Goal: Task Accomplishment & Management: Use online tool/utility

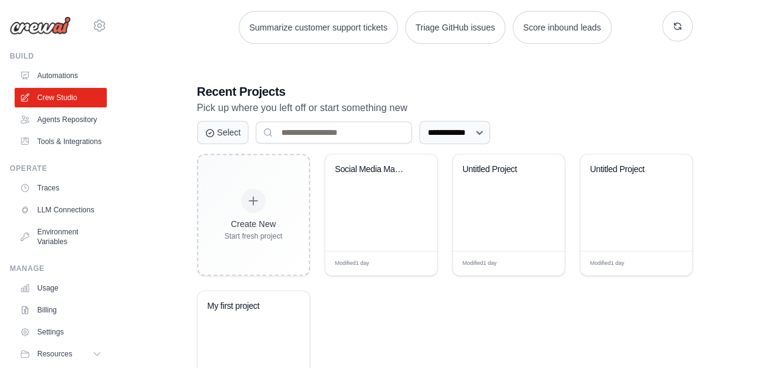
scroll to position [313, 0]
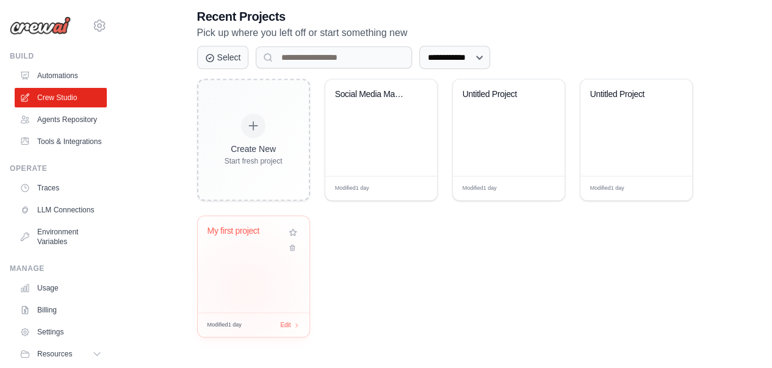
click at [245, 287] on div "My first project" at bounding box center [254, 264] width 112 height 96
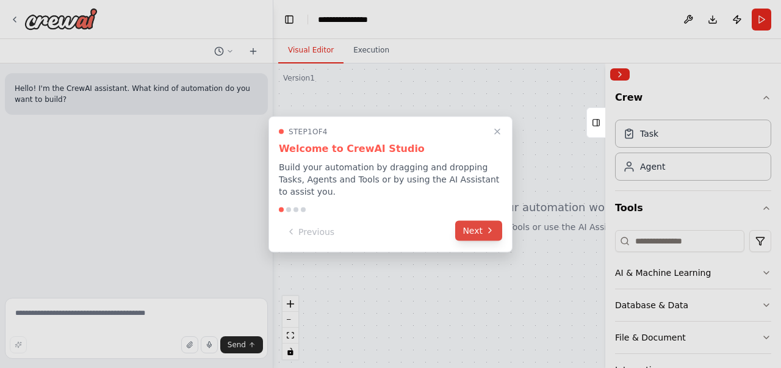
click at [481, 226] on button "Next" at bounding box center [478, 230] width 47 height 20
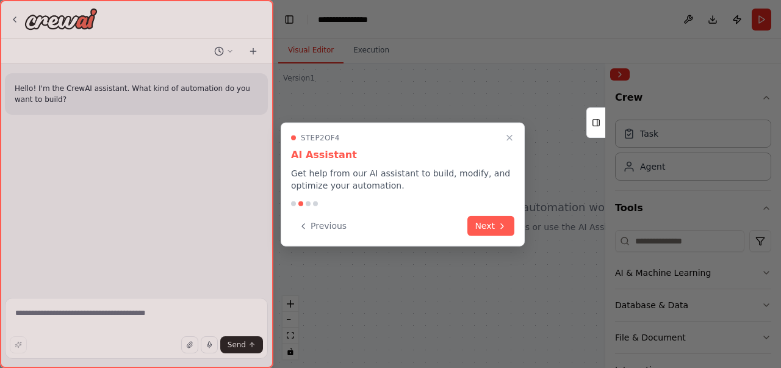
click at [481, 226] on button "Next" at bounding box center [491, 226] width 47 height 20
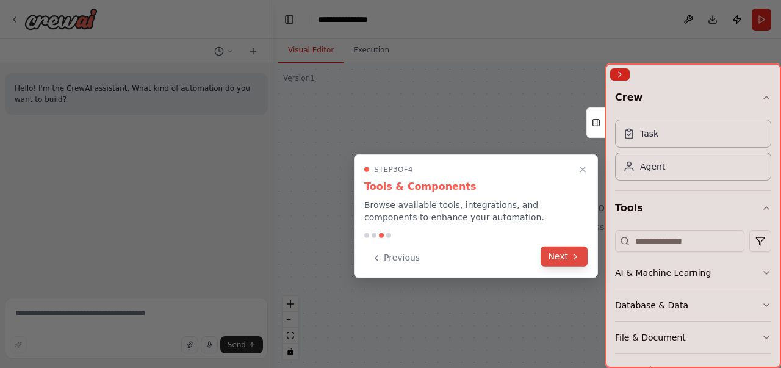
click at [551, 250] on button "Next" at bounding box center [564, 257] width 47 height 20
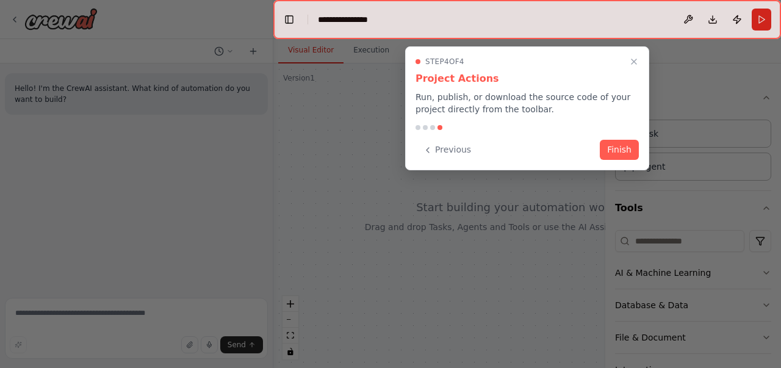
click at [600, 140] on div "Previous Finish" at bounding box center [527, 150] width 223 height 20
click at [616, 151] on button "Finish" at bounding box center [619, 149] width 39 height 20
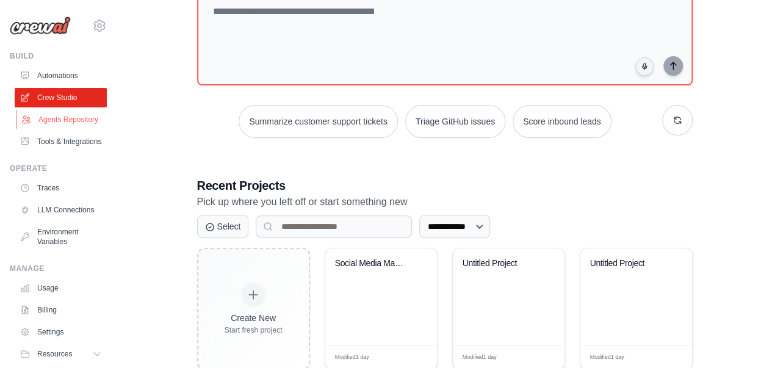
click at [56, 121] on link "Agents Repository" at bounding box center [62, 120] width 92 height 20
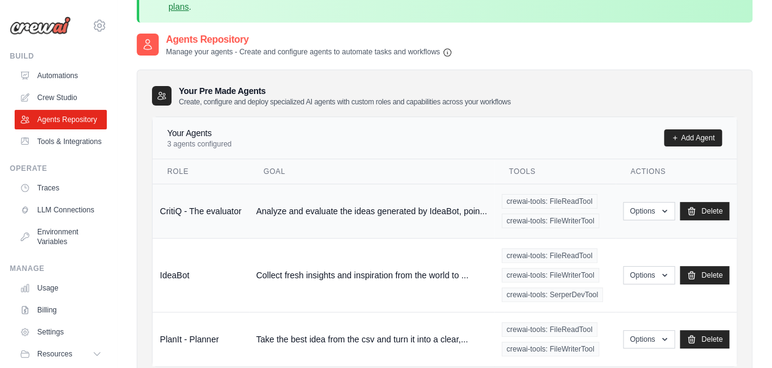
scroll to position [78, 0]
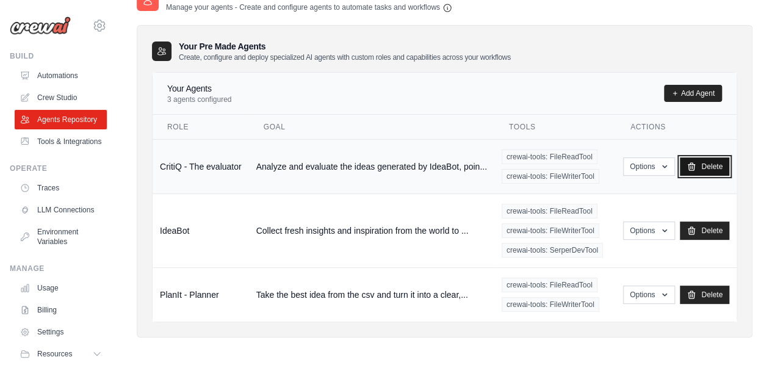
click at [700, 163] on link "Delete" at bounding box center [704, 166] width 49 height 18
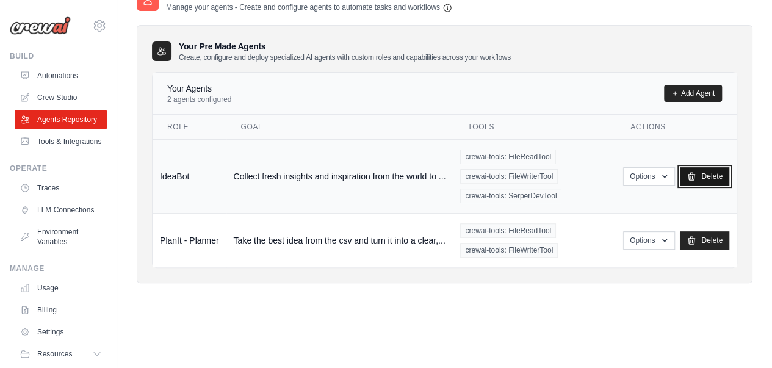
click at [697, 172] on link "Delete" at bounding box center [704, 176] width 49 height 18
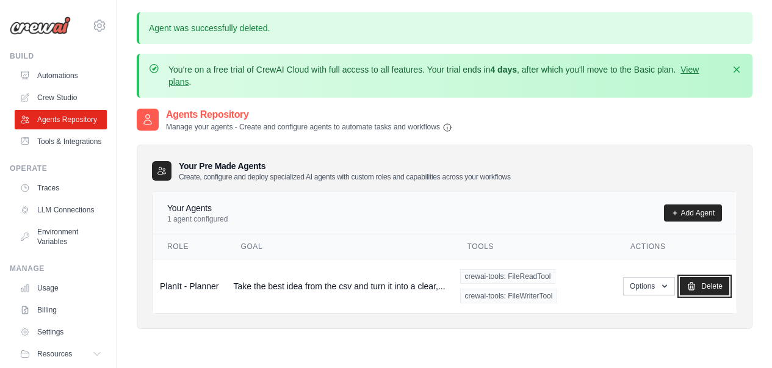
scroll to position [120, 0]
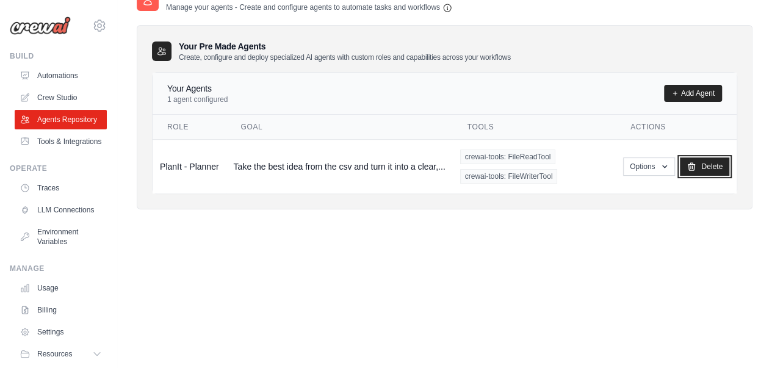
click at [697, 167] on link "Delete" at bounding box center [704, 166] width 49 height 18
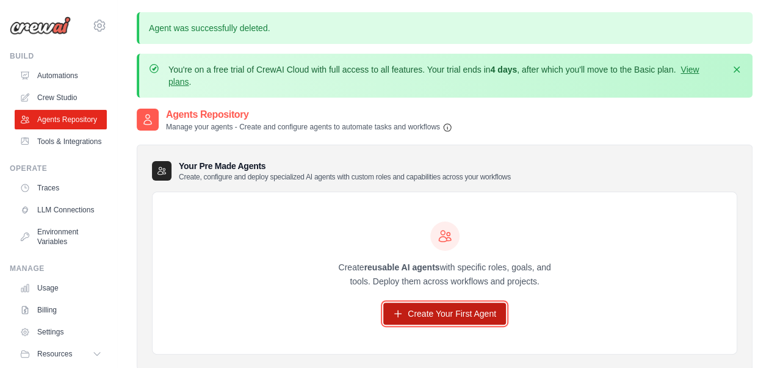
click at [454, 314] on link "Create Your First Agent" at bounding box center [444, 314] width 123 height 22
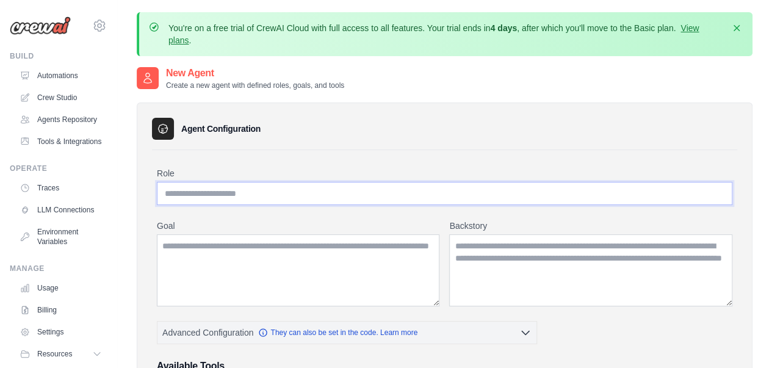
click at [221, 188] on input "Role" at bounding box center [445, 193] width 576 height 23
paste input "**********"
click at [217, 256] on textarea "Goal" at bounding box center [298, 270] width 283 height 72
drag, startPoint x: 250, startPoint y: 188, endPoint x: 118, endPoint y: 178, distance: 131.6
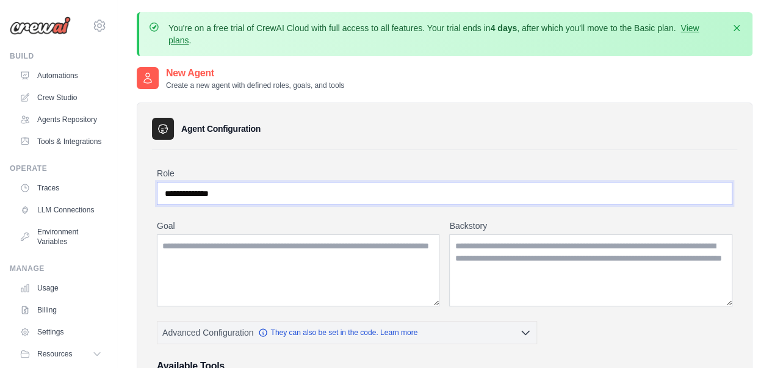
paste input "*****"
type input "**********"
click at [212, 253] on textarea "Goal" at bounding box center [298, 270] width 283 height 72
paste textarea "**********"
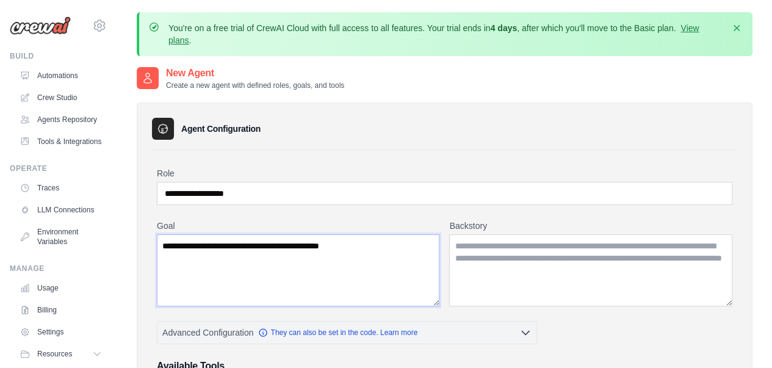
type textarea "**********"
click at [481, 266] on textarea "Backstory" at bounding box center [590, 270] width 283 height 72
click at [478, 246] on textarea "Backstory" at bounding box center [590, 270] width 283 height 72
paste textarea "**********"
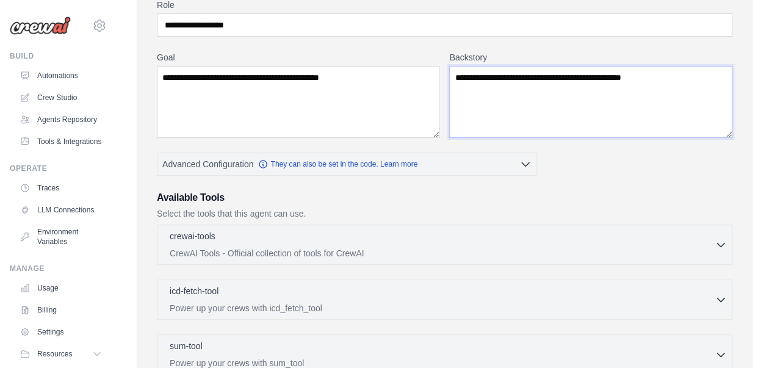
scroll to position [244, 0]
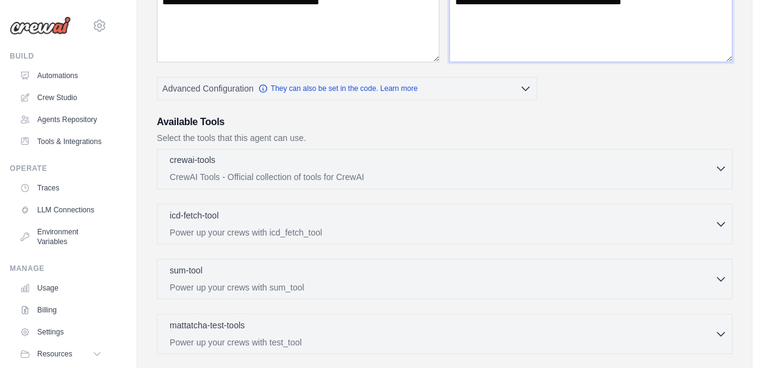
type textarea "**********"
click at [245, 175] on p "CrewAI Tools - Official collection of tools for CrewAI" at bounding box center [442, 177] width 545 height 12
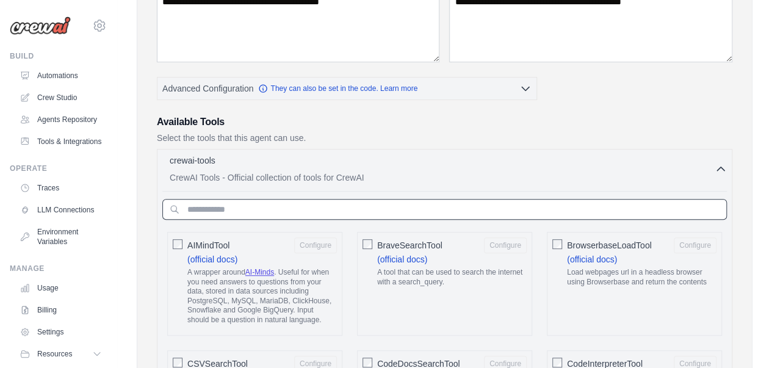
click at [255, 204] on input "text" at bounding box center [444, 209] width 565 height 21
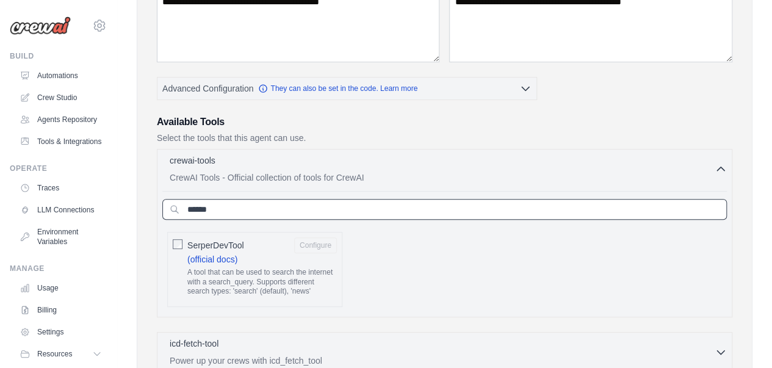
type input "******"
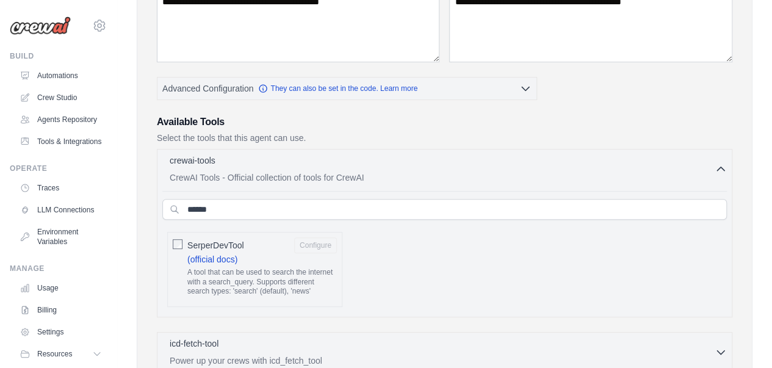
click at [171, 240] on div "SerperDevTool Configure (official docs) A tool that can be used to search the i…" at bounding box center [254, 269] width 175 height 75
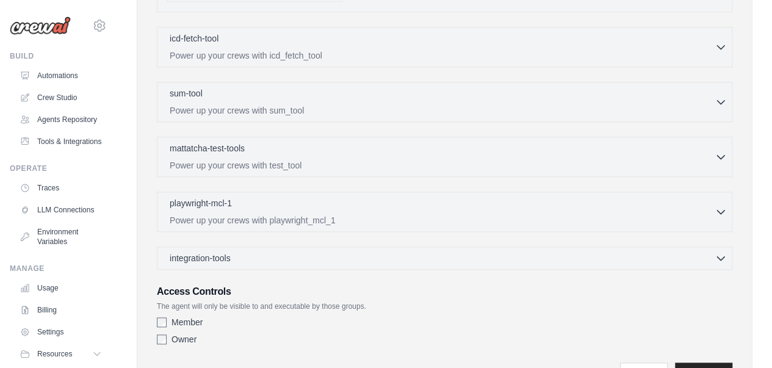
scroll to position [610, 0]
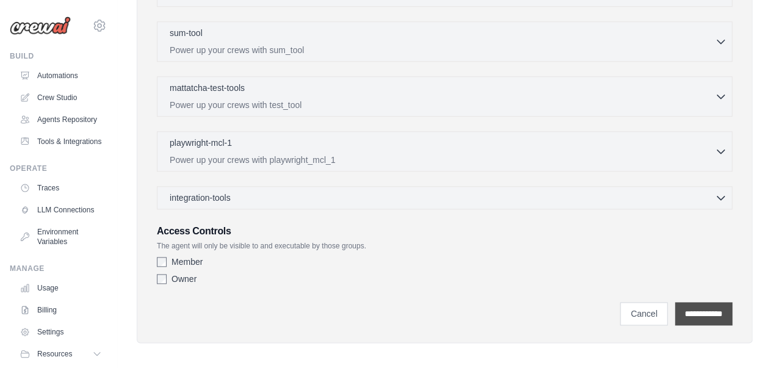
click at [723, 313] on input "**********" at bounding box center [703, 313] width 57 height 23
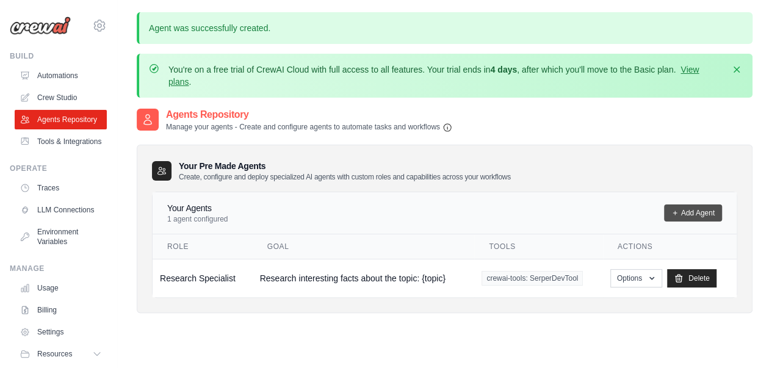
click at [699, 212] on link "Add Agent" at bounding box center [693, 212] width 58 height 17
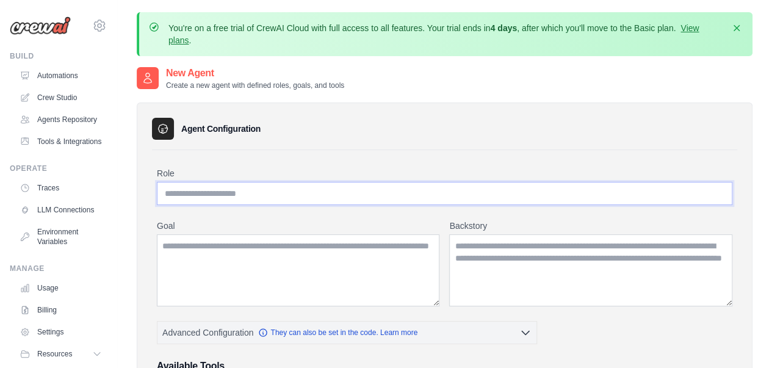
click at [236, 195] on input "Role" at bounding box center [445, 193] width 576 height 23
paste input "**********"
type input "**********"
click at [231, 258] on textarea "Goal" at bounding box center [298, 270] width 283 height 72
paste textarea "**********"
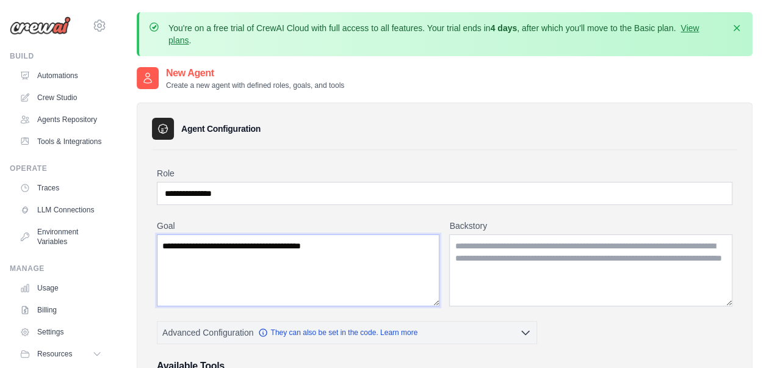
type textarea "**********"
click at [516, 261] on textarea "Backstory" at bounding box center [590, 270] width 283 height 72
paste textarea "**********"
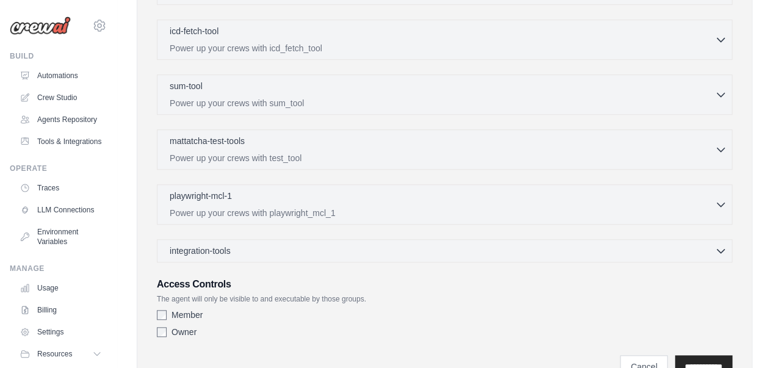
scroll to position [483, 0]
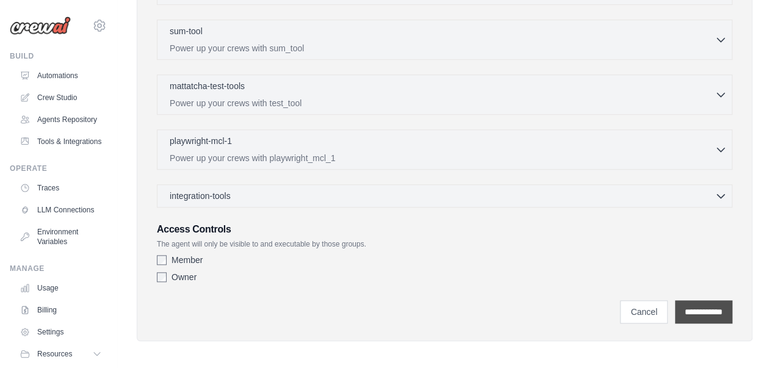
type textarea "**********"
click at [690, 306] on input "**********" at bounding box center [703, 311] width 57 height 23
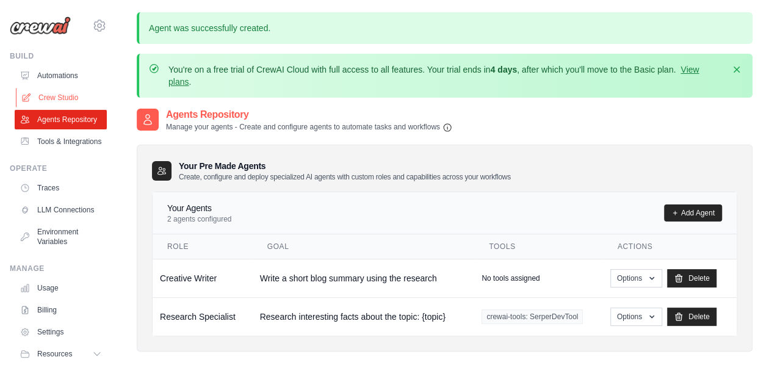
click at [49, 94] on link "Crew Studio" at bounding box center [62, 98] width 92 height 20
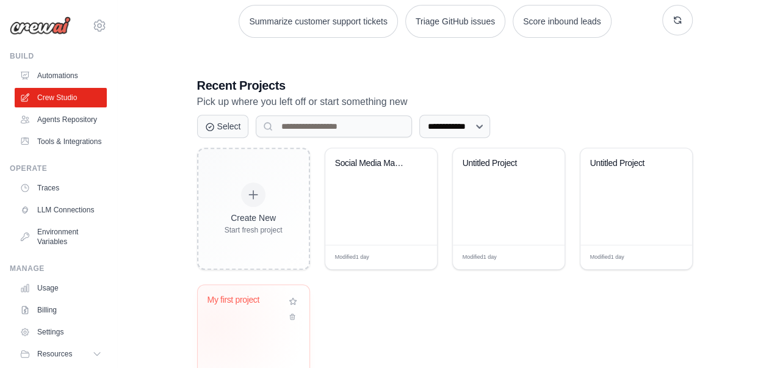
drag, startPoint x: 214, startPoint y: 324, endPoint x: 223, endPoint y: 316, distance: 12.6
click at [214, 323] on div "My first project" at bounding box center [254, 333] width 112 height 96
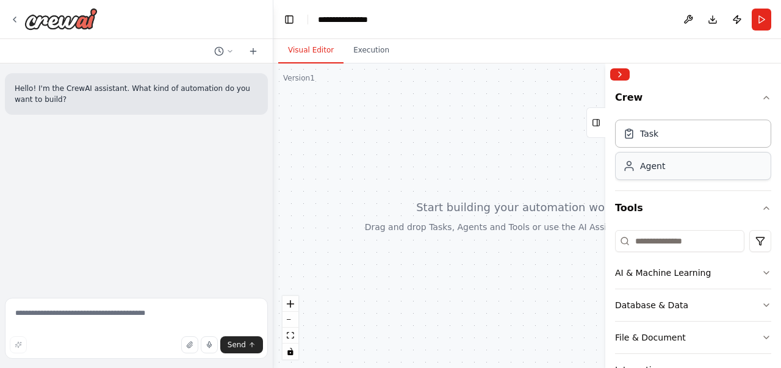
click at [670, 171] on div "Agent" at bounding box center [693, 166] width 156 height 28
click at [653, 164] on div "Agent" at bounding box center [652, 166] width 25 height 12
click at [670, 172] on div "Agent" at bounding box center [693, 166] width 156 height 28
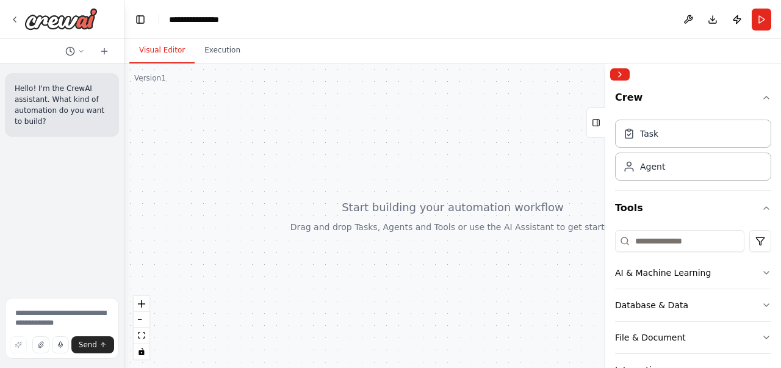
drag, startPoint x: 269, startPoint y: 272, endPoint x: 16, endPoint y: 272, distance: 252.1
click at [16, 272] on div "Hello! I'm the CrewAI assistant. What kind of automation do you want to build? …" at bounding box center [62, 184] width 125 height 368
click at [670, 170] on div "Agent" at bounding box center [693, 166] width 156 height 28
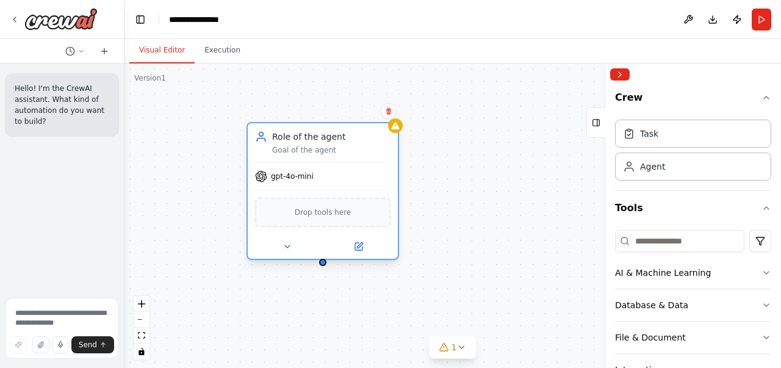
drag, startPoint x: 497, startPoint y: 185, endPoint x: 311, endPoint y: 140, distance: 190.8
click at [311, 140] on div "Role of the agent" at bounding box center [331, 137] width 118 height 12
click at [290, 246] on icon at bounding box center [288, 247] width 10 height 10
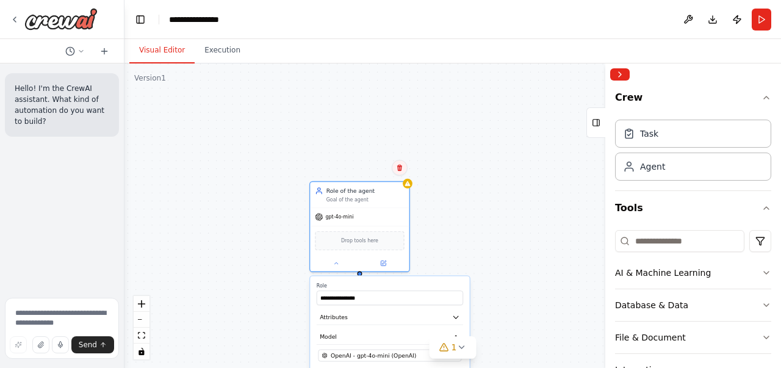
click at [402, 173] on button at bounding box center [400, 168] width 16 height 16
click at [372, 168] on button "Confirm" at bounding box center [365, 168] width 43 height 15
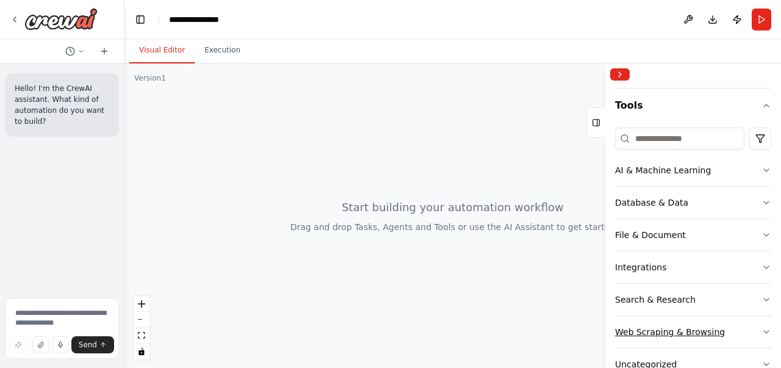
scroll to position [166, 0]
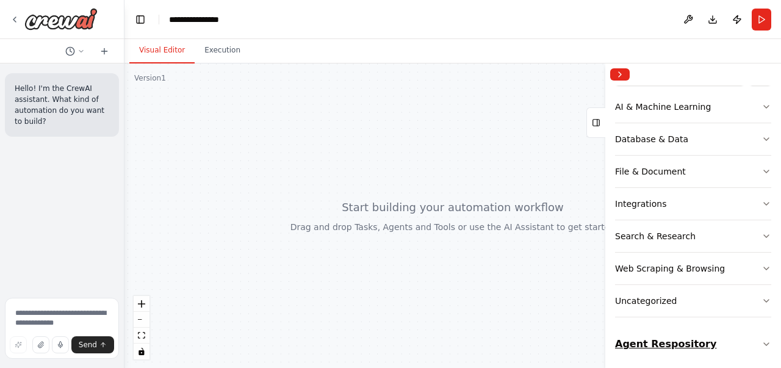
click at [757, 347] on button "Agent Respository" at bounding box center [693, 344] width 156 height 34
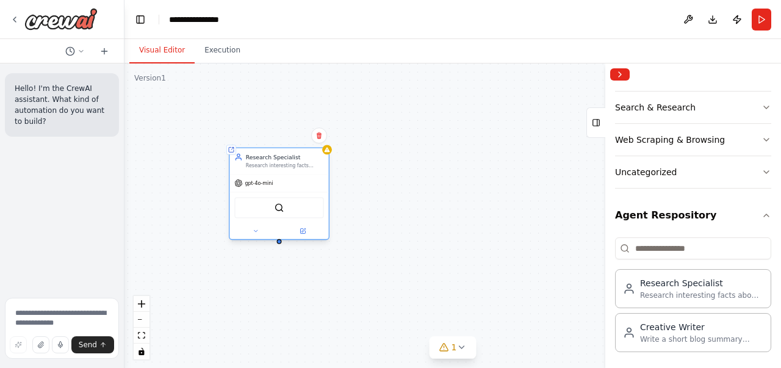
drag, startPoint x: 355, startPoint y: 194, endPoint x: 273, endPoint y: 164, distance: 87.1
click at [273, 164] on div "Research Specialist Research interesting facts about the topic: {topic}" at bounding box center [285, 161] width 78 height 16
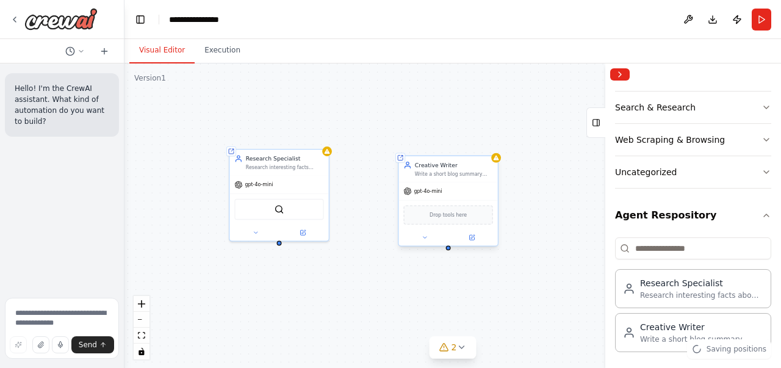
drag, startPoint x: 533, startPoint y: 189, endPoint x: 441, endPoint y: 174, distance: 93.3
click at [441, 174] on div "Write a short blog summary using the research" at bounding box center [454, 174] width 78 height 7
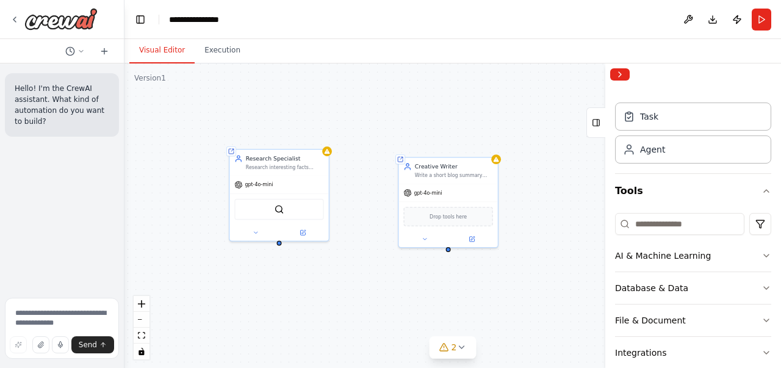
scroll to position [0, 0]
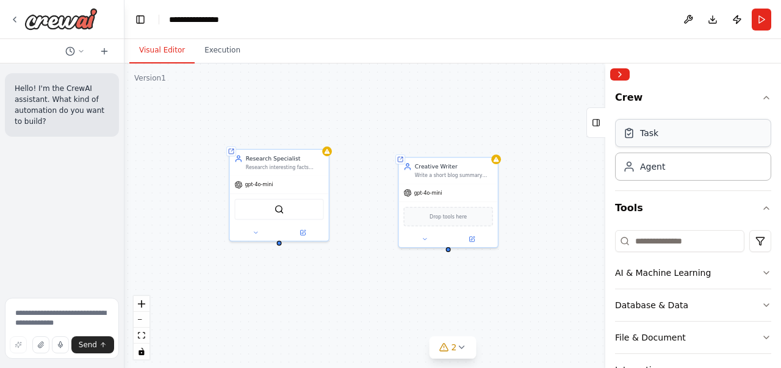
click at [653, 132] on div "Task" at bounding box center [649, 133] width 18 height 12
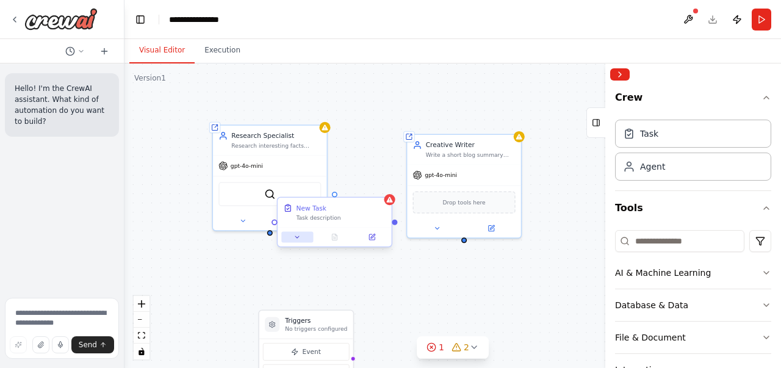
click at [305, 238] on button at bounding box center [297, 236] width 32 height 11
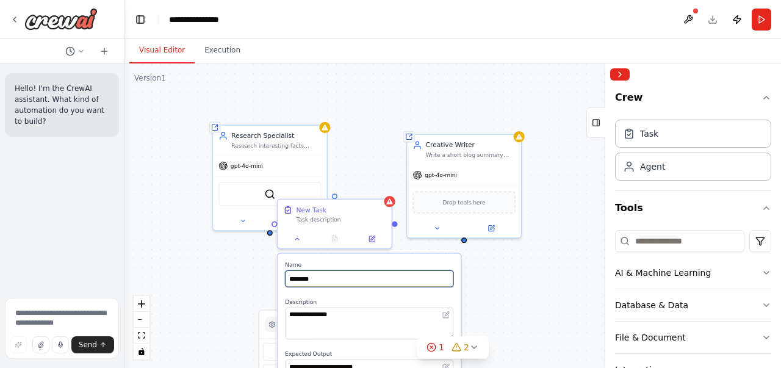
click at [319, 276] on input "********" at bounding box center [369, 278] width 168 height 16
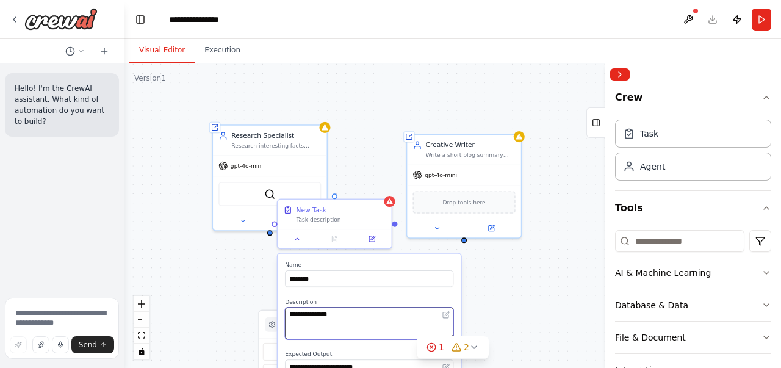
drag, startPoint x: 272, startPoint y: 308, endPoint x: 264, endPoint y: 308, distance: 8.6
click at [264, 308] on div "**********" at bounding box center [453, 215] width 657 height 305
click at [305, 311] on textarea "**********" at bounding box center [369, 324] width 168 height 32
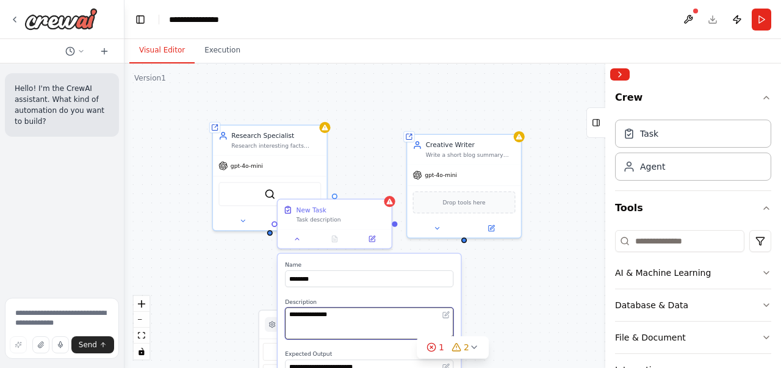
paste textarea "**********"
type textarea "**********"
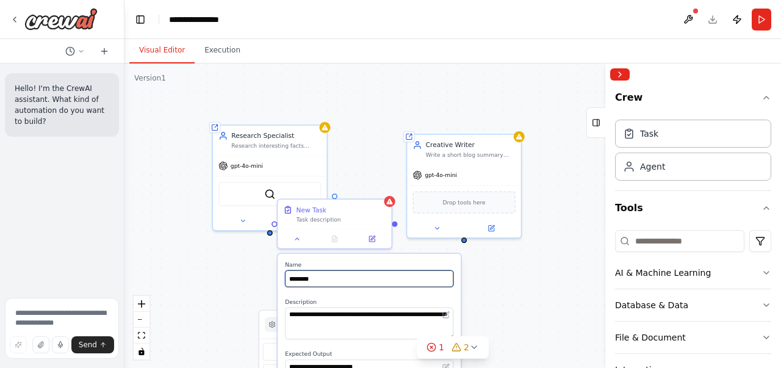
click at [319, 280] on input "********" at bounding box center [369, 278] width 168 height 16
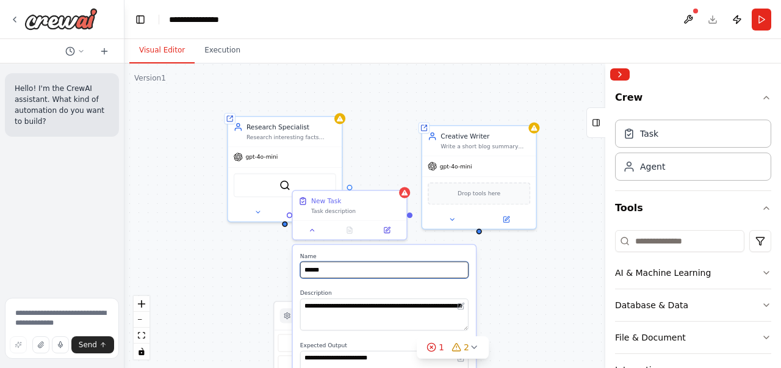
type input "******"
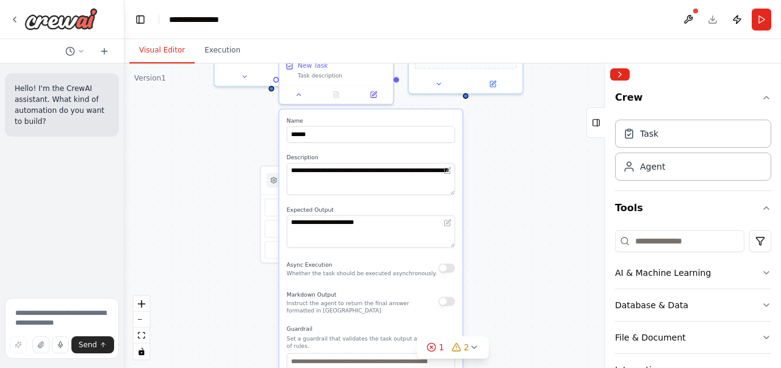
drag, startPoint x: 562, startPoint y: 174, endPoint x: 552, endPoint y: 82, distance: 92.1
click at [552, 82] on div "**********" at bounding box center [453, 215] width 657 height 305
click at [397, 222] on textarea "**********" at bounding box center [371, 231] width 168 height 32
drag, startPoint x: 375, startPoint y: 224, endPoint x: 220, endPoint y: 204, distance: 155.6
click at [220, 204] on div "**********" at bounding box center [453, 215] width 657 height 305
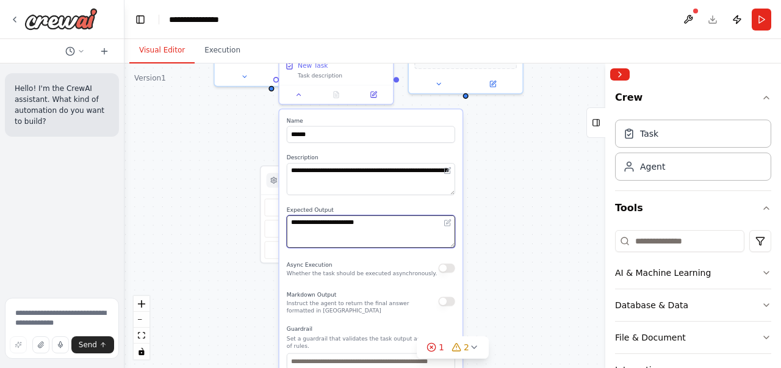
click at [312, 227] on textarea "**********" at bounding box center [371, 231] width 168 height 32
paste textarea
type textarea "**********"
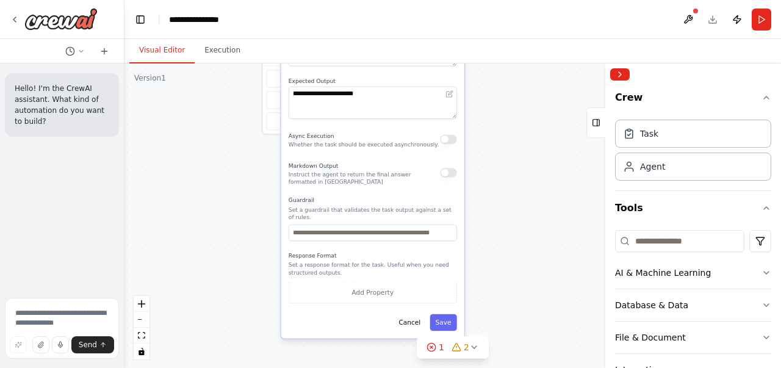
drag, startPoint x: 530, startPoint y: 210, endPoint x: 532, endPoint y: 81, distance: 128.8
click at [532, 81] on div "**********" at bounding box center [453, 215] width 657 height 305
click at [451, 314] on button "Save" at bounding box center [443, 322] width 27 height 16
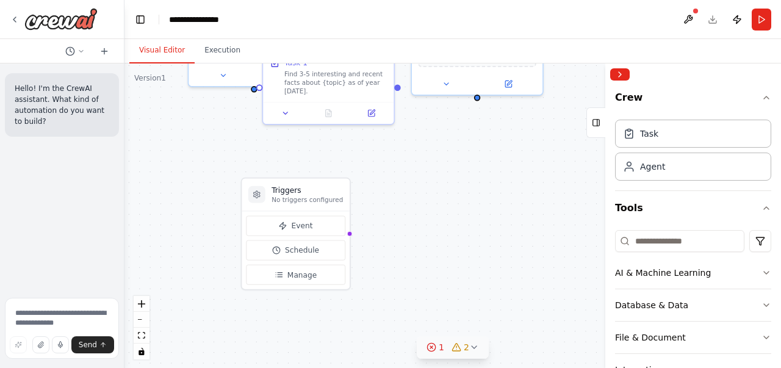
drag, startPoint x: 431, startPoint y: 200, endPoint x: 428, endPoint y: 336, distance: 136.7
click at [428, 336] on div "Version 1 Show Tools Hide Agents Triggers No triggers configured Event Schedule…" at bounding box center [453, 215] width 657 height 305
click at [320, 194] on h3 "Triggers" at bounding box center [307, 190] width 71 height 10
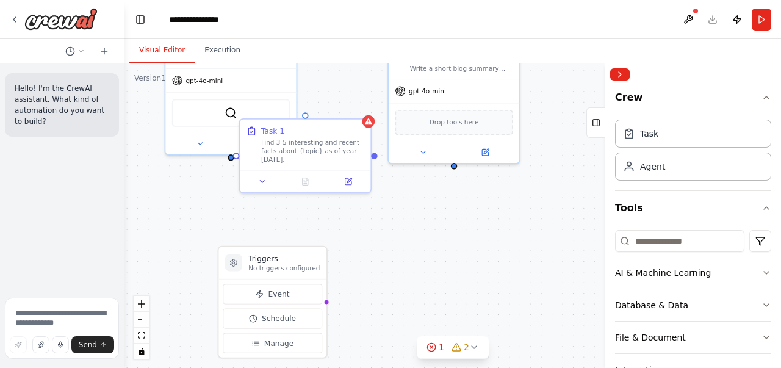
drag, startPoint x: 448, startPoint y: 179, endPoint x: 422, endPoint y: 274, distance: 98.8
click at [422, 274] on div "Triggers No triggers configured Event Schedule Manage Shared agent from reposit…" at bounding box center [453, 215] width 657 height 305
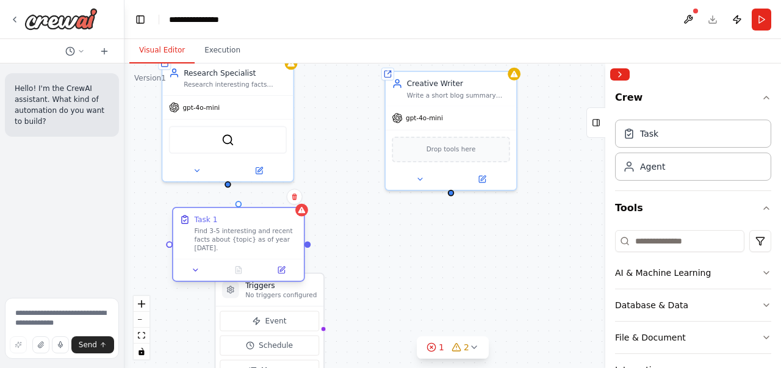
drag, startPoint x: 302, startPoint y: 153, endPoint x: 241, endPoint y: 210, distance: 83.3
click at [241, 212] on div "Task 1 Find 3-5 interesting and recent facts about {topic} as of year 2025." at bounding box center [238, 233] width 131 height 51
drag, startPoint x: 228, startPoint y: 181, endPoint x: 242, endPoint y: 209, distance: 31.1
click at [242, 209] on div "Triggers No triggers configured Event Schedule Manage Shared agent from reposit…" at bounding box center [448, 181] width 572 height 265
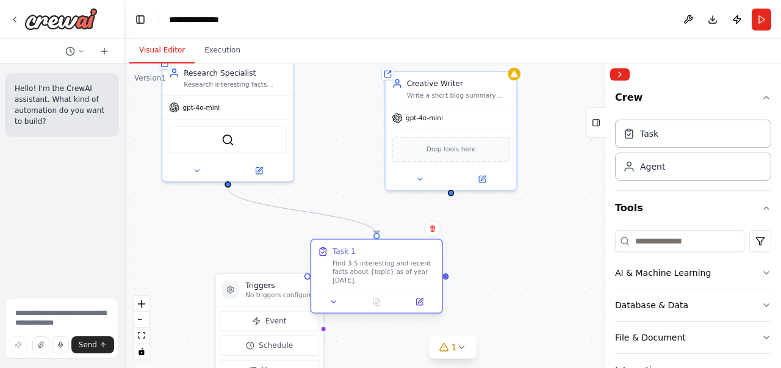
drag, startPoint x: 265, startPoint y: 223, endPoint x: 397, endPoint y: 256, distance: 135.9
click at [397, 256] on div "Task 1" at bounding box center [384, 251] width 103 height 10
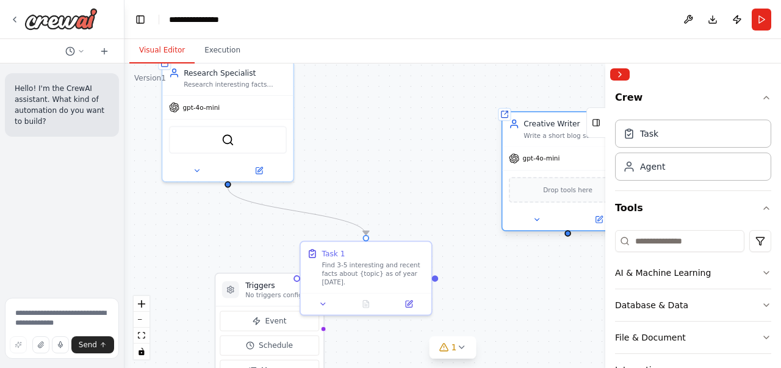
drag, startPoint x: 439, startPoint y: 88, endPoint x: 532, endPoint y: 146, distance: 109.4
click at [549, 134] on div "Creative Writer Write a short blog summary using the research" at bounding box center [575, 128] width 103 height 21
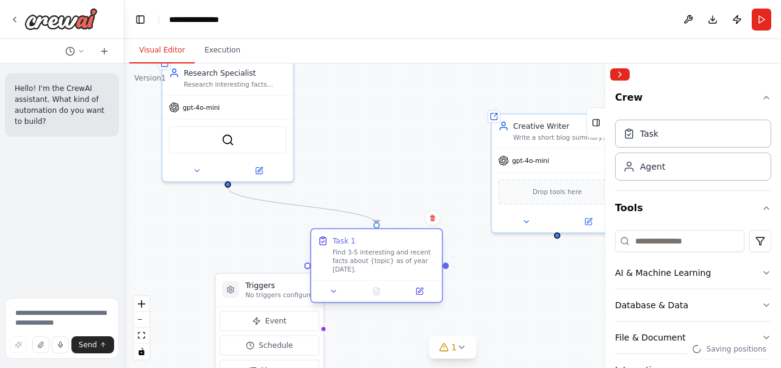
drag, startPoint x: 386, startPoint y: 251, endPoint x: 392, endPoint y: 244, distance: 10.0
click at [392, 244] on div "Task 1" at bounding box center [384, 241] width 103 height 10
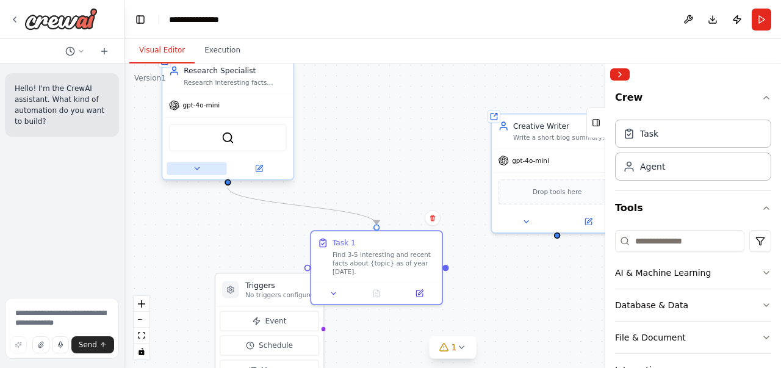
click at [197, 165] on icon at bounding box center [197, 168] width 9 height 9
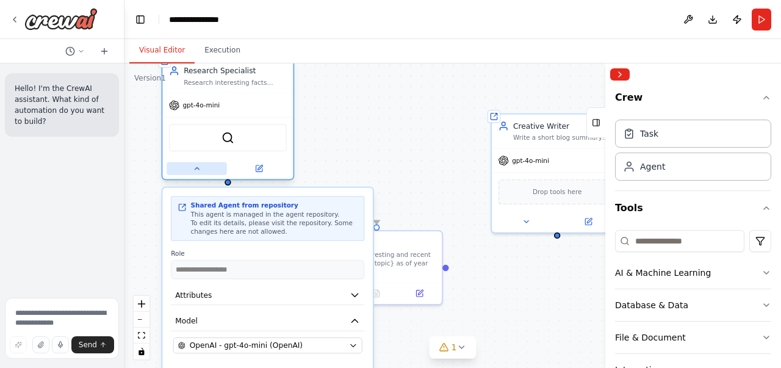
click at [197, 170] on icon at bounding box center [197, 168] width 9 height 9
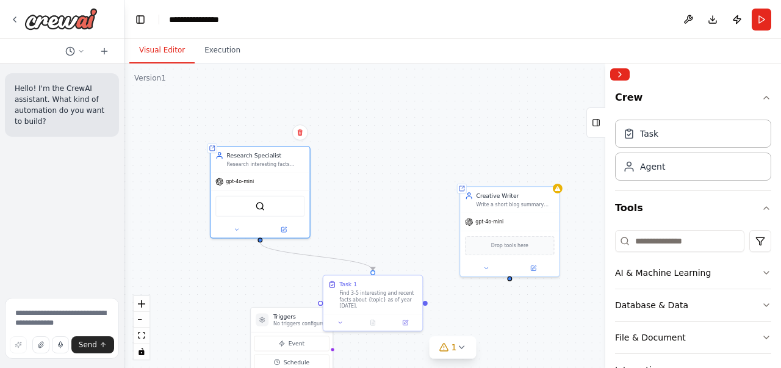
drag, startPoint x: 375, startPoint y: 121, endPoint x: 374, endPoint y: 189, distance: 67.8
click at [374, 189] on div ".deletable-edge-delete-btn { width: 20px; height: 20px; border: 0px solid #ffff…" at bounding box center [453, 215] width 657 height 305
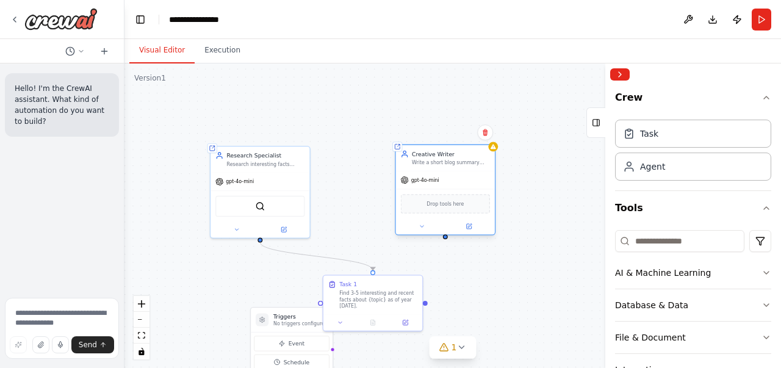
drag, startPoint x: 488, startPoint y: 199, endPoint x: 427, endPoint y: 160, distance: 72.5
click at [427, 160] on div "Creative Writer Write a short blog summary using the research" at bounding box center [451, 158] width 78 height 16
click at [286, 324] on p "No triggers configured" at bounding box center [300, 323] width 54 height 7
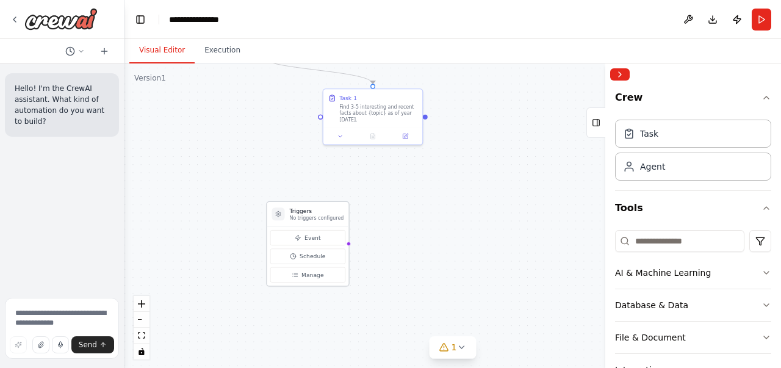
drag, startPoint x: 301, startPoint y: 338, endPoint x: 316, endPoint y: 214, distance: 124.8
click at [316, 214] on h3 "Triggers" at bounding box center [316, 211] width 54 height 8
drag, startPoint x: 316, startPoint y: 215, endPoint x: 300, endPoint y: 215, distance: 15.9
click at [300, 215] on p "No triggers configured" at bounding box center [316, 218] width 54 height 7
click at [347, 244] on div at bounding box center [349, 244] width 4 height 4
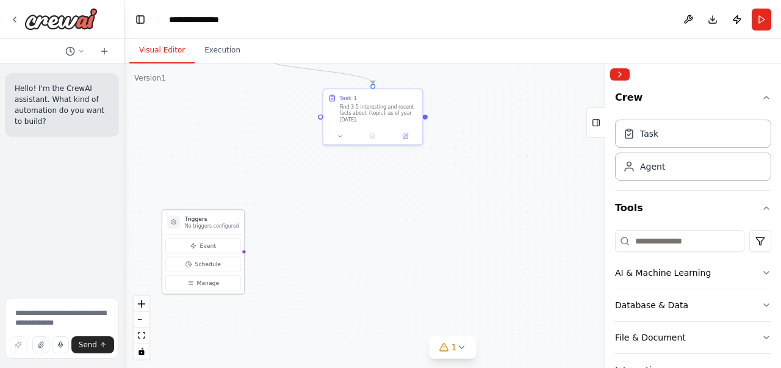
drag, startPoint x: 320, startPoint y: 217, endPoint x: 211, endPoint y: 225, distance: 109.5
click at [211, 225] on p "No triggers configured" at bounding box center [212, 226] width 54 height 7
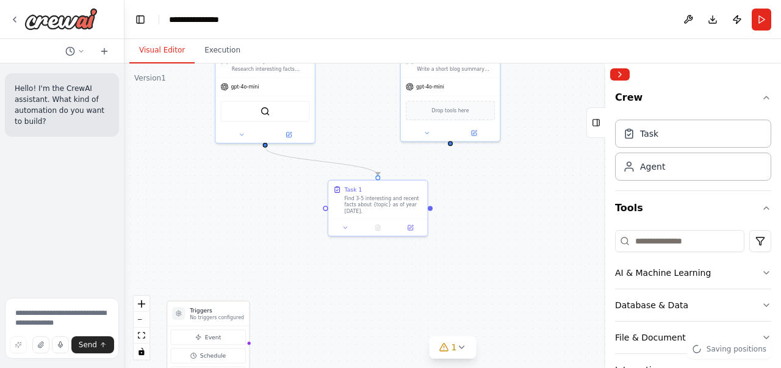
drag, startPoint x: 411, startPoint y: 205, endPoint x: 408, endPoint y: 356, distance: 150.8
click at [408, 356] on div ".deletable-edge-delete-btn { width: 20px; height: 20px; border: 0px solid #ffff…" at bounding box center [453, 215] width 657 height 305
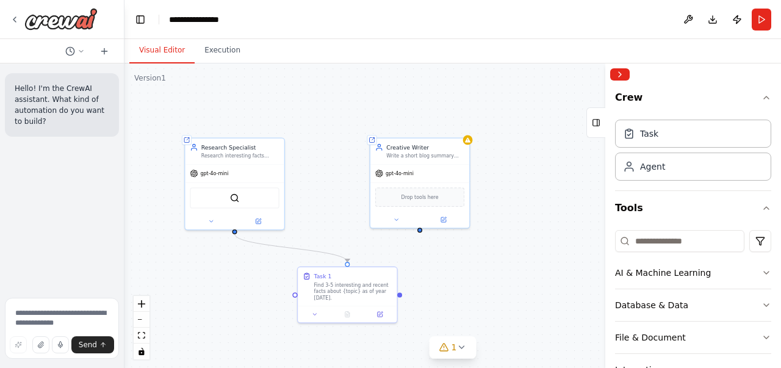
drag, startPoint x: 483, startPoint y: 255, endPoint x: 463, endPoint y: 268, distance: 23.7
click at [463, 268] on div ".deletable-edge-delete-btn { width: 20px; height: 20px; border: 0px solid #ffff…" at bounding box center [453, 215] width 657 height 305
click at [432, 123] on button at bounding box center [435, 123] width 27 height 10
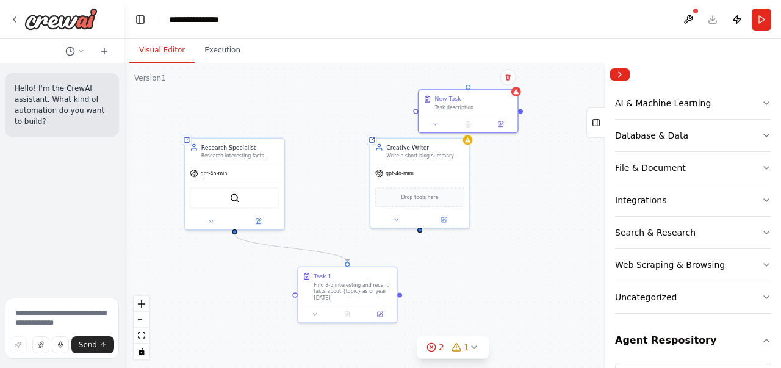
scroll to position [295, 0]
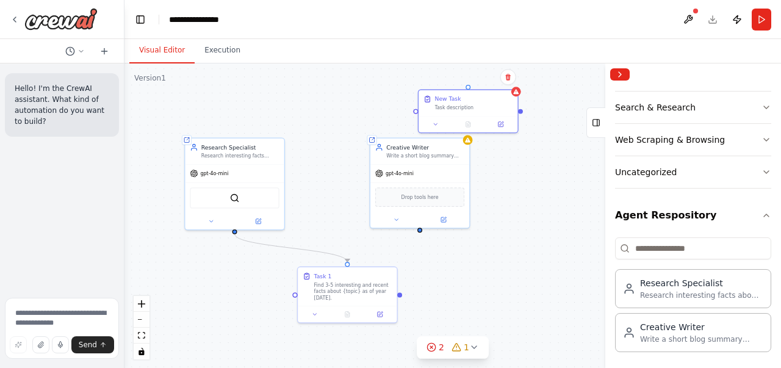
click at [746, 208] on button "Agent Respository" at bounding box center [693, 215] width 156 height 34
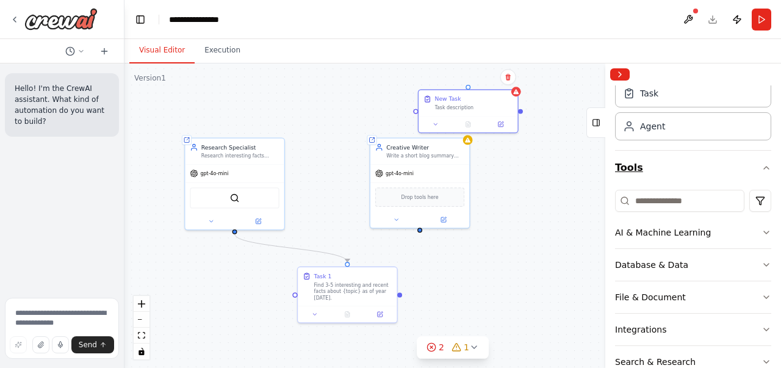
scroll to position [0, 0]
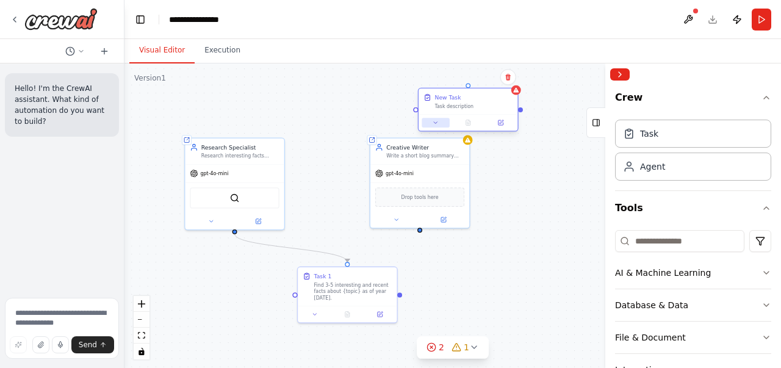
click at [436, 124] on icon at bounding box center [436, 123] width 7 height 7
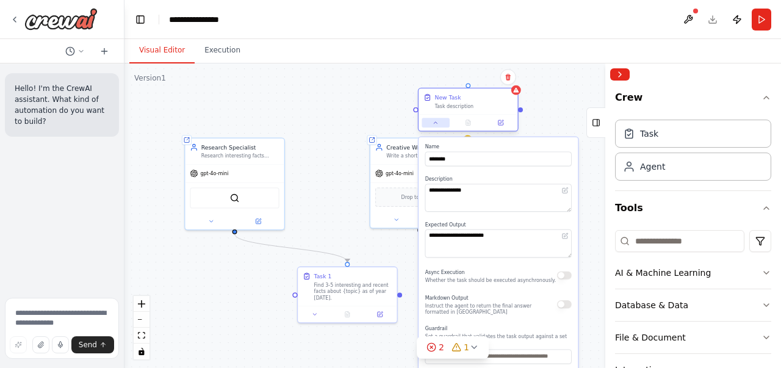
click at [436, 124] on icon at bounding box center [436, 123] width 7 height 7
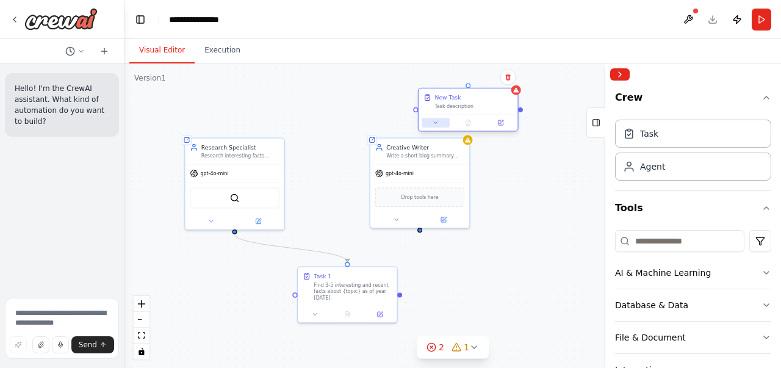
click at [435, 123] on icon at bounding box center [436, 123] width 7 height 7
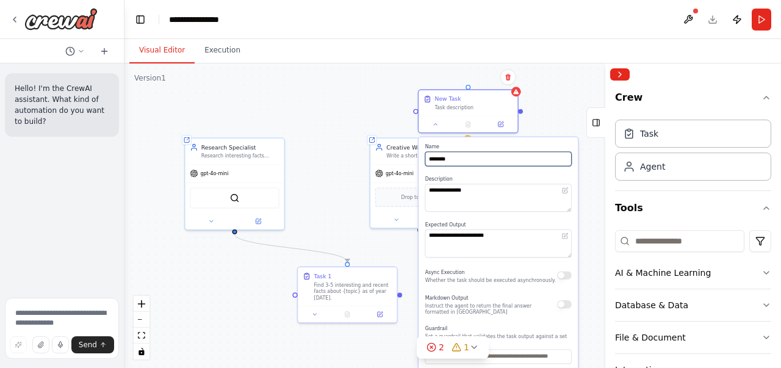
drag, startPoint x: 461, startPoint y: 159, endPoint x: 369, endPoint y: 157, distance: 92.2
click at [369, 157] on div "**********" at bounding box center [400, 229] width 433 height 201
type input "******"
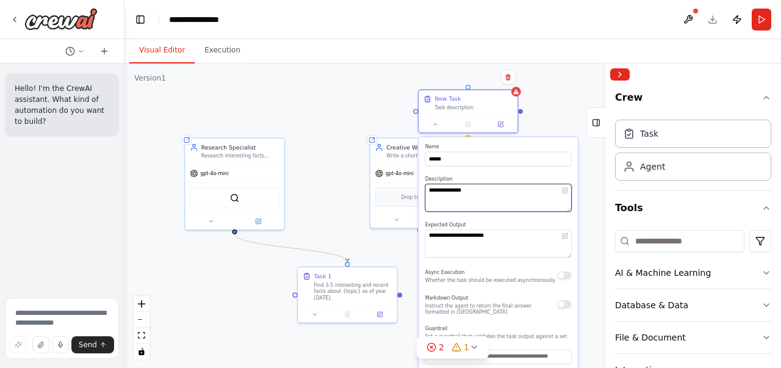
drag, startPoint x: 486, startPoint y: 195, endPoint x: 360, endPoint y: 193, distance: 125.7
click at [360, 193] on div ".deletable-edge-delete-btn { width: 20px; height: 20px; border: 0px solid #ffff…" at bounding box center [453, 215] width 657 height 305
click at [450, 182] on div "**********" at bounding box center [498, 194] width 146 height 36
click at [455, 193] on textarea "**********" at bounding box center [498, 198] width 146 height 28
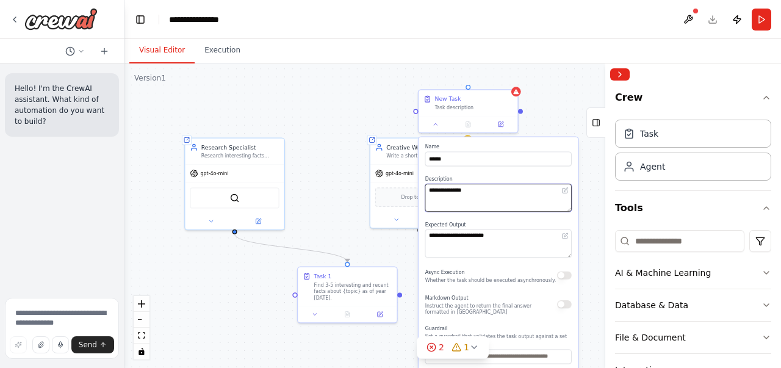
click at [455, 193] on textarea "**********" at bounding box center [498, 198] width 146 height 28
paste textarea "**********"
type textarea "**********"
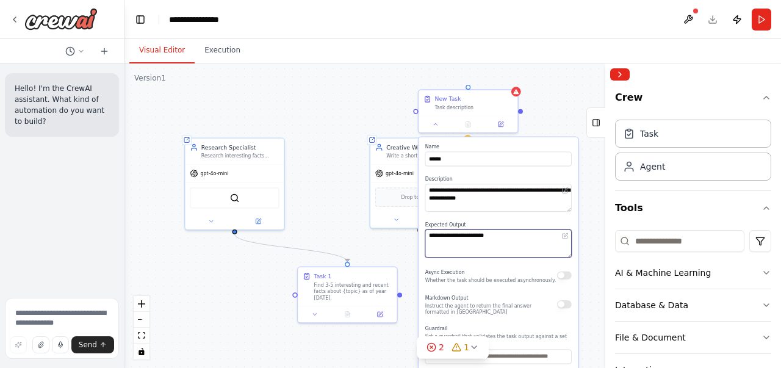
click at [478, 238] on textarea "**********" at bounding box center [498, 243] width 146 height 28
drag, startPoint x: 463, startPoint y: 240, endPoint x: 355, endPoint y: 240, distance: 108.6
click at [355, 240] on div ".deletable-edge-delete-btn { width: 20px; height: 20px; border: 0px solid #ffff…" at bounding box center [453, 215] width 657 height 305
click at [461, 237] on textarea "**********" at bounding box center [498, 243] width 146 height 28
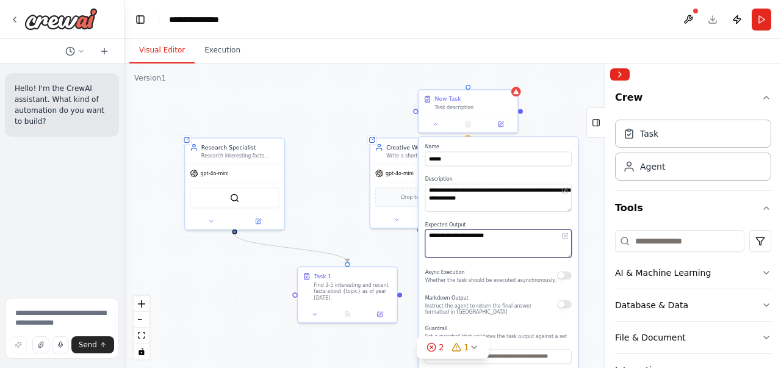
click at [461, 237] on textarea "**********" at bounding box center [498, 243] width 146 height 28
paste textarea
type textarea "**********"
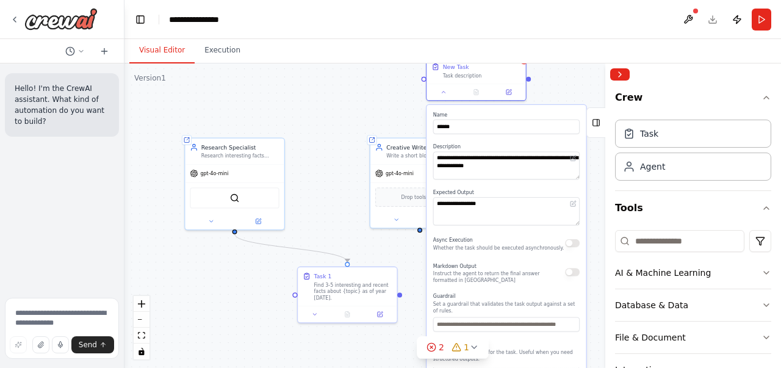
drag, startPoint x: 480, startPoint y: 141, endPoint x: 485, endPoint y: 103, distance: 38.2
click at [485, 105] on div "**********" at bounding box center [506, 260] width 159 height 311
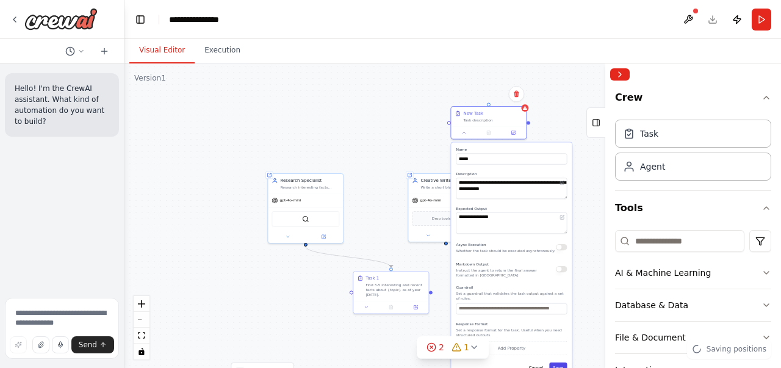
click at [562, 363] on button "Save" at bounding box center [558, 368] width 18 height 11
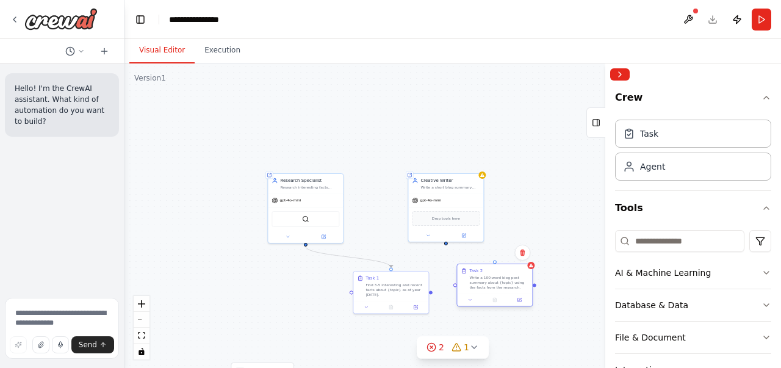
drag, startPoint x: 491, startPoint y: 107, endPoint x: 496, endPoint y: 264, distance: 157.6
click at [496, 264] on div "Task 2 Write a 100-word blog post summary about {topic} using the facts from th…" at bounding box center [494, 278] width 75 height 29
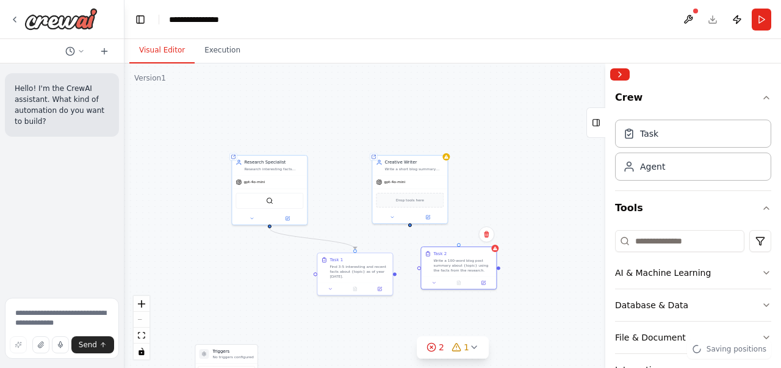
drag, startPoint x: 447, startPoint y: 244, endPoint x: 377, endPoint y: 216, distance: 75.6
click at [377, 216] on div ".deletable-edge-delete-btn { width: 20px; height: 20px; border: 0px solid #ffff…" at bounding box center [453, 215] width 657 height 305
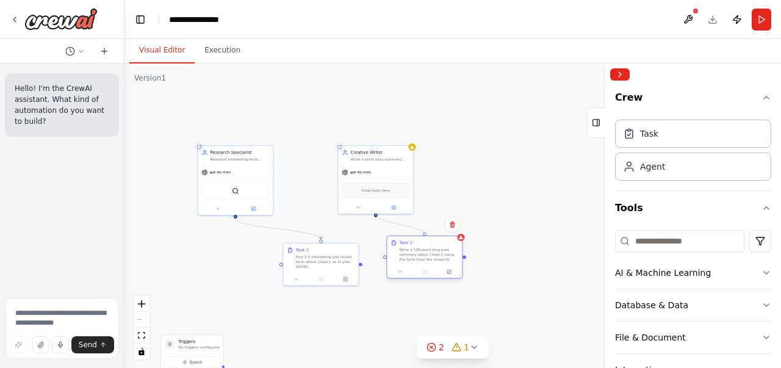
drag, startPoint x: 375, startPoint y: 214, endPoint x: 425, endPoint y: 234, distance: 53.9
click at [425, 234] on div "Triggers No triggers configured Event Schedule Manage Shared agent from reposit…" at bounding box center [361, 215] width 328 height 153
click at [498, 203] on div ".deletable-edge-delete-btn { width: 20px; height: 20px; border: 0px solid #ffff…" at bounding box center [453, 215] width 657 height 305
drag, startPoint x: 410, startPoint y: 245, endPoint x: 417, endPoint y: 248, distance: 7.4
click at [417, 248] on div "Task 2" at bounding box center [411, 249] width 13 height 6
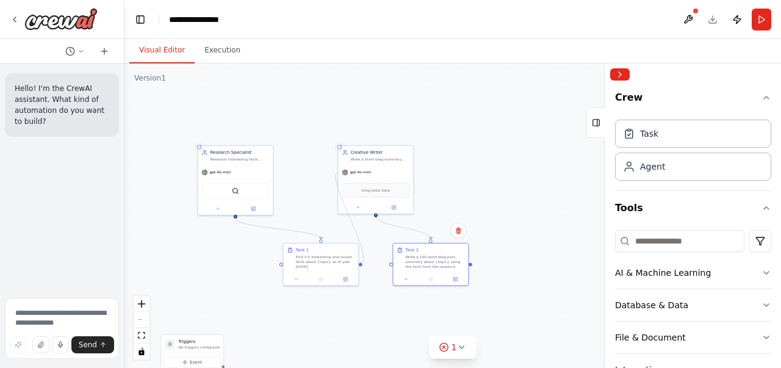
drag, startPoint x: 361, startPoint y: 259, endPoint x: 419, endPoint y: 183, distance: 95.5
click at [339, 173] on div "Triggers No triggers configured Event Schedule Manage Shared agent from reposit…" at bounding box center [361, 215] width 328 height 153
drag, startPoint x: 364, startPoint y: 150, endPoint x: 419, endPoint y: 139, distance: 56.5
click at [419, 139] on div "Creative Writer" at bounding box center [434, 139] width 59 height 6
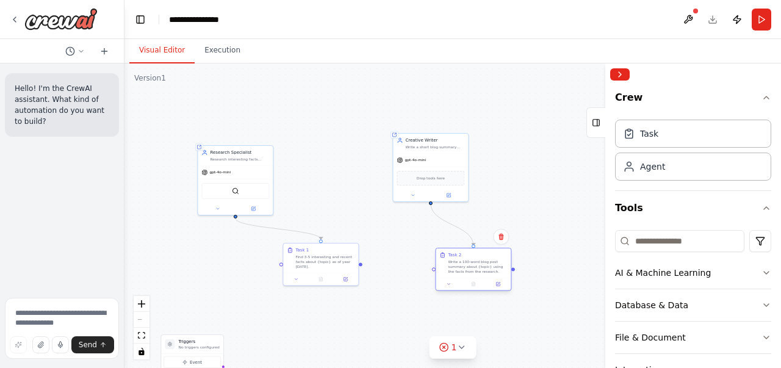
drag, startPoint x: 427, startPoint y: 253, endPoint x: 480, endPoint y: 258, distance: 52.7
click at [480, 258] on div "Task 2 Write a 100-word blog post summary about {topic} using the facts from th…" at bounding box center [477, 263] width 59 height 22
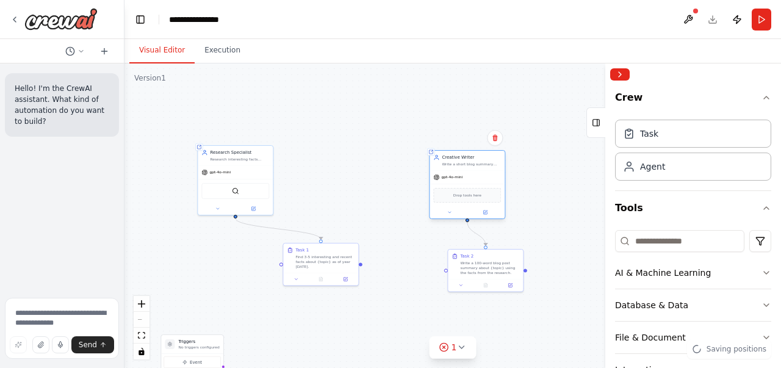
drag, startPoint x: 420, startPoint y: 143, endPoint x: 456, endPoint y: 160, distance: 39.6
click at [456, 160] on div "Creative Writer Write a short blog summary using the research" at bounding box center [471, 160] width 59 height 12
drag, startPoint x: 360, startPoint y: 259, endPoint x: 399, endPoint y: 279, distance: 43.1
click at [399, 279] on div ".deletable-edge-delete-btn { width: 20px; height: 20px; border: 0px solid #ffff…" at bounding box center [453, 215] width 657 height 305
click at [459, 346] on icon at bounding box center [462, 347] width 10 height 10
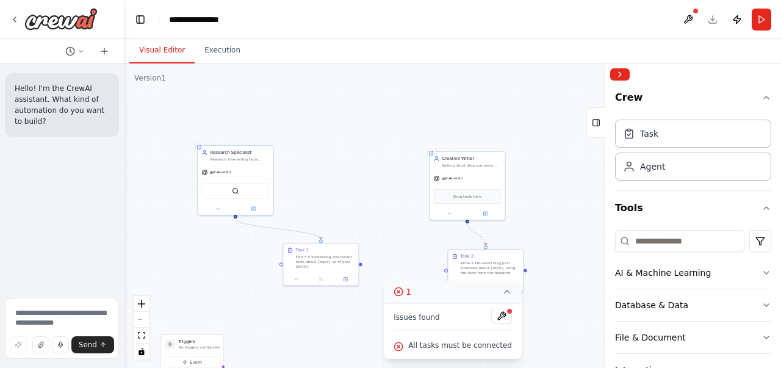
click at [547, 306] on div ".deletable-edge-delete-btn { width: 20px; height: 20px; border: 0px solid #ffff…" at bounding box center [453, 215] width 657 height 305
click at [496, 316] on button at bounding box center [501, 316] width 21 height 15
click at [558, 245] on div ".deletable-edge-delete-btn { width: 20px; height: 20px; border: 0px solid #ffff…" at bounding box center [453, 215] width 657 height 305
click at [399, 148] on div ".deletable-edge-delete-btn { width: 20px; height: 20px; border: 0px solid #ffff…" at bounding box center [453, 215] width 657 height 305
click at [493, 318] on div at bounding box center [501, 317] width 21 height 16
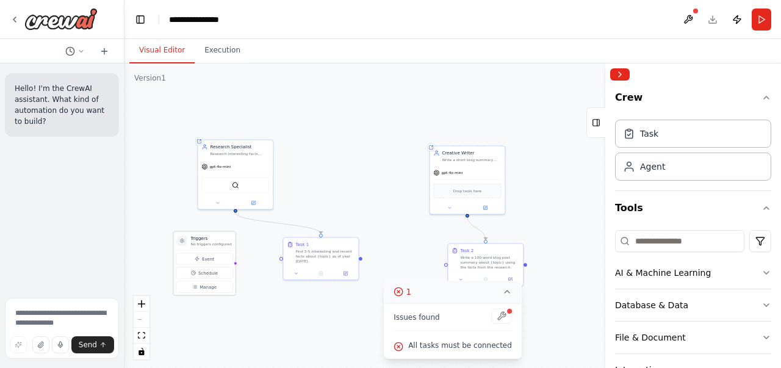
drag, startPoint x: 207, startPoint y: 353, endPoint x: 219, endPoint y: 247, distance: 106.8
click at [219, 247] on div "Triggers No triggers configured Event Schedule Manage" at bounding box center [204, 263] width 63 height 65
click at [216, 263] on button "Event" at bounding box center [204, 259] width 57 height 12
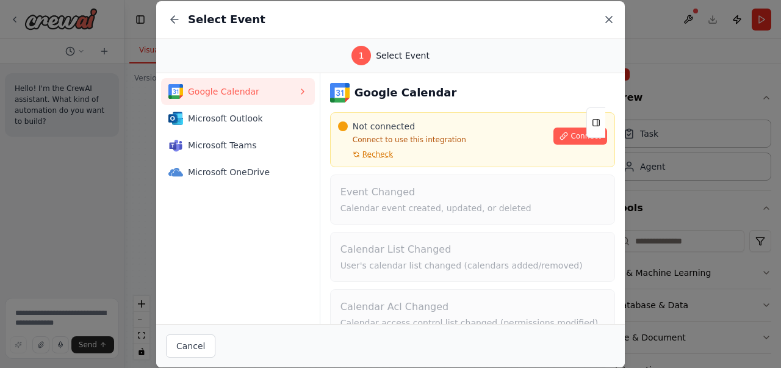
click at [607, 13] on icon at bounding box center [609, 19] width 12 height 12
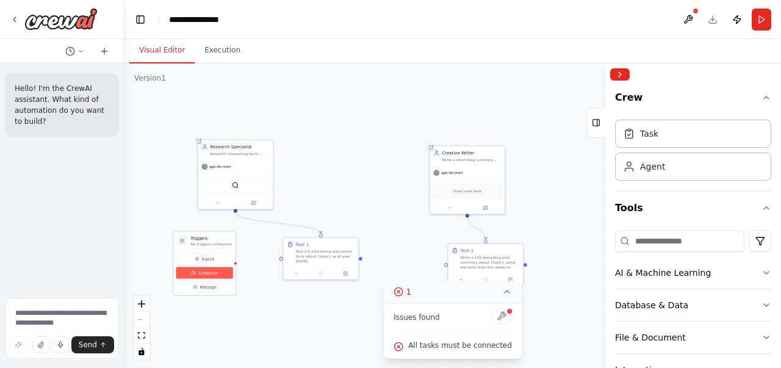
click at [211, 271] on span "Schedule" at bounding box center [208, 273] width 20 height 6
select select "******"
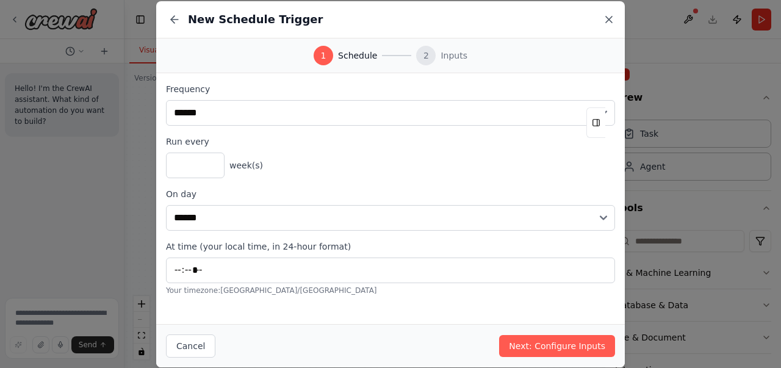
click at [609, 24] on icon at bounding box center [609, 19] width 12 height 12
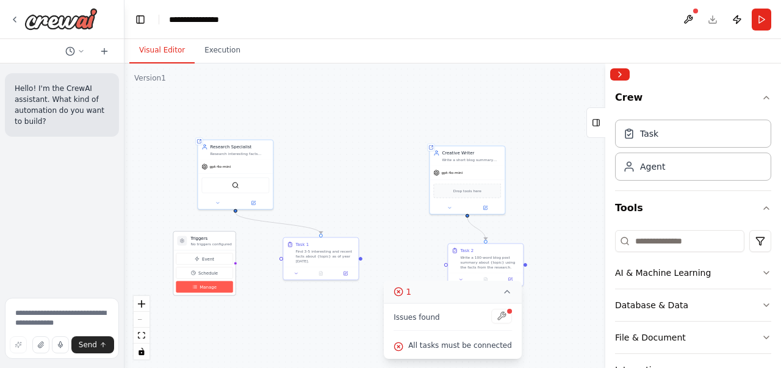
click at [205, 290] on button "Manage" at bounding box center [204, 287] width 57 height 12
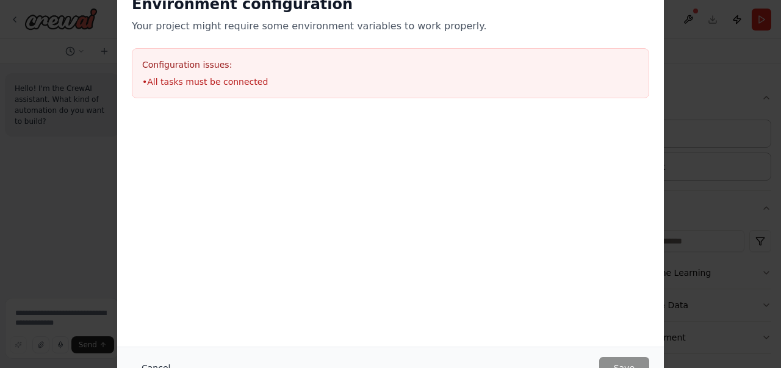
click at [156, 365] on button "Cancel" at bounding box center [156, 368] width 48 height 22
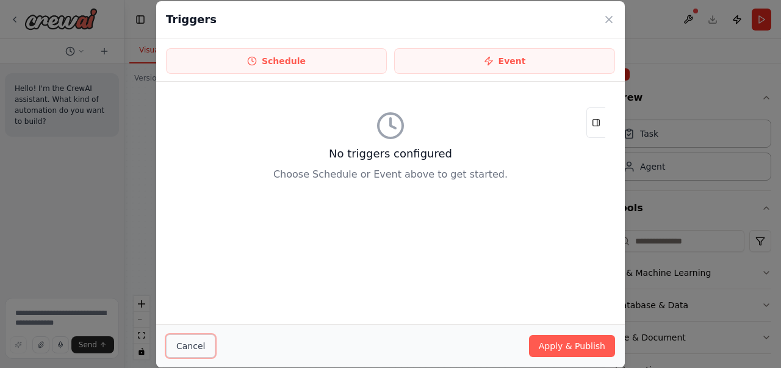
click at [182, 341] on button "Cancel" at bounding box center [190, 345] width 49 height 23
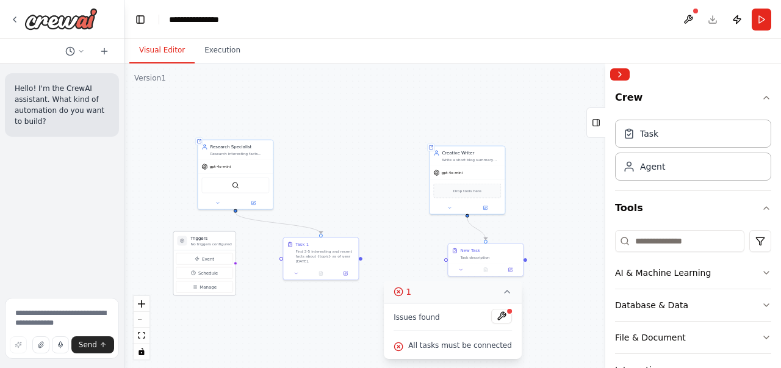
click at [216, 236] on h3 "Triggers" at bounding box center [210, 239] width 41 height 6
click at [543, 219] on div ".deletable-edge-delete-btn { width: 20px; height: 20px; border: 0px solid #ffff…" at bounding box center [453, 215] width 657 height 305
drag, startPoint x: 468, startPoint y: 248, endPoint x: 450, endPoint y: 241, distance: 19.2
click at [450, 241] on div "New Task" at bounding box center [452, 243] width 20 height 6
drag, startPoint x: 320, startPoint y: 244, endPoint x: 232, endPoint y: 247, distance: 87.9
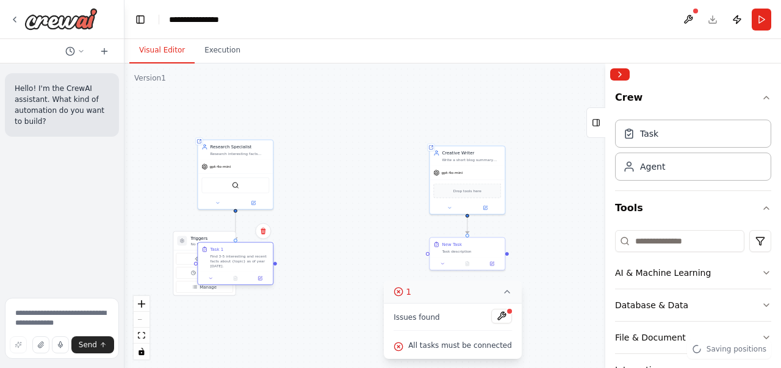
click at [232, 247] on div "Task 1" at bounding box center [239, 250] width 59 height 6
drag, startPoint x: 240, startPoint y: 146, endPoint x: 339, endPoint y: 153, distance: 99.1
click at [339, 153] on div "Research Specialist" at bounding box center [337, 152] width 59 height 6
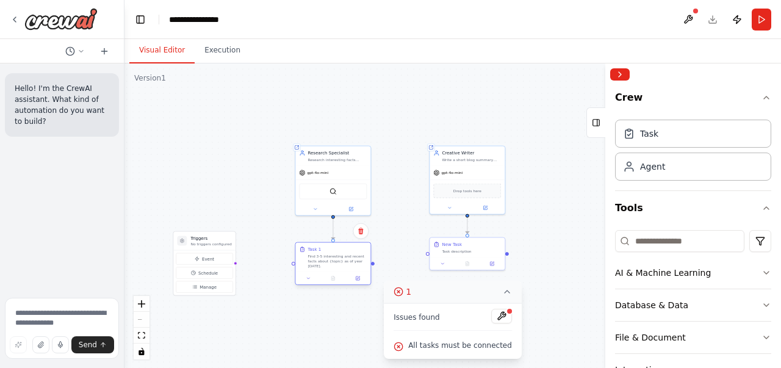
drag, startPoint x: 252, startPoint y: 251, endPoint x: 345, endPoint y: 251, distance: 93.4
click at [345, 251] on div "Task 1" at bounding box center [337, 250] width 59 height 6
click at [417, 226] on div ".deletable-edge-delete-btn { width: 20px; height: 20px; border: 0px solid #ffff…" at bounding box center [453, 215] width 657 height 305
click at [332, 245] on div "Task 1" at bounding box center [337, 243] width 59 height 6
click at [421, 229] on div ".deletable-edge-delete-btn { width: 20px; height: 20px; border: 0px solid #ffff…" at bounding box center [453, 215] width 657 height 305
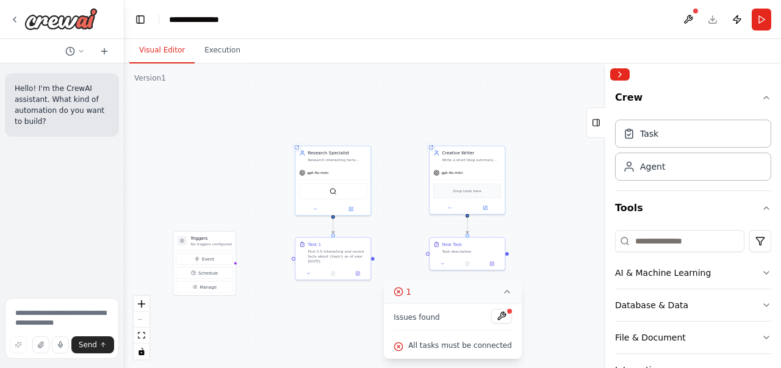
click at [537, 233] on div ".deletable-edge-delete-btn { width: 20px; height: 20px; border: 0px solid #ffff…" at bounding box center [453, 215] width 657 height 305
drag, startPoint x: 441, startPoint y: 287, endPoint x: 385, endPoint y: 287, distance: 55.5
click at [385, 287] on div "Version 1 Show Tools Hide Agents .deletable-edge-delete-btn { width: 20px; heig…" at bounding box center [453, 215] width 657 height 305
click at [497, 314] on button at bounding box center [501, 316] width 21 height 15
click at [502, 292] on icon at bounding box center [507, 292] width 10 height 10
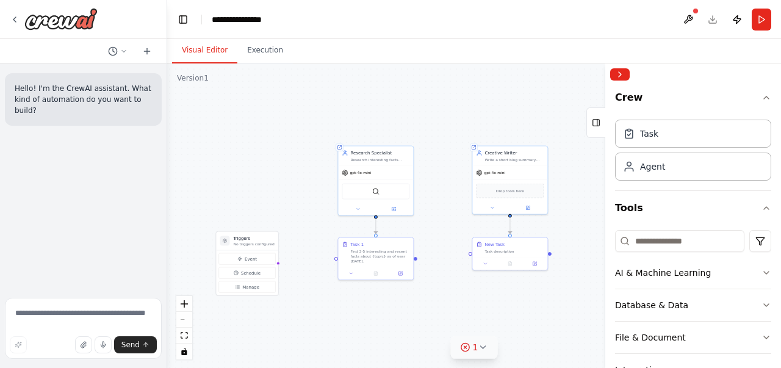
drag, startPoint x: 123, startPoint y: 252, endPoint x: 167, endPoint y: 251, distance: 44.0
click at [167, 251] on div "**********" at bounding box center [390, 184] width 781 height 368
click at [66, 319] on textarea at bounding box center [83, 328] width 157 height 61
type textarea "**********"
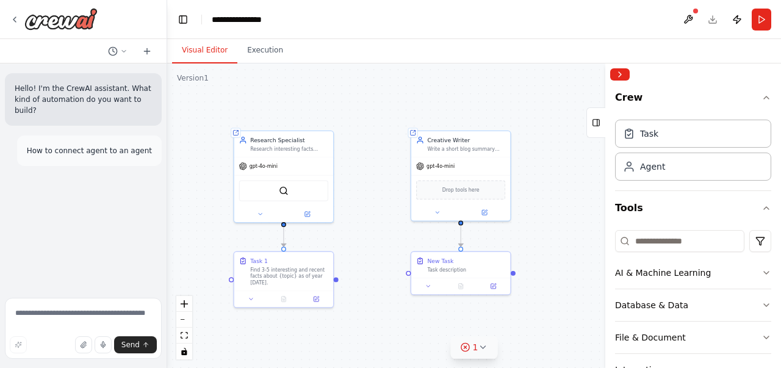
drag, startPoint x: 446, startPoint y: 156, endPoint x: 379, endPoint y: 140, distance: 68.4
click at [379, 140] on div ".deletable-edge-delete-btn { width: 20px; height: 20px; border: 0px solid #ffff…" at bounding box center [474, 215] width 614 height 305
click at [457, 101] on div ".deletable-edge-delete-btn { width: 20px; height: 20px; border: 0px solid #ffff…" at bounding box center [474, 215] width 614 height 305
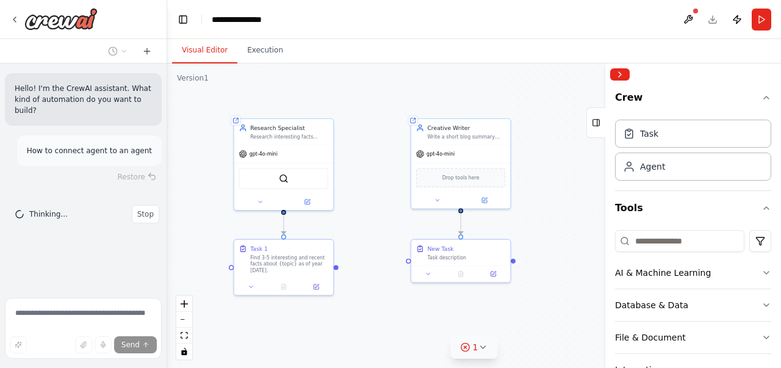
drag, startPoint x: 284, startPoint y: 303, endPoint x: 284, endPoint y: 291, distance: 12.2
click at [284, 291] on div ".deletable-edge-delete-btn { width: 20px; height: 20px; border: 0px solid #ffff…" at bounding box center [474, 215] width 614 height 305
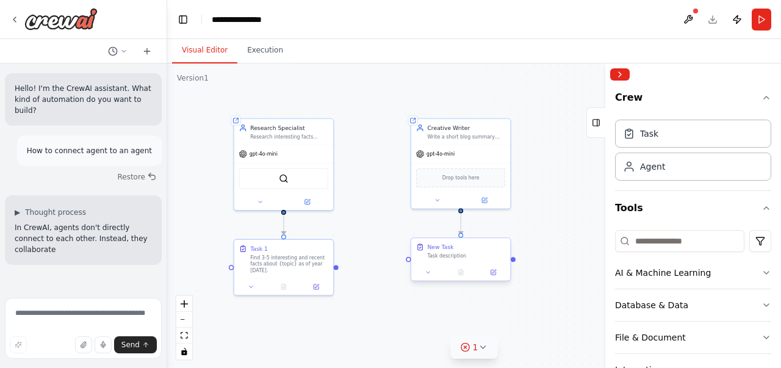
click at [456, 256] on div "Task description" at bounding box center [466, 256] width 78 height 7
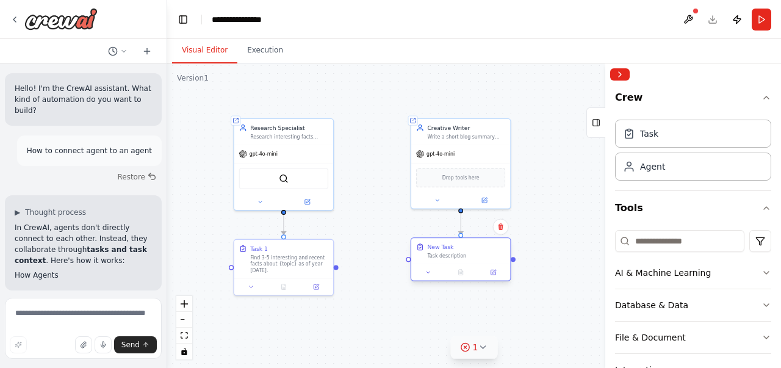
click at [450, 251] on div "New Task Task description" at bounding box center [466, 251] width 78 height 16
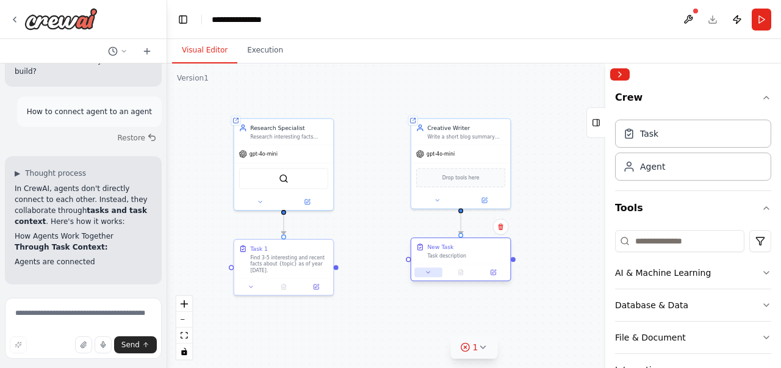
click at [433, 274] on button at bounding box center [427, 272] width 27 height 10
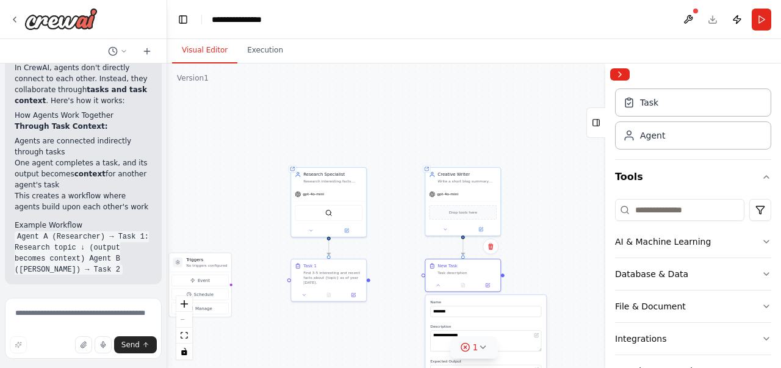
scroll to position [39, 0]
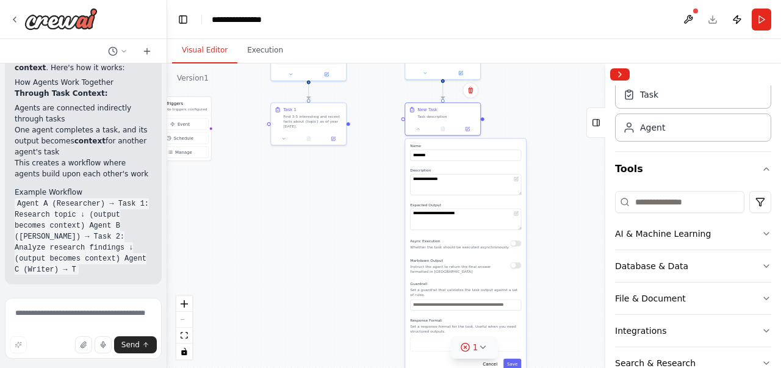
drag, startPoint x: 557, startPoint y: 193, endPoint x: 541, endPoint y: 63, distance: 131.5
click at [541, 63] on div "Visual Editor Execution Version 1 Show Tools Hide Agents .deletable-edge-delete…" at bounding box center [474, 203] width 614 height 329
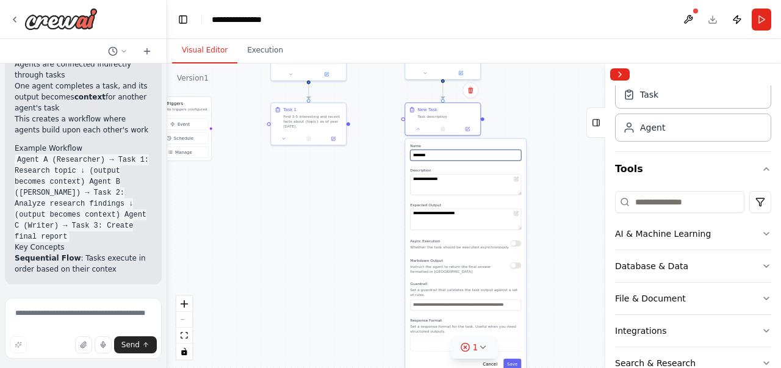
click at [439, 156] on input "********" at bounding box center [465, 155] width 111 height 11
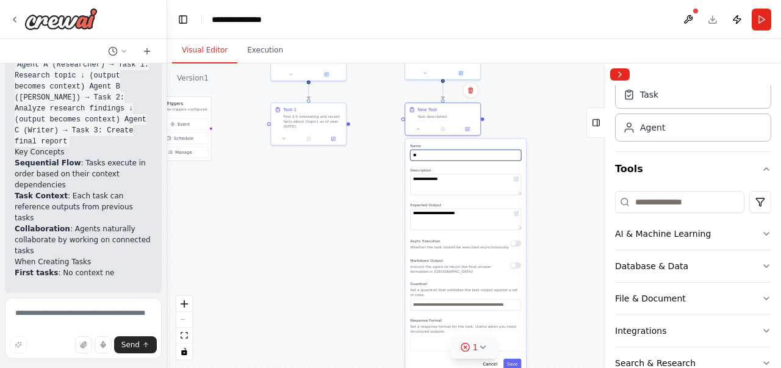
type input "*"
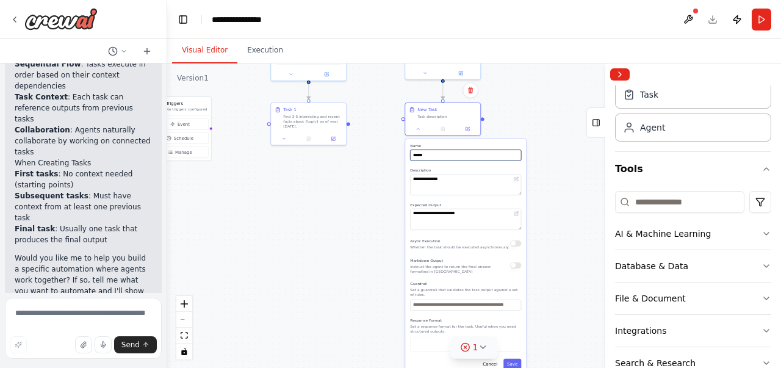
type input "******"
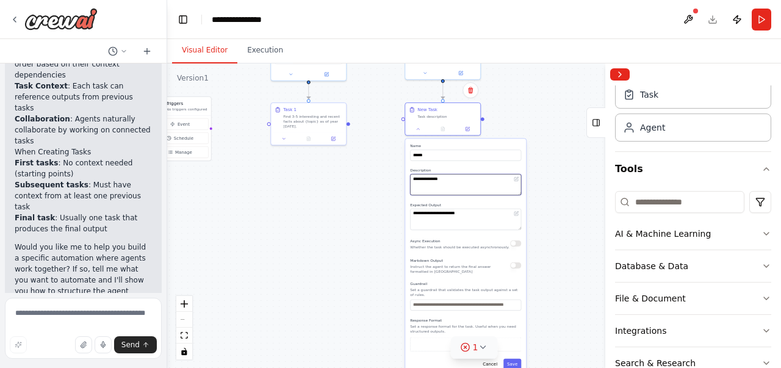
drag, startPoint x: 443, startPoint y: 181, endPoint x: 382, endPoint y: 177, distance: 61.2
click at [382, 177] on div ".deletable-edge-delete-btn { width: 20px; height: 20px; border: 0px solid #ffff…" at bounding box center [474, 215] width 614 height 305
click at [420, 176] on textarea "**********" at bounding box center [465, 184] width 111 height 21
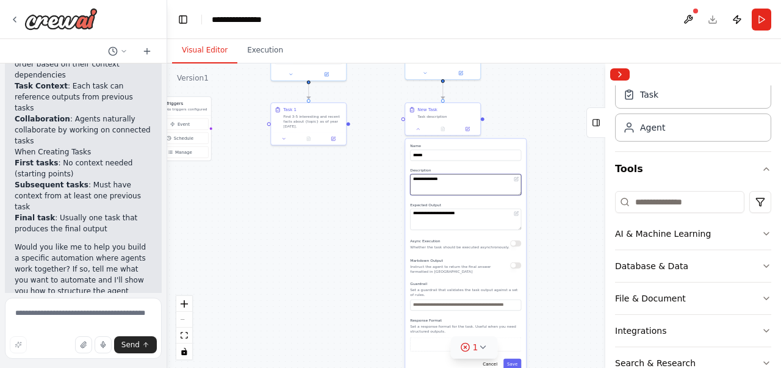
click at [460, 181] on textarea "**********" at bounding box center [465, 184] width 111 height 21
drag, startPoint x: 460, startPoint y: 181, endPoint x: 417, endPoint y: 179, distance: 42.2
click at [417, 179] on textarea "**********" at bounding box center [465, 184] width 111 height 21
paste textarea "**********"
type textarea "**********"
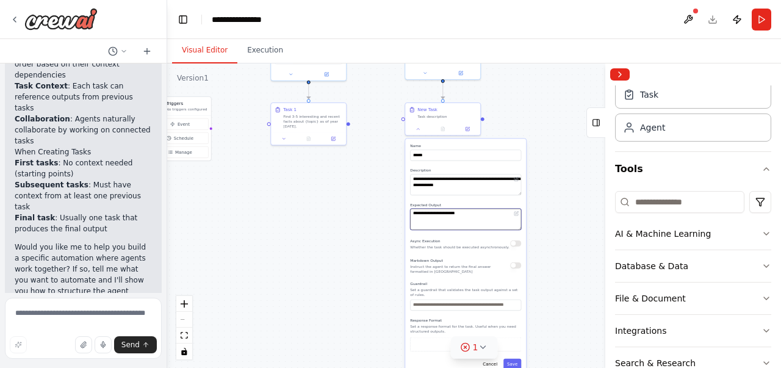
click at [444, 215] on textarea "**********" at bounding box center [465, 219] width 111 height 21
paste textarea
type textarea "**********"
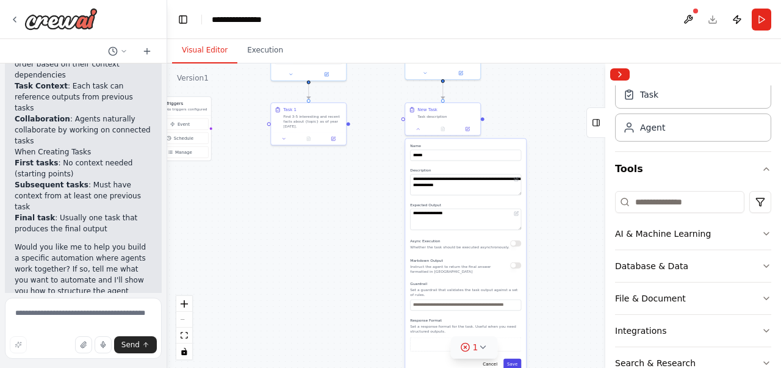
click at [510, 359] on button "Save" at bounding box center [513, 364] width 18 height 11
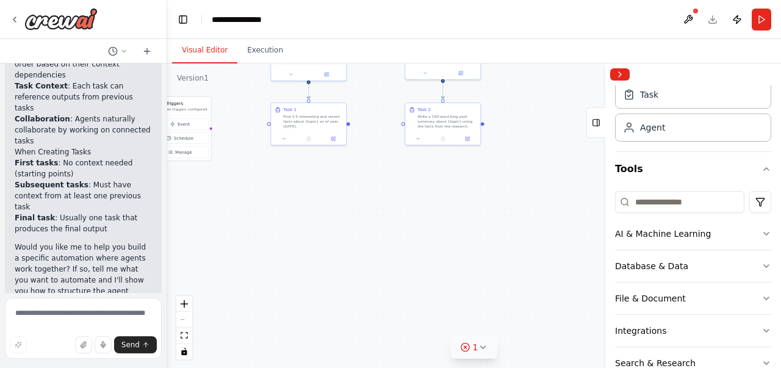
click at [512, 136] on div ".deletable-edge-delete-btn { width: 20px; height: 20px; border: 0px solid #ffff…" at bounding box center [474, 215] width 614 height 305
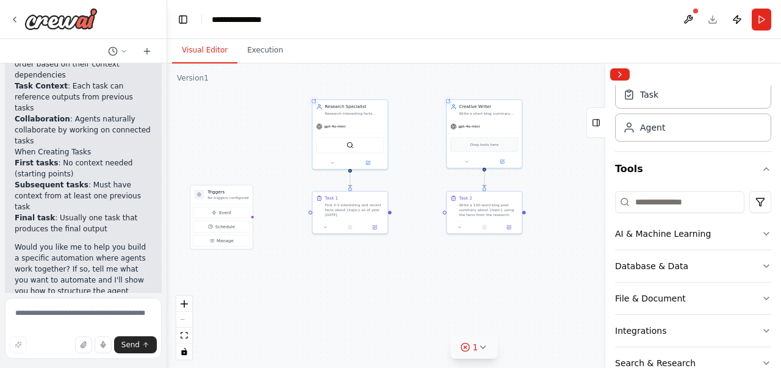
drag, startPoint x: 239, startPoint y: 161, endPoint x: 160, endPoint y: 211, distance: 93.5
click at [280, 250] on div ".deletable-edge-delete-btn { width: 20px; height: 20px; border: 0px solid #ffff…" at bounding box center [474, 215] width 614 height 305
drag, startPoint x: 388, startPoint y: 209, endPoint x: 485, endPoint y: 169, distance: 104.3
click at [485, 169] on div ".deletable-edge-delete-btn { width: 20px; height: 20px; border: 0px solid #ffff…" at bounding box center [474, 215] width 614 height 305
drag, startPoint x: 399, startPoint y: 204, endPoint x: 485, endPoint y: 170, distance: 92.6
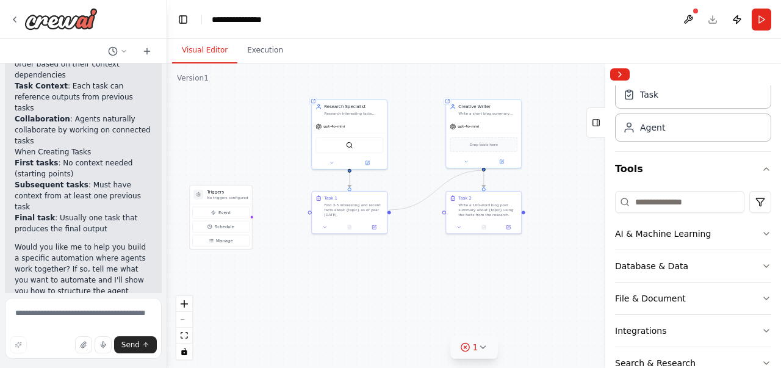
click at [485, 170] on div ".deletable-edge-delete-btn { width: 20px; height: 20px; border: 0px solid #ffff…" at bounding box center [474, 215] width 614 height 305
drag, startPoint x: 389, startPoint y: 209, endPoint x: 446, endPoint y: 215, distance: 57.1
click at [446, 215] on div "Triggers No triggers configured Event Schedule Manage Shared agent from reposit…" at bounding box center [367, 163] width 307 height 153
drag, startPoint x: 444, startPoint y: 211, endPoint x: 389, endPoint y: 211, distance: 54.3
click at [389, 211] on div ".deletable-edge-delete-btn { width: 20px; height: 20px; border: 0px solid #ffff…" at bounding box center [474, 215] width 614 height 305
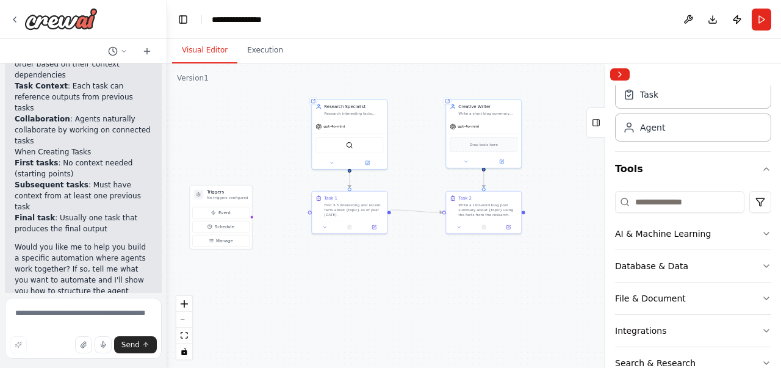
click at [415, 245] on div ".deletable-edge-delete-btn { width: 20px; height: 20px; border: 0px solid #ffff…" at bounding box center [474, 215] width 614 height 305
click at [560, 103] on div ".deletable-edge-delete-btn { width: 20px; height: 20px; border: 0px solid #ffff…" at bounding box center [474, 215] width 614 height 305
click at [481, 199] on div "Task 2 Write a 100-word blog post summary about {topic} using the facts from th…" at bounding box center [487, 205] width 59 height 22
click at [576, 167] on div ".deletable-edge-delete-btn { width: 20px; height: 20px; border: 0px solid #ffff…" at bounding box center [474, 215] width 614 height 305
click at [627, 78] on button "Collapse right sidebar" at bounding box center [620, 74] width 20 height 12
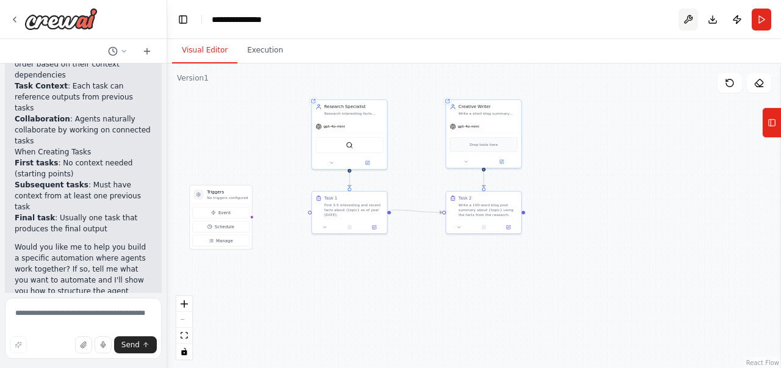
click at [685, 19] on button at bounding box center [689, 20] width 20 height 22
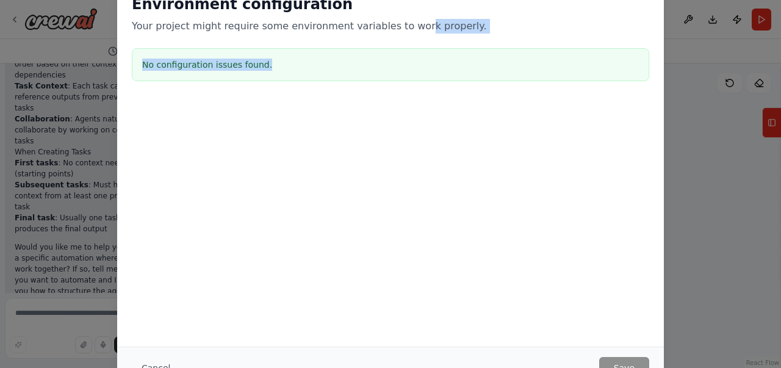
drag, startPoint x: 399, startPoint y: 20, endPoint x: 350, endPoint y: 68, distance: 68.2
click at [344, 55] on div "Environment configuration Your project might require some environment variables…" at bounding box center [390, 40] width 547 height 121
click at [248, 65] on h3 "No configuration issues found." at bounding box center [390, 65] width 497 height 12
click at [589, 16] on div "Environment configuration Your project might require some environment variables…" at bounding box center [391, 14] width 518 height 39
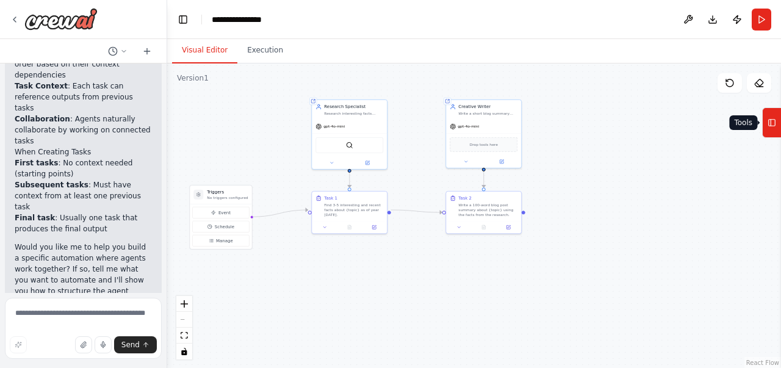
click at [780, 129] on button "Tools" at bounding box center [771, 122] width 19 height 31
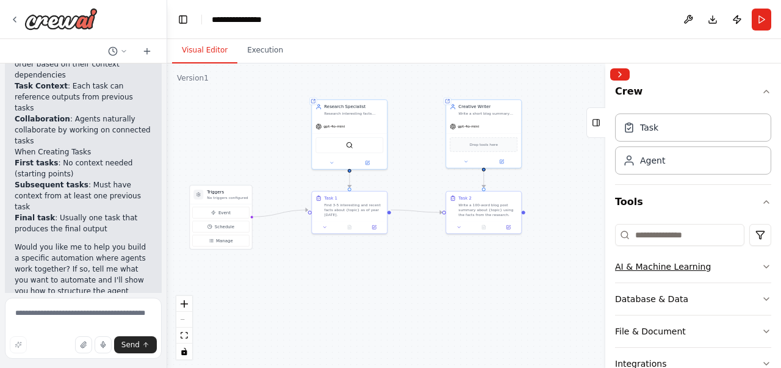
scroll to position [0, 0]
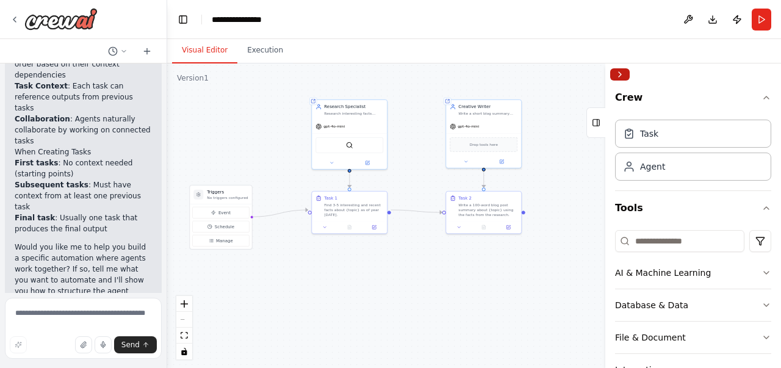
click at [612, 71] on button "Collapse right sidebar" at bounding box center [620, 74] width 20 height 12
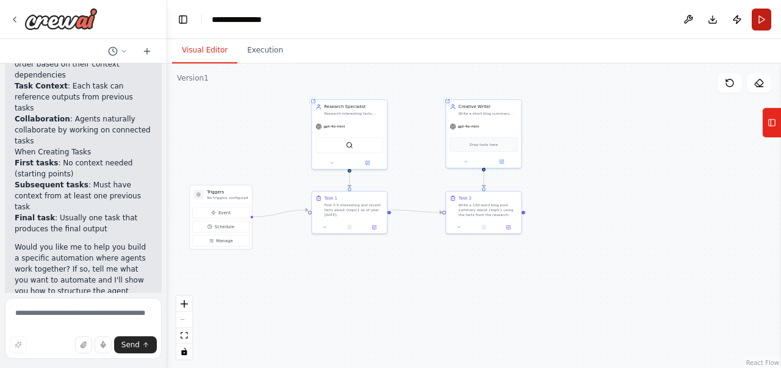
click at [762, 21] on button "Run" at bounding box center [762, 20] width 20 height 22
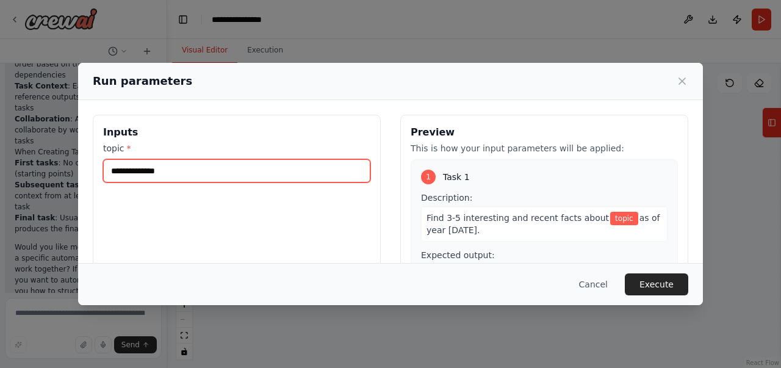
click at [258, 163] on input "topic *" at bounding box center [236, 170] width 267 height 23
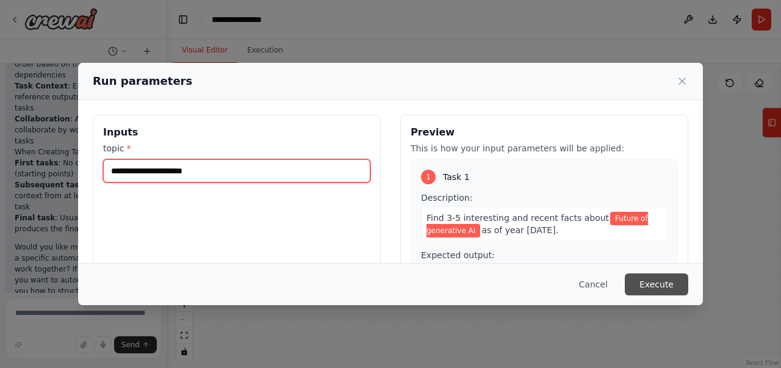
type input "**********"
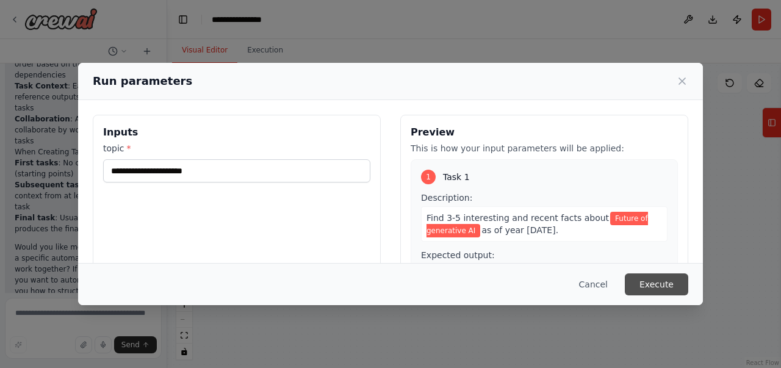
click at [674, 282] on button "Execute" at bounding box center [656, 284] width 63 height 22
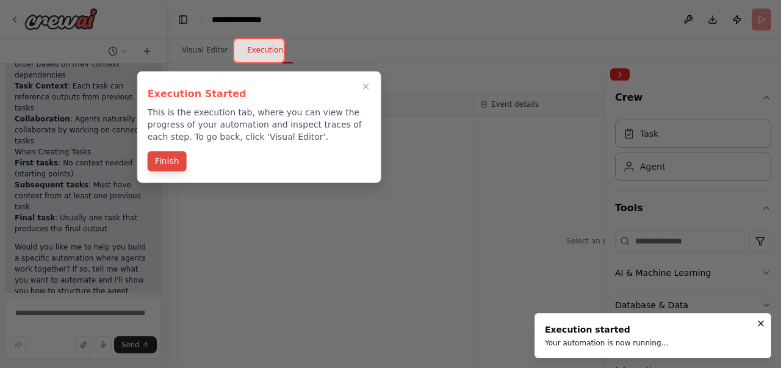
click at [179, 163] on button "Finish" at bounding box center [167, 161] width 39 height 20
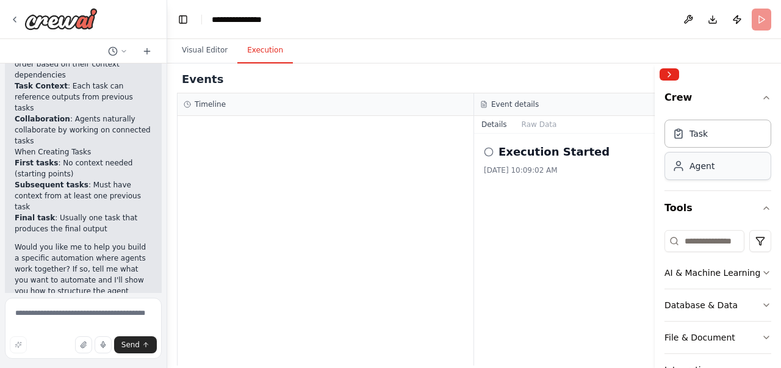
drag, startPoint x: 607, startPoint y: 153, endPoint x: 713, endPoint y: 153, distance: 106.2
click at [713, 153] on div "Crew Task Agent Tools AI & Machine Learning Database & Data File & Document Int…" at bounding box center [718, 215] width 126 height 305
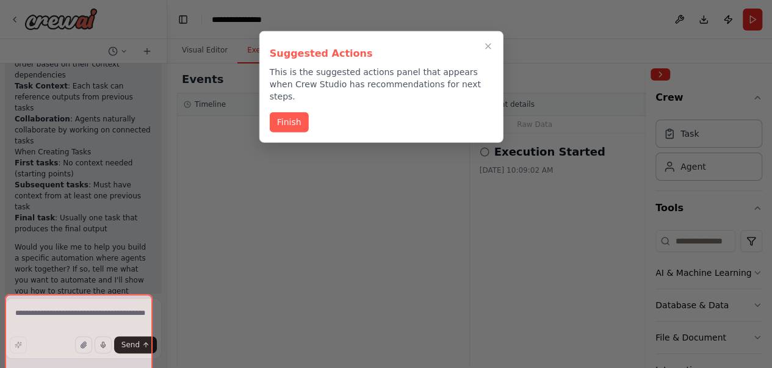
click at [12, 21] on div at bounding box center [386, 184] width 772 height 368
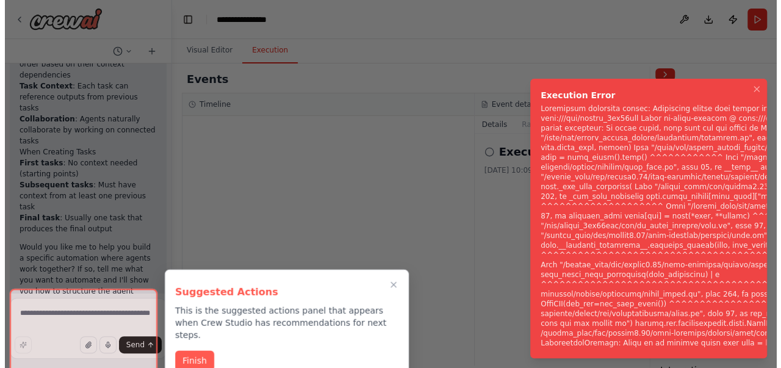
scroll to position [540, 0]
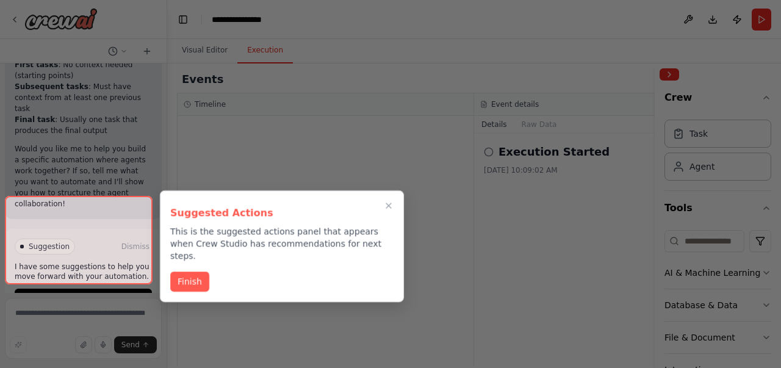
click at [103, 265] on div at bounding box center [79, 240] width 148 height 88
click at [201, 270] on button "Finish" at bounding box center [189, 280] width 39 height 20
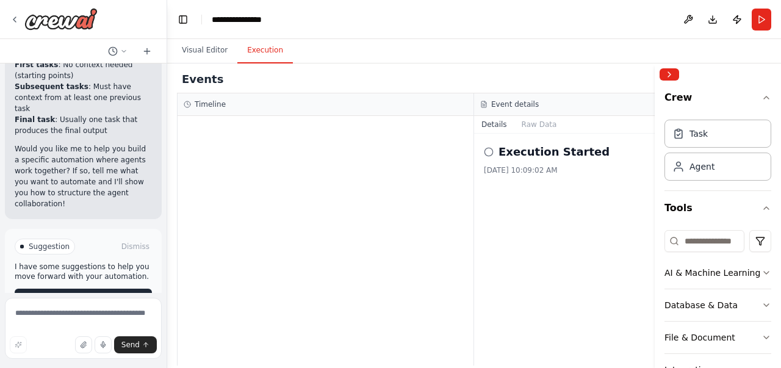
click at [120, 289] on button "Help fix error" at bounding box center [83, 299] width 137 height 20
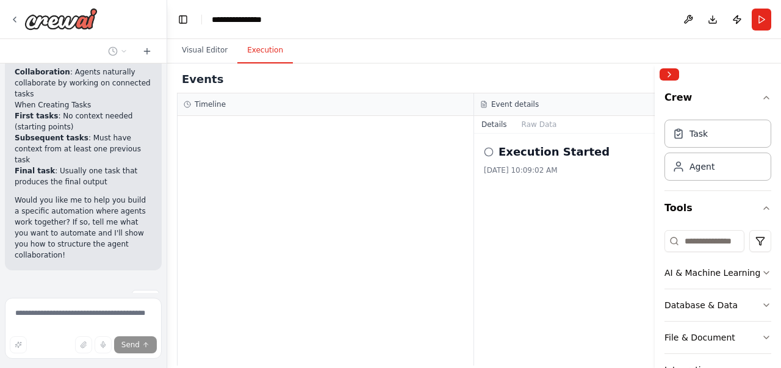
scroll to position [683, 0]
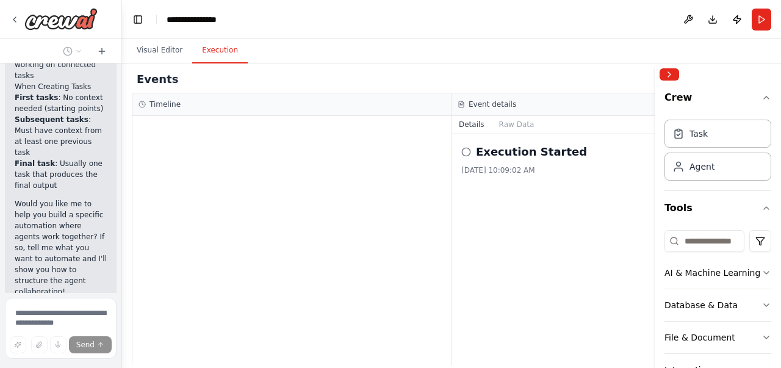
drag, startPoint x: 165, startPoint y: 156, endPoint x: 56, endPoint y: 157, distance: 109.3
click at [56, 157] on div "Hello! I'm the CrewAI assistant. What kind of automation do you want to build? …" at bounding box center [61, 184] width 122 height 368
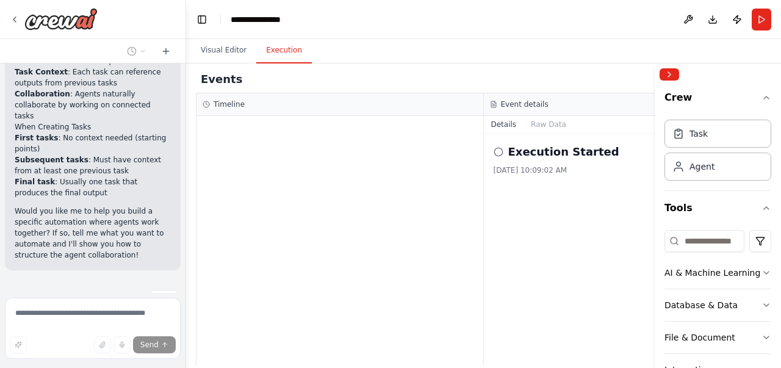
drag, startPoint x: 121, startPoint y: 215, endPoint x: 636, endPoint y: 137, distance: 520.9
click at [189, 215] on div "Hello! I'm the CrewAI assistant. What kind of automation do you want to build? …" at bounding box center [390, 184] width 781 height 368
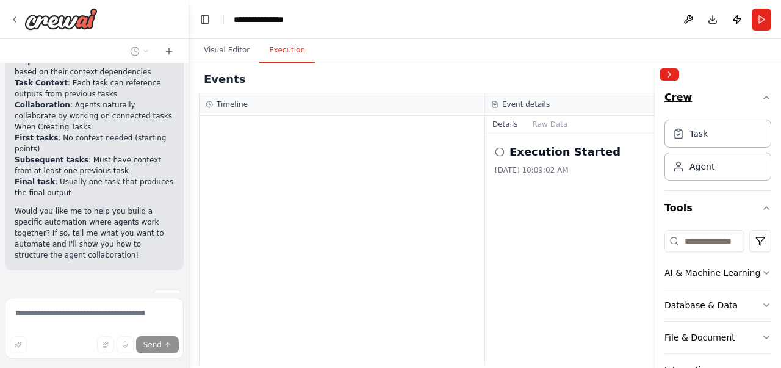
click at [762, 96] on icon "button" at bounding box center [767, 98] width 10 height 10
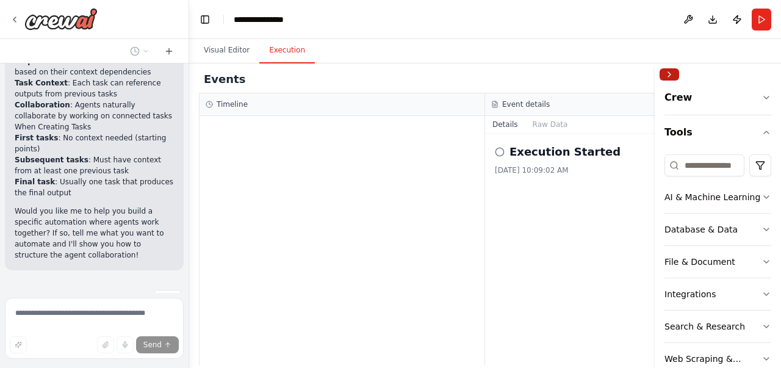
click at [669, 76] on button "Collapse right sidebar" at bounding box center [670, 74] width 20 height 12
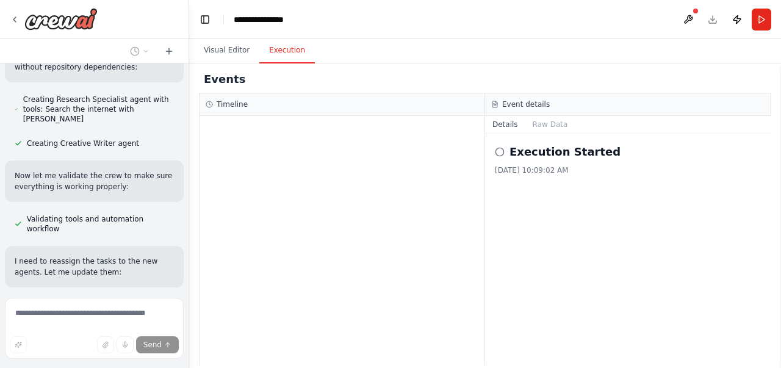
scroll to position [1199, 0]
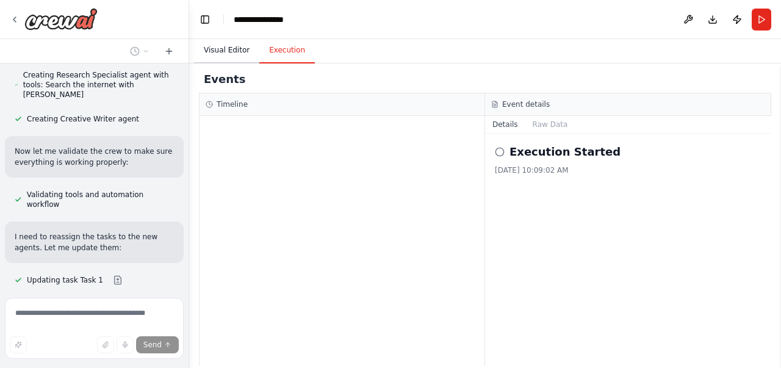
click at [228, 62] on button "Visual Editor" at bounding box center [226, 51] width 65 height 26
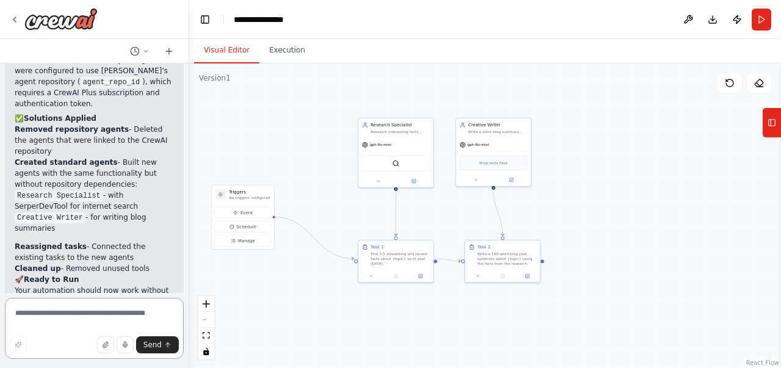
scroll to position [1768, 0]
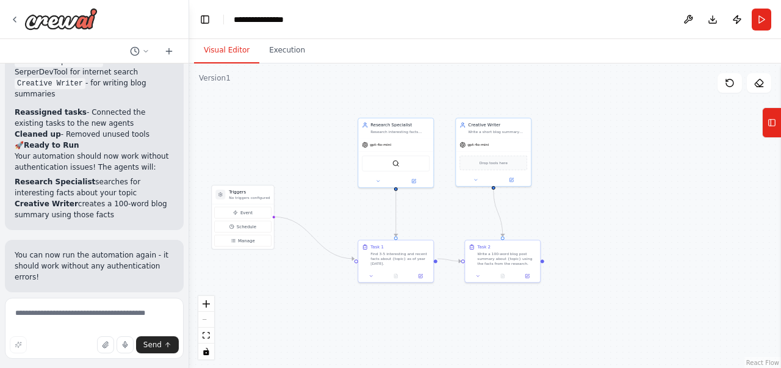
click at [95, 367] on span "Run Automation" at bounding box center [99, 372] width 59 height 10
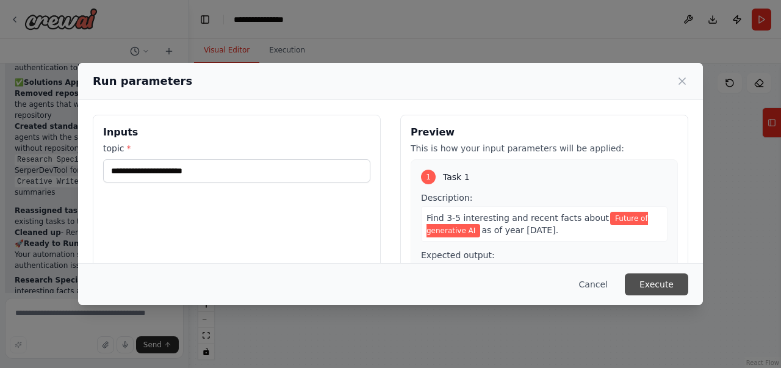
click at [665, 283] on button "Execute" at bounding box center [656, 284] width 63 height 22
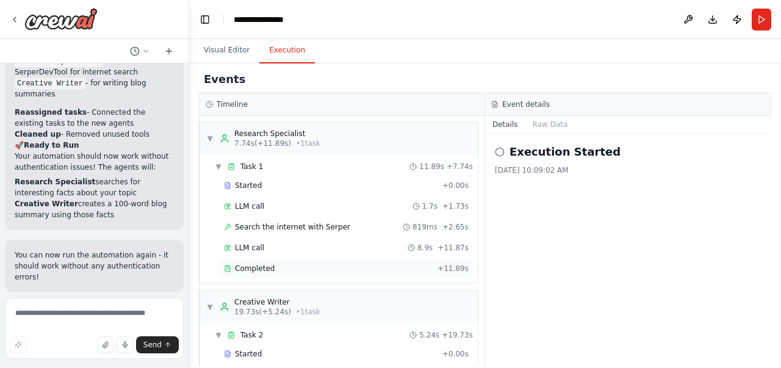
scroll to position [53, 0]
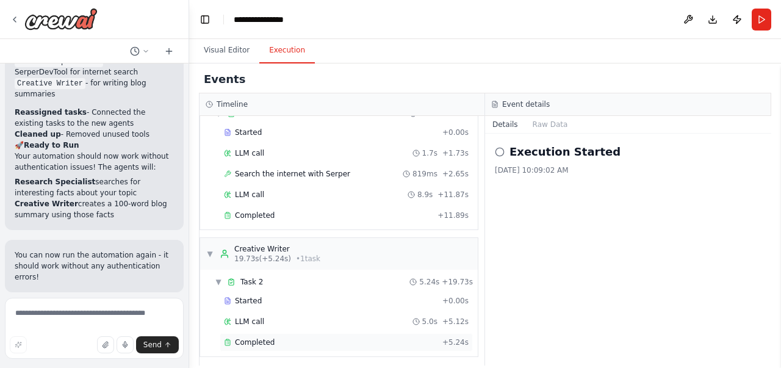
click at [253, 338] on span "Completed" at bounding box center [255, 343] width 40 height 10
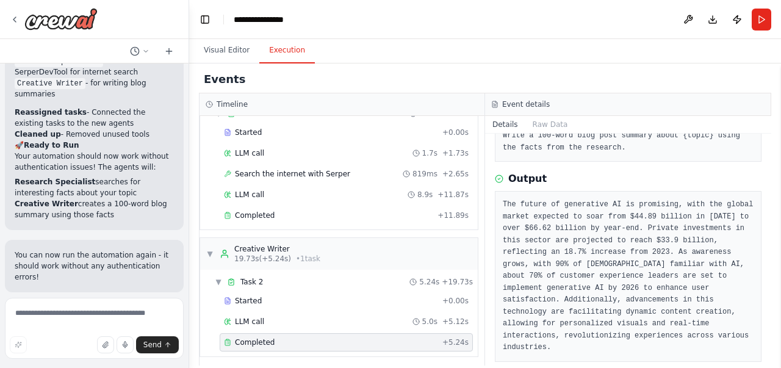
scroll to position [82, 0]
click at [299, 319] on div "LLM call 5.0s + 5.12s" at bounding box center [346, 322] width 245 height 10
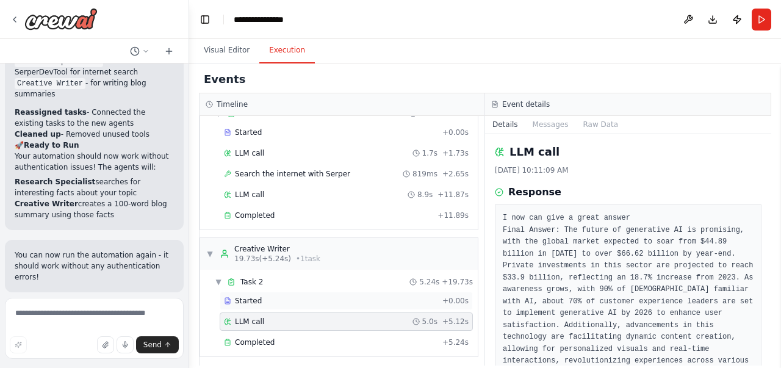
click at [304, 297] on div "Started" at bounding box center [331, 301] width 214 height 10
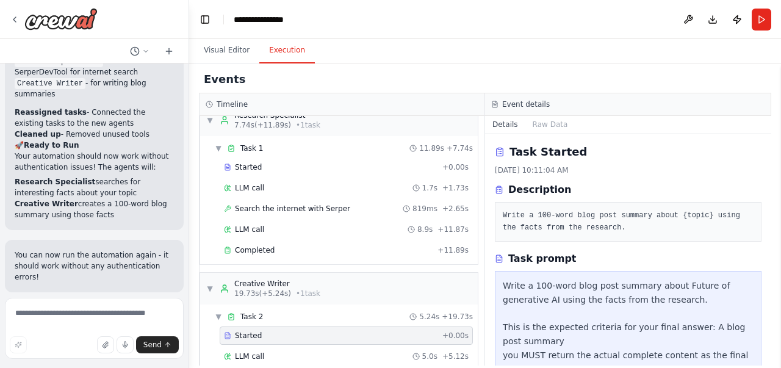
scroll to position [0, 0]
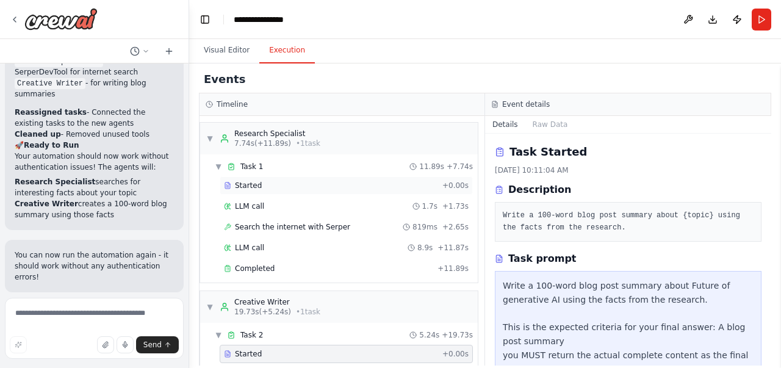
click at [262, 188] on div "Started" at bounding box center [331, 186] width 214 height 10
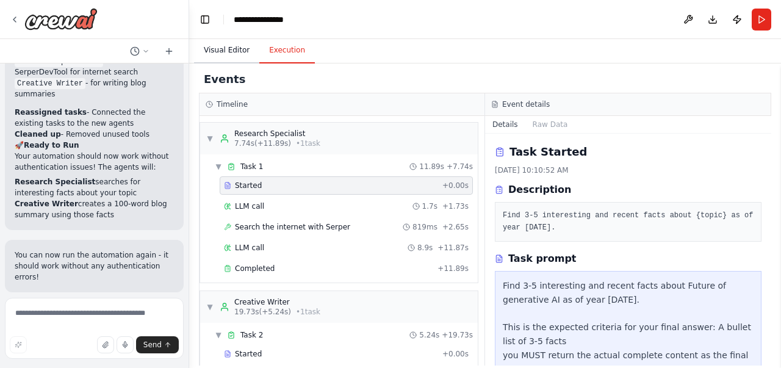
click at [220, 51] on button "Visual Editor" at bounding box center [226, 51] width 65 height 26
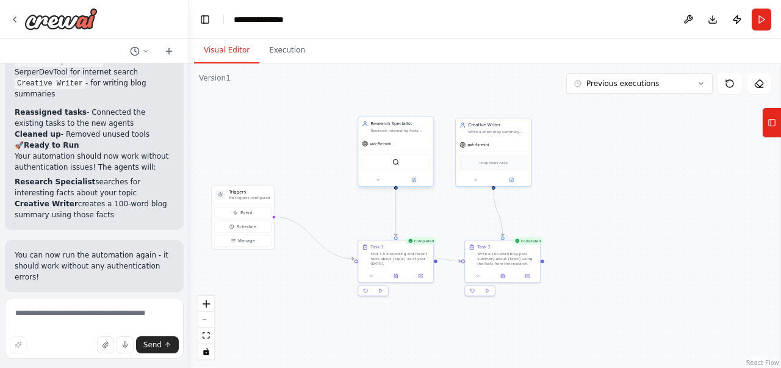
click at [400, 139] on div "gpt-4o-mini" at bounding box center [395, 143] width 75 height 13
click at [384, 181] on button at bounding box center [378, 179] width 35 height 7
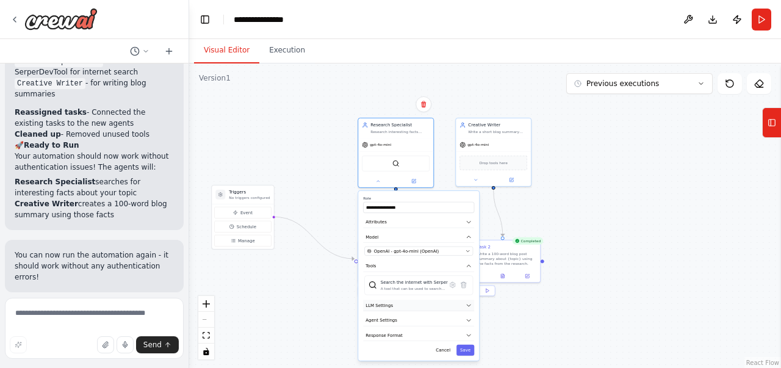
click at [410, 306] on button "LLM Settings" at bounding box center [418, 306] width 111 height 12
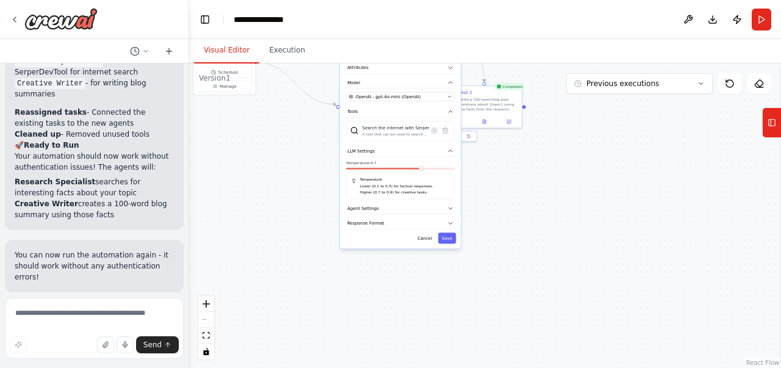
drag, startPoint x: 613, startPoint y: 203, endPoint x: 594, endPoint y: 49, distance: 155.5
click at [594, 49] on div "**********" at bounding box center [485, 203] width 592 height 329
click at [395, 151] on button "LLM Settings" at bounding box center [400, 151] width 111 height 12
click at [392, 167] on button "Agent Settings" at bounding box center [400, 167] width 111 height 12
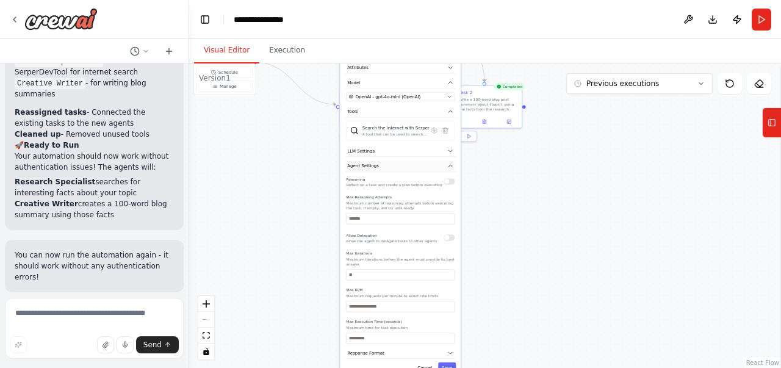
click at [442, 166] on button "Agent Settings" at bounding box center [400, 167] width 111 height 12
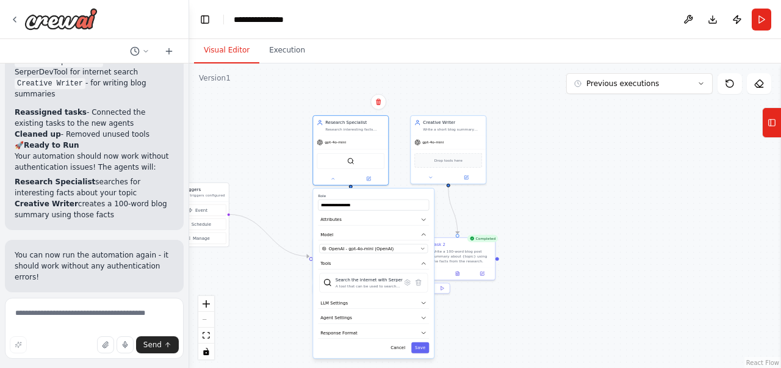
drag, startPoint x: 503, startPoint y: 166, endPoint x: 477, endPoint y: 297, distance: 133.7
click at [468, 319] on div ".deletable-edge-delete-btn { width: 20px; height: 20px; border: 0px solid #ffff…" at bounding box center [485, 215] width 592 height 305
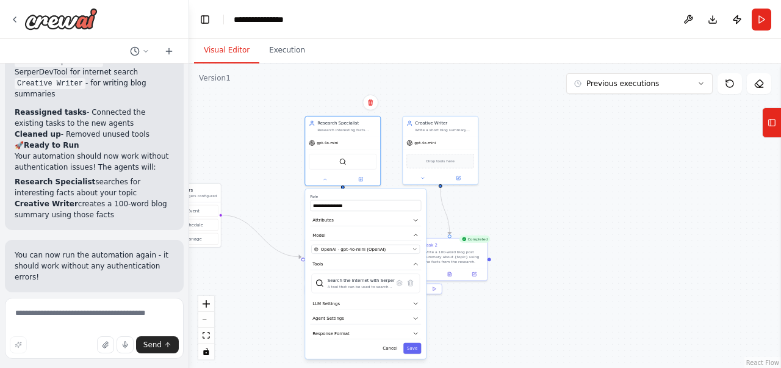
click at [513, 179] on div ".deletable-edge-delete-btn { width: 20px; height: 20px; border: 0px solid #ffff…" at bounding box center [485, 215] width 592 height 305
click at [282, 143] on div ".deletable-edge-delete-btn { width: 20px; height: 20px; border: 0px solid #ffff…" at bounding box center [485, 215] width 592 height 305
click at [327, 182] on div at bounding box center [342, 178] width 75 height 12
click at [326, 180] on button at bounding box center [325, 178] width 35 height 7
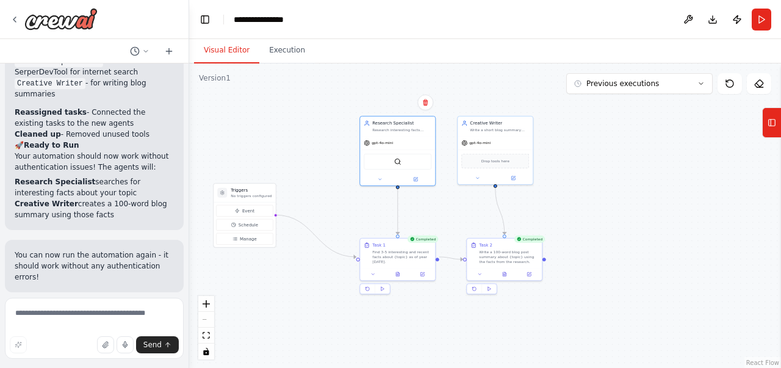
drag, startPoint x: 253, startPoint y: 178, endPoint x: 308, endPoint y: 178, distance: 54.9
click at [308, 178] on div ".deletable-edge-delete-btn { width: 20px; height: 20px; border: 0px solid #ffff…" at bounding box center [485, 215] width 592 height 305
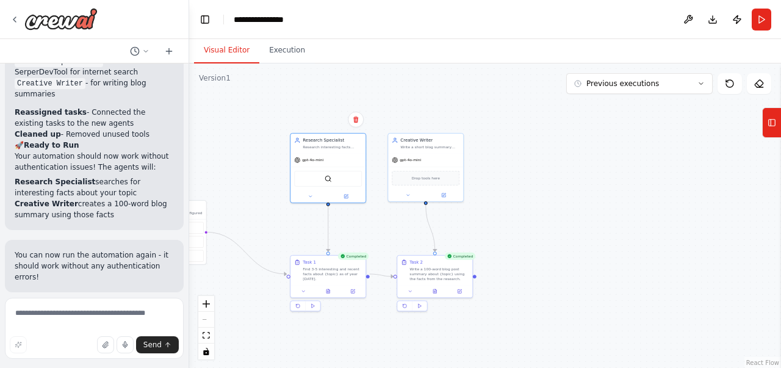
drag, startPoint x: 304, startPoint y: 186, endPoint x: 256, endPoint y: 203, distance: 50.6
click at [256, 203] on div ".deletable-edge-delete-btn { width: 20px; height: 20px; border: 0px solid #ffff…" at bounding box center [485, 215] width 592 height 305
drag, startPoint x: 425, startPoint y: 146, endPoint x: 433, endPoint y: 142, distance: 8.7
click at [433, 142] on div "Creative Writer Write a short blog summary using the research data provided to …" at bounding box center [435, 142] width 59 height 12
click at [106, 314] on textarea at bounding box center [94, 328] width 179 height 61
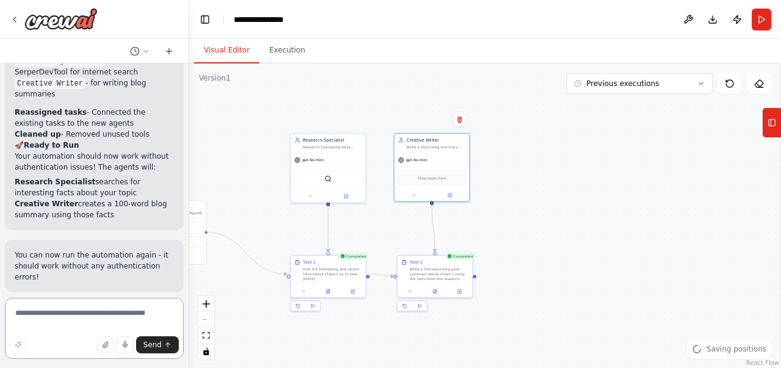
type textarea "*"
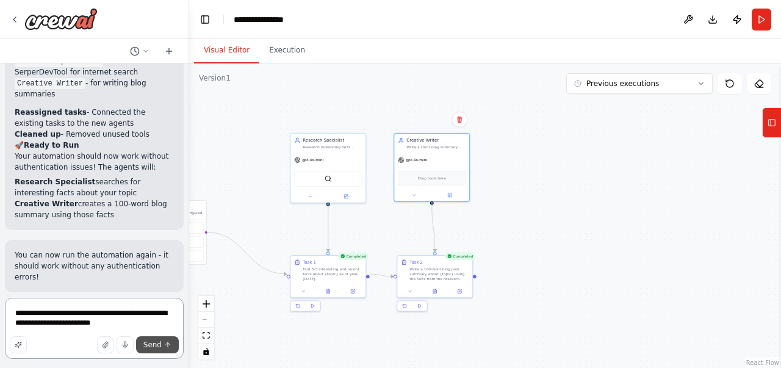
type textarea "**********"
click at [162, 345] on button "Send" at bounding box center [157, 344] width 43 height 17
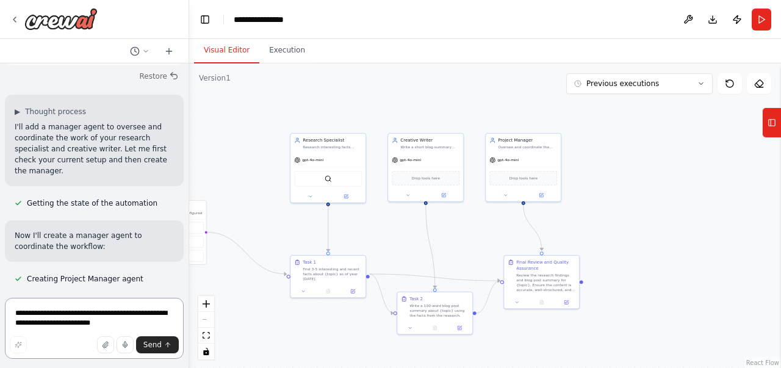
scroll to position [2169, 0]
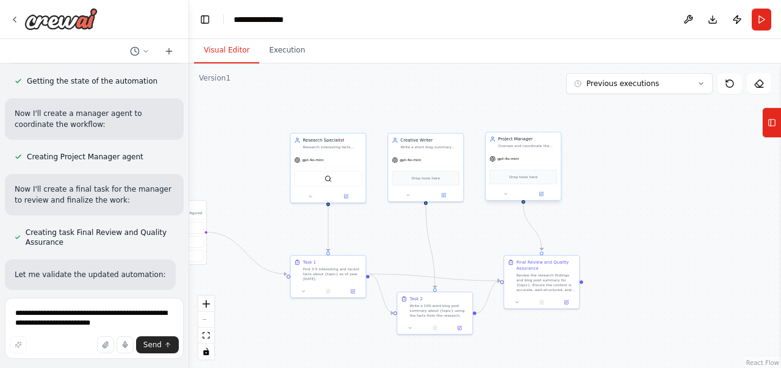
click at [505, 197] on button at bounding box center [505, 193] width 34 height 7
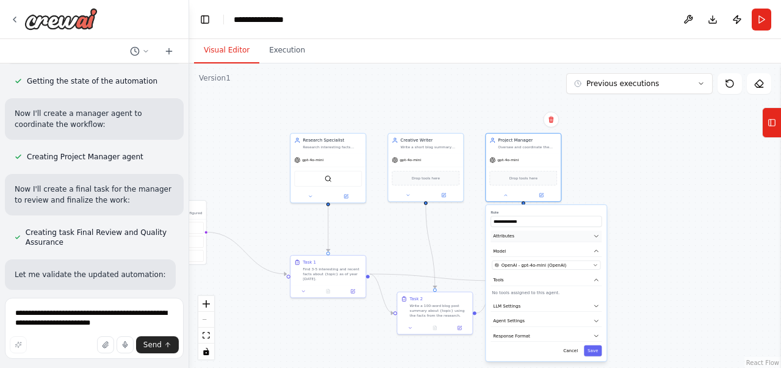
click at [541, 236] on button "Attributes" at bounding box center [546, 237] width 111 height 12
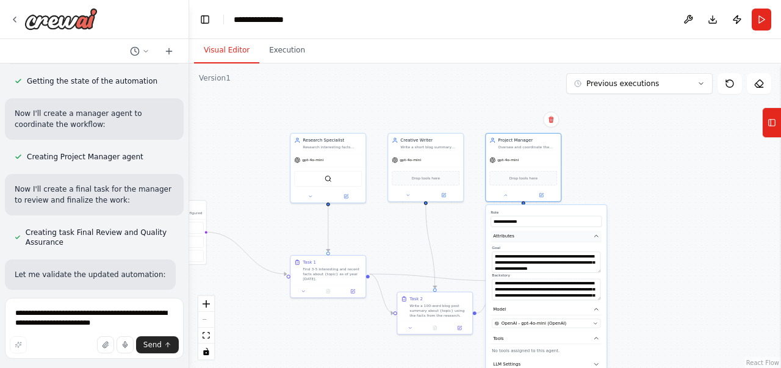
click at [541, 236] on button "Attributes" at bounding box center [546, 237] width 111 height 12
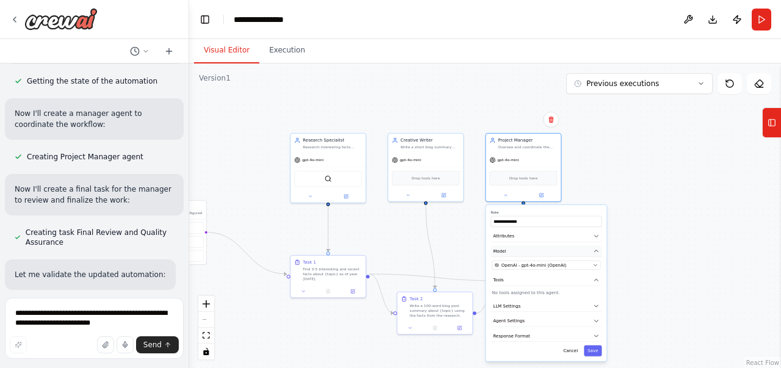
click at [531, 248] on button "Model" at bounding box center [546, 251] width 111 height 12
click at [530, 237] on button "Attributes" at bounding box center [546, 237] width 111 height 12
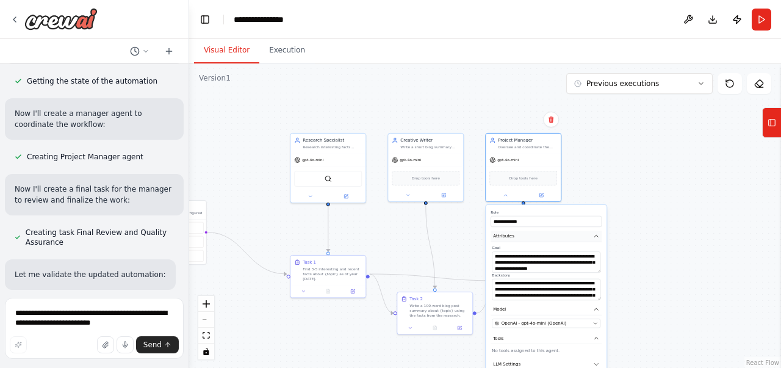
click at [530, 237] on button "Attributes" at bounding box center [546, 237] width 111 height 12
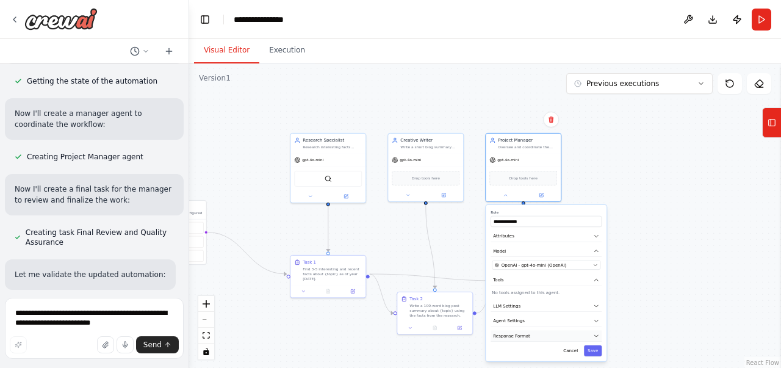
click at [527, 335] on button "Response Format" at bounding box center [546, 336] width 111 height 12
click at [540, 318] on button "Agent Settings" at bounding box center [546, 322] width 111 height 12
click at [552, 320] on button "Agent Settings" at bounding box center [546, 322] width 111 height 12
click at [548, 339] on button "Response Format" at bounding box center [546, 336] width 111 height 12
click at [596, 335] on icon "button" at bounding box center [596, 336] width 4 height 2
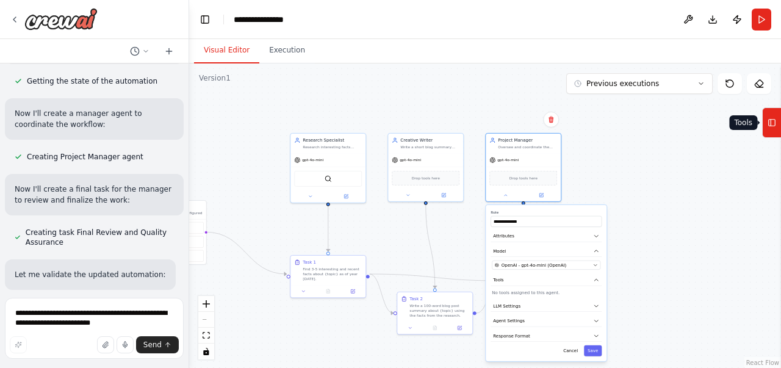
click at [764, 112] on button "Tools" at bounding box center [771, 122] width 19 height 31
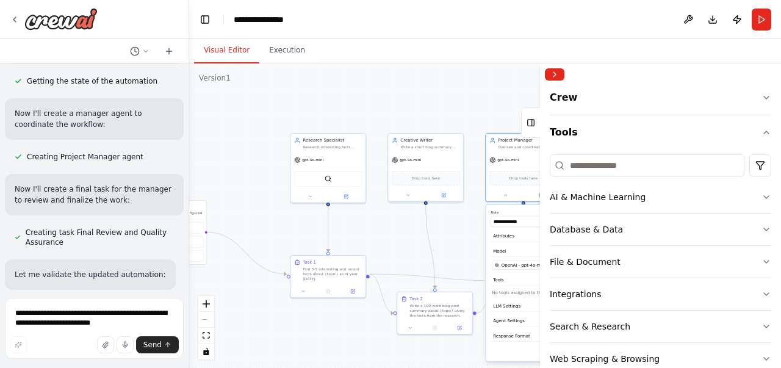
drag, startPoint x: 654, startPoint y: 170, endPoint x: 540, endPoint y: 172, distance: 114.1
click at [540, 172] on div at bounding box center [542, 215] width 5 height 305
click at [764, 259] on div "Crew Tools AI & Machine Learning Database & Data File & Document Integrations S…" at bounding box center [660, 226] width 241 height 283
click at [762, 262] on icon "button" at bounding box center [767, 262] width 10 height 10
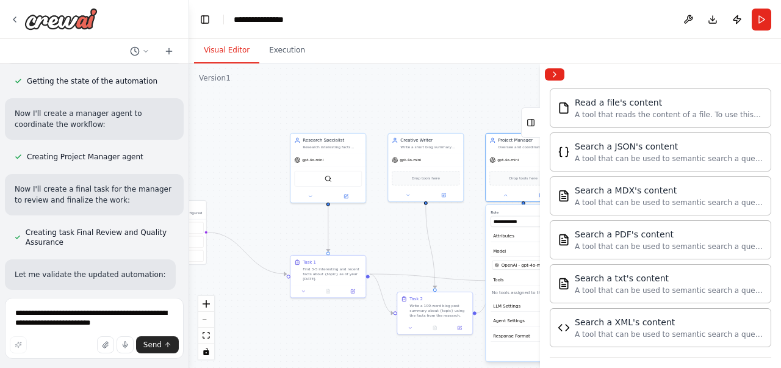
scroll to position [205, 0]
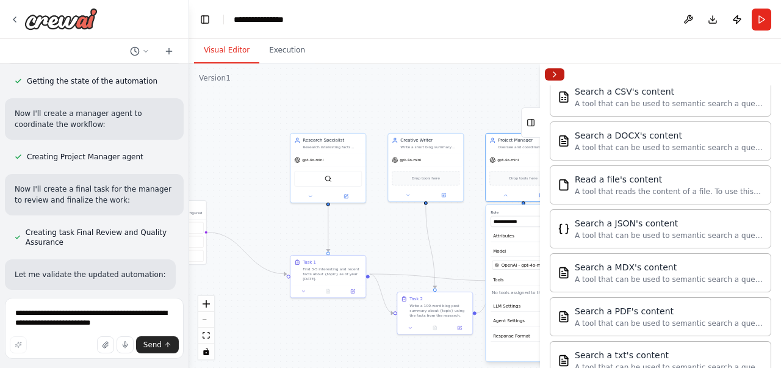
click at [555, 78] on button "Collapse right sidebar" at bounding box center [555, 74] width 20 height 12
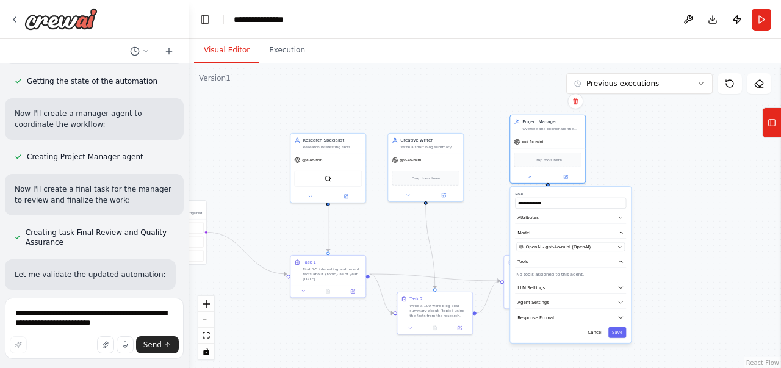
drag, startPoint x: 544, startPoint y: 208, endPoint x: 571, endPoint y: 186, distance: 34.3
click at [571, 187] on div "**********" at bounding box center [570, 265] width 121 height 156
click at [620, 263] on icon "button" at bounding box center [621, 262] width 6 height 6
click at [466, 236] on div ".deletable-edge-delete-btn { width: 20px; height: 20px; border: 0px solid #ffff…" at bounding box center [485, 215] width 592 height 305
click at [659, 174] on div ".deletable-edge-delete-btn { width: 20px; height: 20px; border: 0px solid #ffff…" at bounding box center [485, 215] width 592 height 305
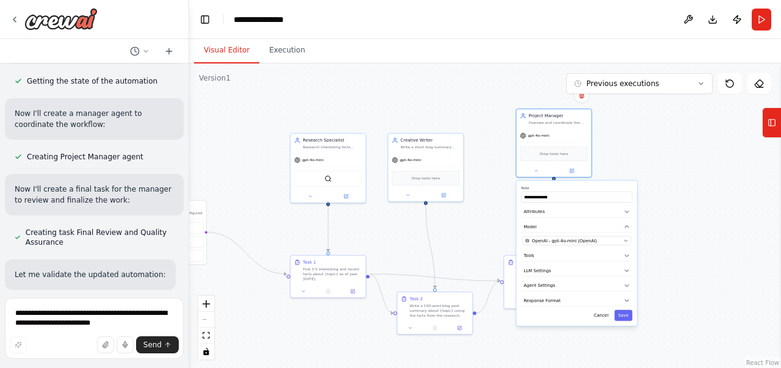
drag, startPoint x: 591, startPoint y: 192, endPoint x: 599, endPoint y: 184, distance: 11.2
click at [599, 184] on div "**********" at bounding box center [576, 253] width 121 height 145
click at [114, 314] on textarea "**********" at bounding box center [94, 328] width 179 height 61
type textarea "**********"
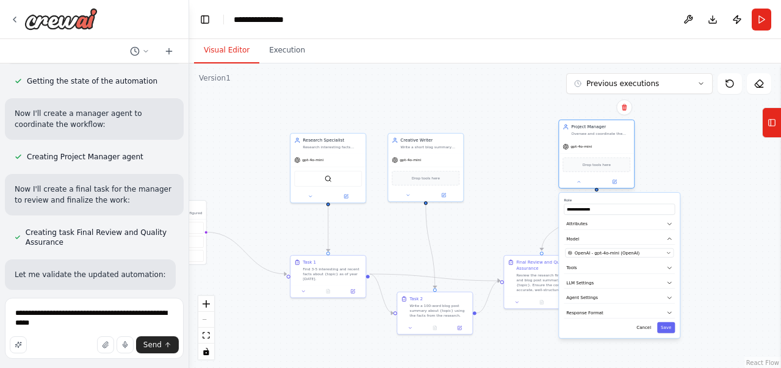
drag, startPoint x: 546, startPoint y: 125, endPoint x: 590, endPoint y: 140, distance: 45.7
click at [590, 140] on div "Project Manager Oversee and coordinate the research and content creation proces…" at bounding box center [596, 154] width 76 height 69
click at [627, 113] on button at bounding box center [624, 107] width 16 height 16
click at [593, 109] on button "Confirm" at bounding box center [589, 107] width 43 height 15
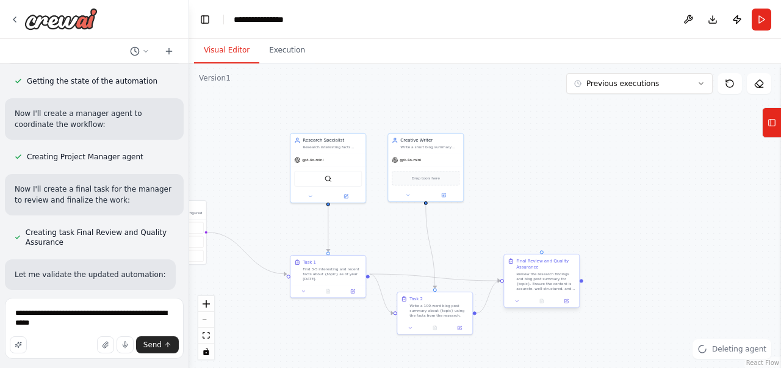
click at [538, 263] on div "Final Review and Quality Assurance" at bounding box center [545, 264] width 59 height 12
click at [575, 245] on button at bounding box center [570, 243] width 16 height 16
click at [542, 246] on button "Confirm" at bounding box center [534, 243] width 43 height 15
drag, startPoint x: 427, startPoint y: 146, endPoint x: 522, endPoint y: 143, distance: 95.3
click at [522, 143] on div "Write a short blog summary using the research data provided to you" at bounding box center [527, 145] width 59 height 5
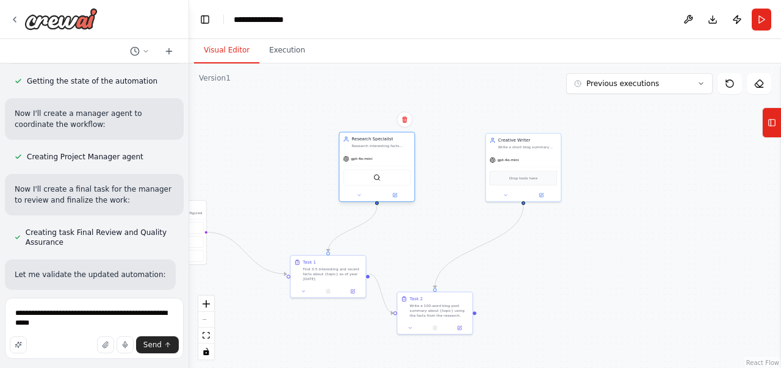
drag, startPoint x: 354, startPoint y: 152, endPoint x: 402, endPoint y: 153, distance: 47.6
click at [402, 153] on div "gpt-4o-mini" at bounding box center [376, 158] width 75 height 13
drag, startPoint x: 361, startPoint y: 263, endPoint x: 399, endPoint y: 251, distance: 39.6
click at [399, 251] on div "Task 1" at bounding box center [381, 249] width 59 height 6
drag, startPoint x: 452, startPoint y: 300, endPoint x: 542, endPoint y: 249, distance: 103.6
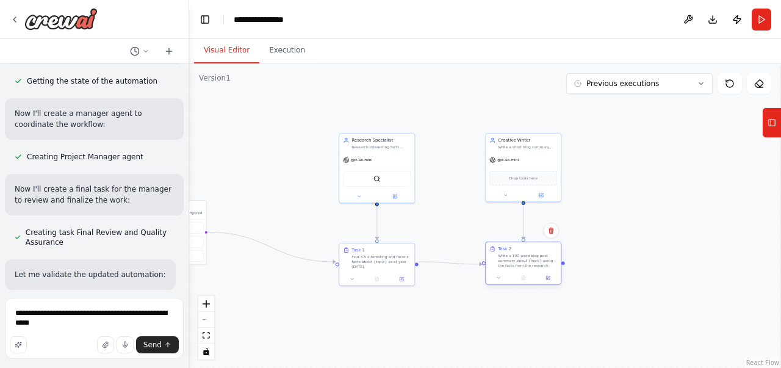
click at [542, 249] on div "Task 2" at bounding box center [527, 249] width 59 height 6
click at [625, 222] on div ".deletable-edge-delete-btn { width: 20px; height: 20px; border: 0px solid #ffff…" at bounding box center [485, 215] width 592 height 305
drag, startPoint x: 227, startPoint y: 214, endPoint x: 316, endPoint y: 233, distance: 91.0
click at [316, 233] on div "Triggers No triggers configured" at bounding box center [292, 234] width 62 height 19
click at [701, 224] on div ".deletable-edge-delete-btn { width: 20px; height: 20px; border: 0px solid #ffff…" at bounding box center [485, 215] width 592 height 305
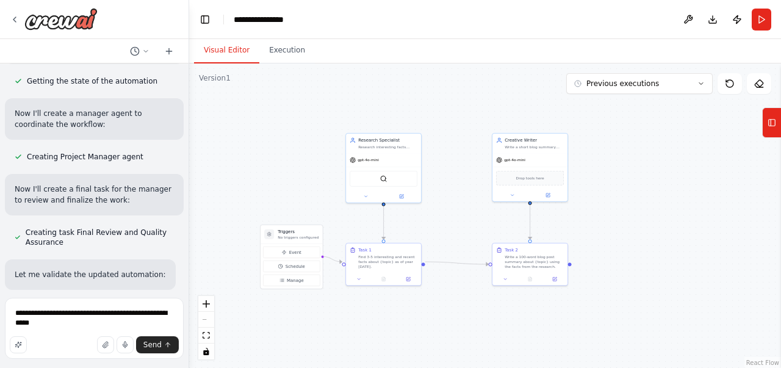
click at [657, 176] on div ".deletable-edge-delete-btn { width: 20px; height: 20px; border: 0px solid #ffff…" at bounding box center [485, 215] width 592 height 305
click at [204, 16] on button "Toggle Left Sidebar" at bounding box center [205, 19] width 17 height 17
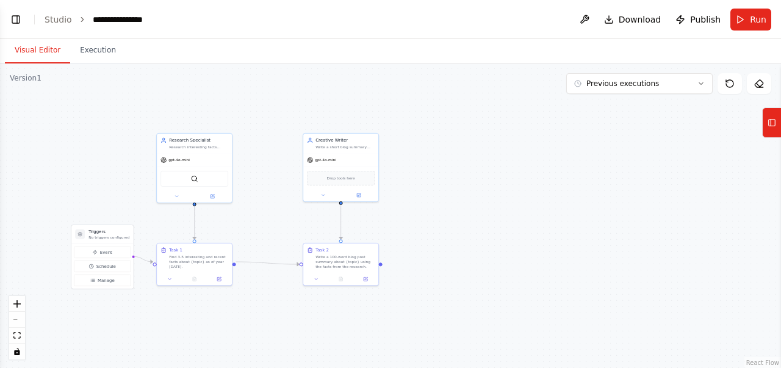
click at [81, 20] on icon "breadcrumb" at bounding box center [82, 19] width 2 height 4
click at [56, 20] on link "Studio" at bounding box center [58, 20] width 27 height 10
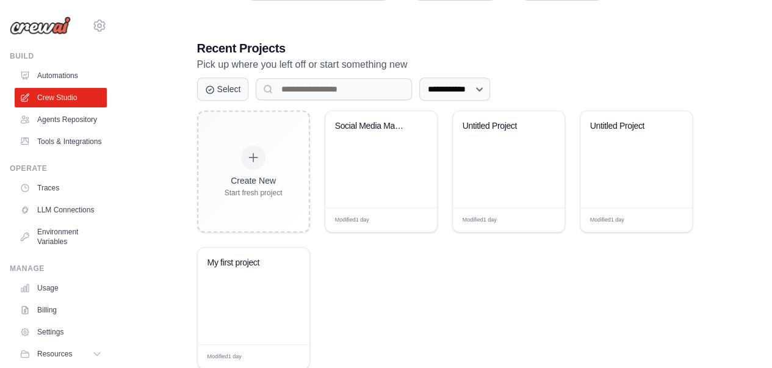
scroll to position [313, 0]
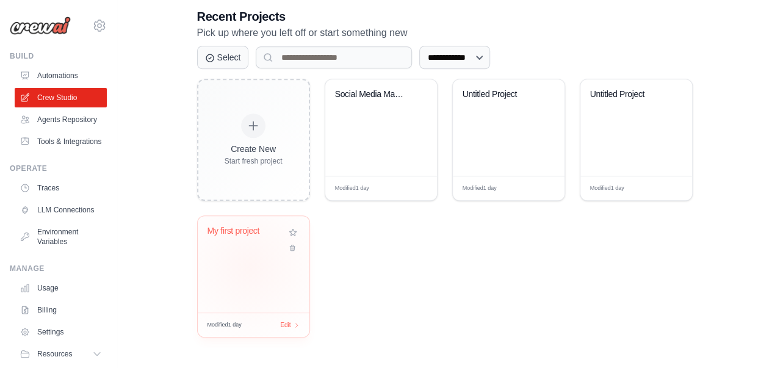
click at [250, 265] on div "My first project" at bounding box center [254, 264] width 112 height 96
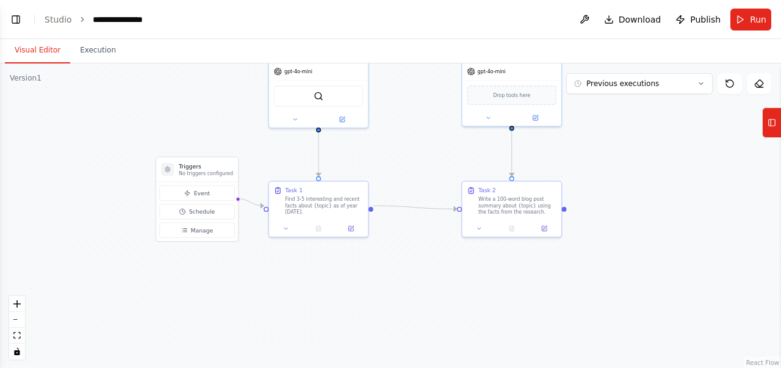
scroll to position [2546, 0]
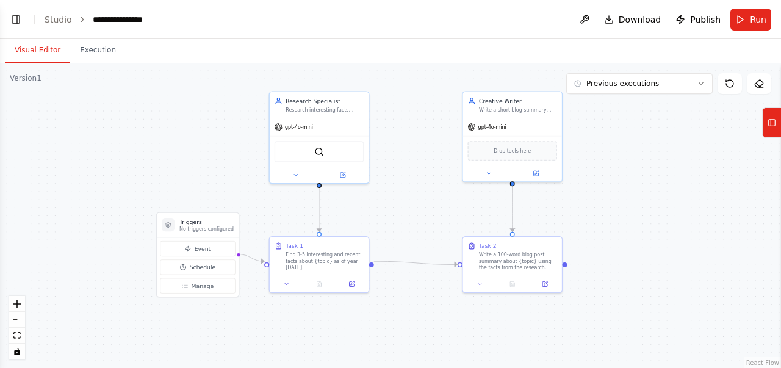
drag, startPoint x: 443, startPoint y: 203, endPoint x: 417, endPoint y: 129, distance: 78.8
click at [417, 129] on div ".deletable-edge-delete-btn { width: 20px; height: 20px; border: 0px solid #ffff…" at bounding box center [390, 215] width 781 height 305
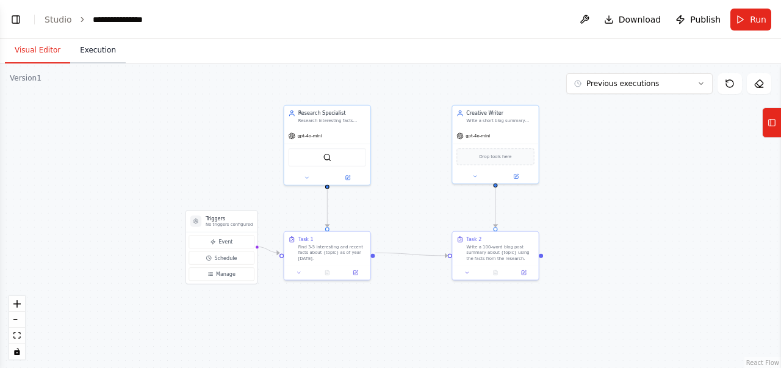
click at [97, 60] on button "Execution" at bounding box center [98, 51] width 56 height 26
click at [31, 46] on button "Visual Editor" at bounding box center [37, 51] width 65 height 26
click at [741, 18] on button "Run" at bounding box center [751, 20] width 41 height 22
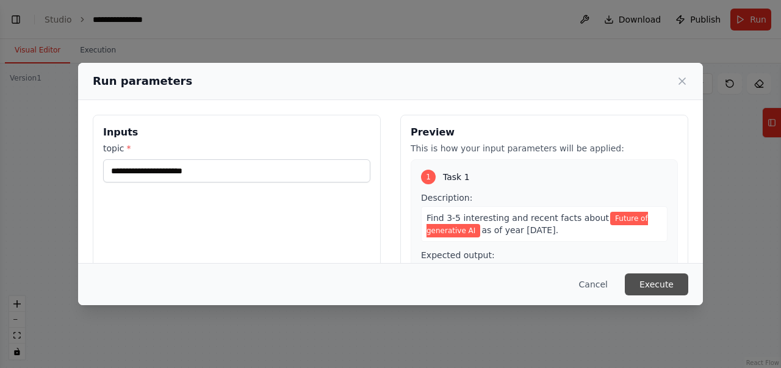
click at [670, 284] on button "Execute" at bounding box center [656, 284] width 63 height 22
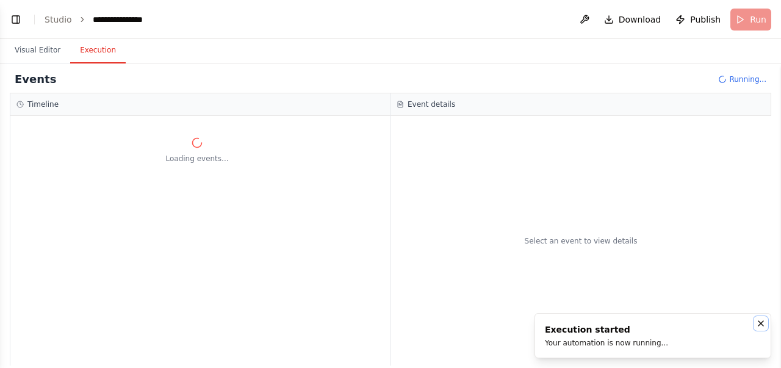
click at [759, 322] on icon "Notifications (F8)" at bounding box center [761, 323] width 5 height 5
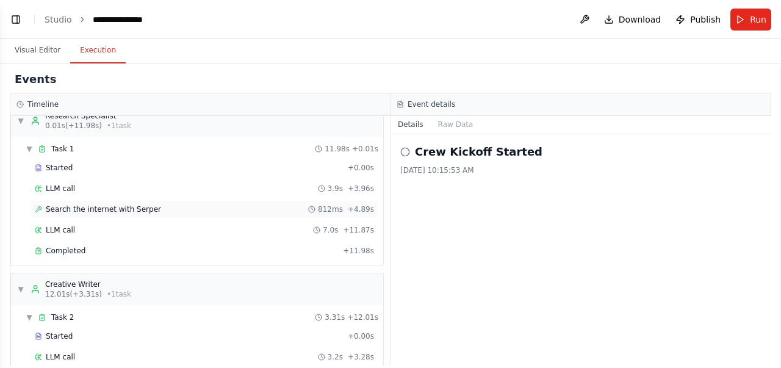
scroll to position [0, 0]
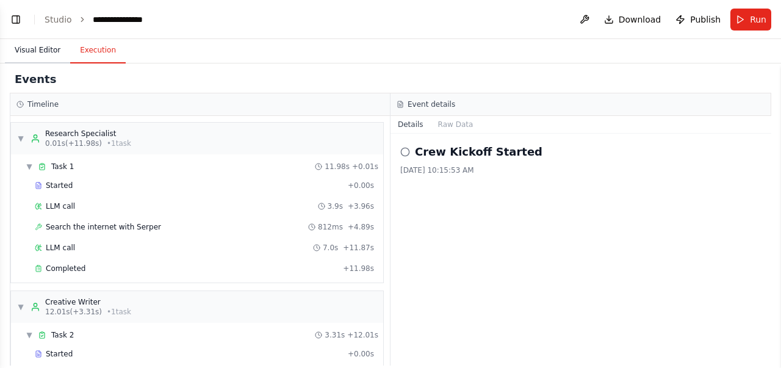
click at [40, 46] on button "Visual Editor" at bounding box center [37, 51] width 65 height 26
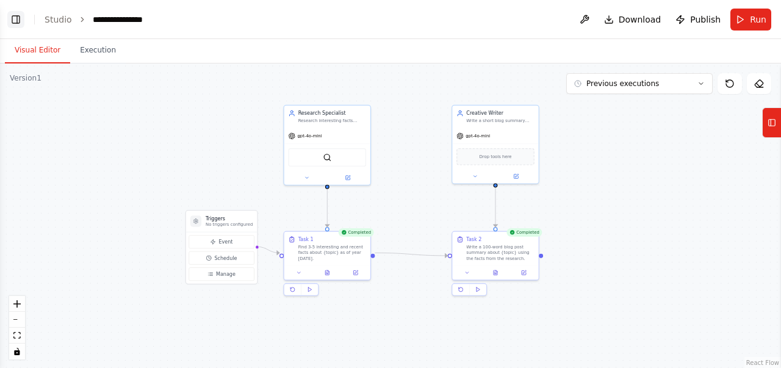
click at [13, 21] on button "Toggle Left Sidebar" at bounding box center [15, 19] width 17 height 17
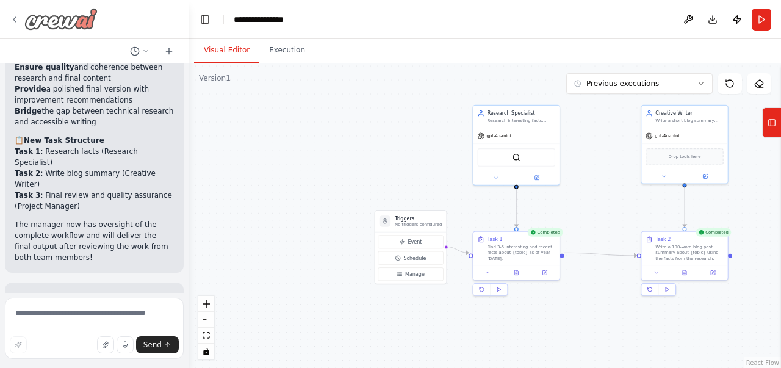
click at [15, 13] on div at bounding box center [54, 19] width 88 height 22
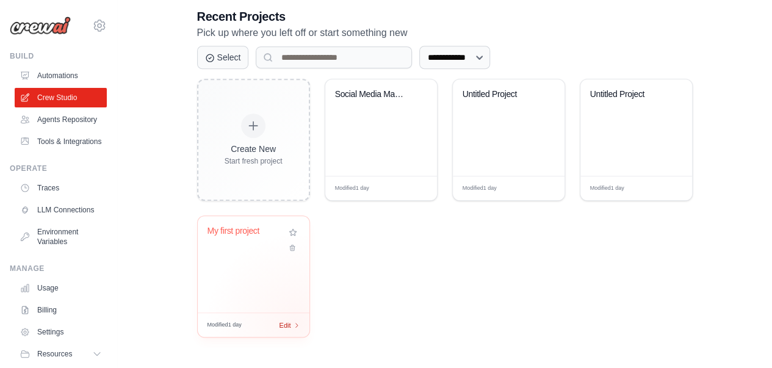
click at [295, 323] on icon at bounding box center [297, 325] width 7 height 7
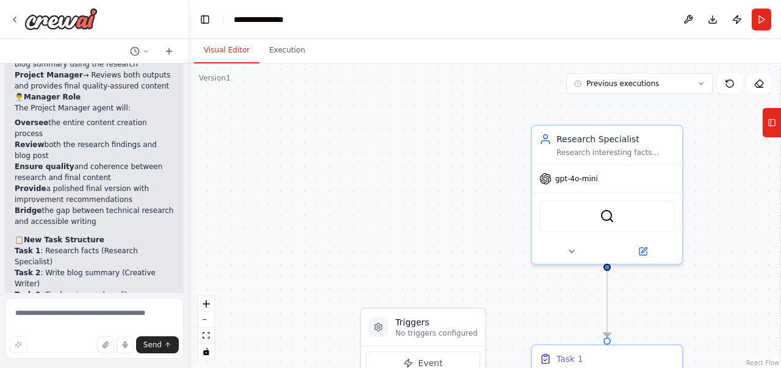
scroll to position [2546, 0]
click at [15, 20] on icon at bounding box center [15, 20] width 10 height 10
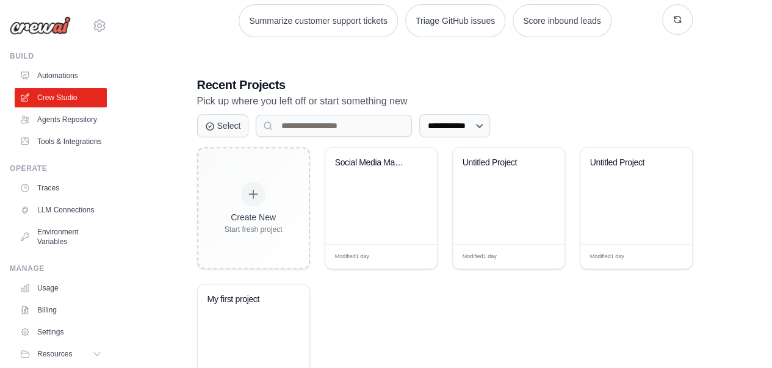
scroll to position [266, 0]
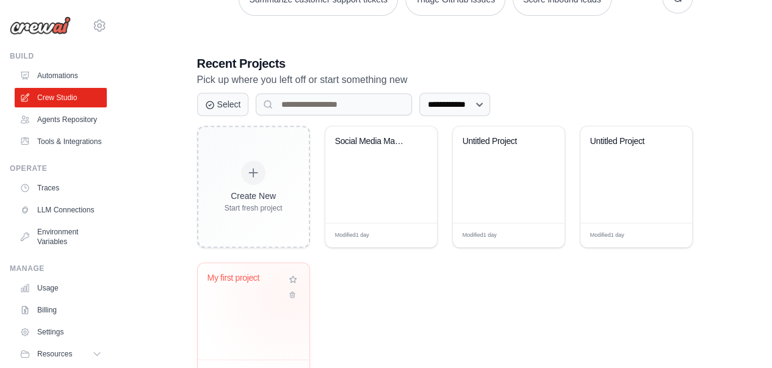
click at [281, 294] on div "My first project" at bounding box center [254, 287] width 92 height 28
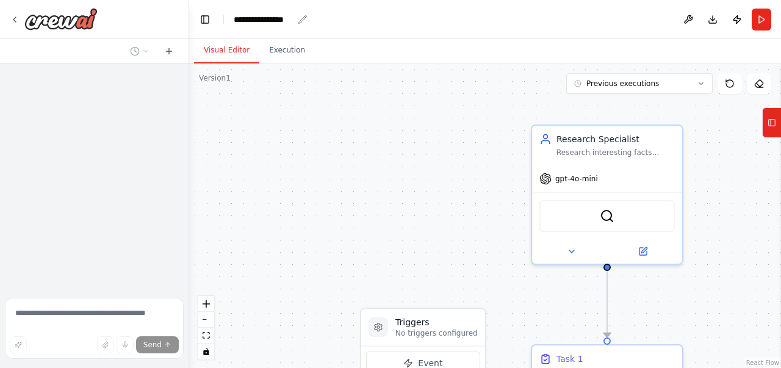
click at [265, 18] on div "**********" at bounding box center [263, 19] width 59 height 12
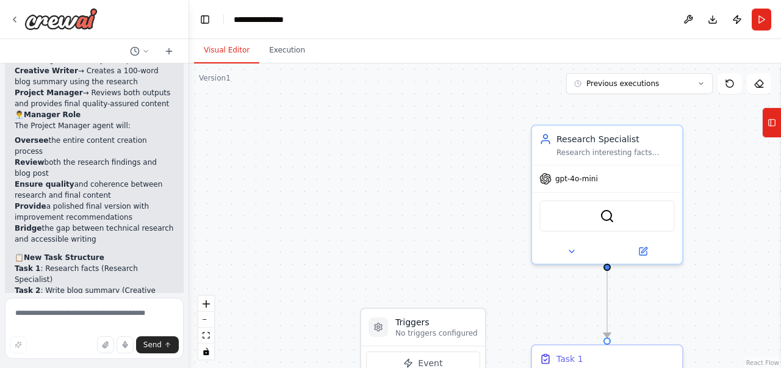
scroll to position [2546, 0]
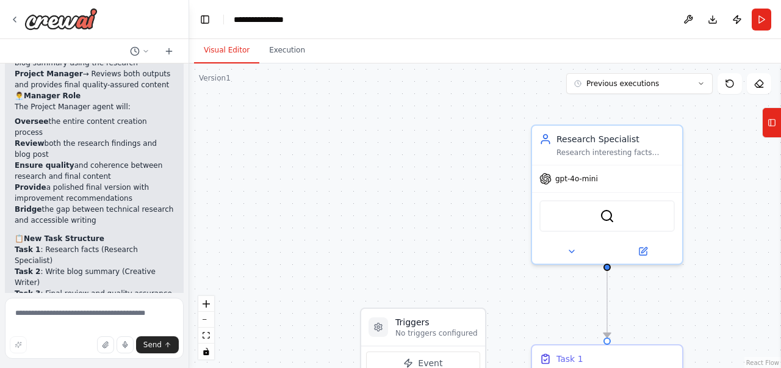
click at [279, 18] on div "**********" at bounding box center [295, 19] width 122 height 12
click at [234, 20] on div "**********" at bounding box center [295, 19] width 122 height 12
drag, startPoint x: 295, startPoint y: 18, endPoint x: 205, endPoint y: 18, distance: 90.3
click at [206, 20] on header "**********" at bounding box center [485, 19] width 592 height 39
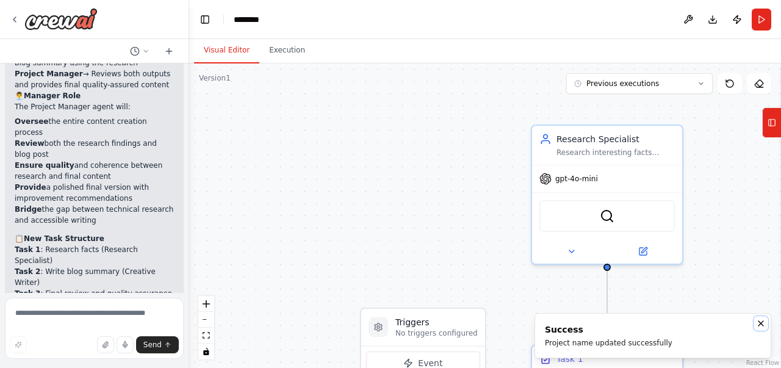
click at [760, 323] on icon "Notifications (F8)" at bounding box center [761, 324] width 10 height 10
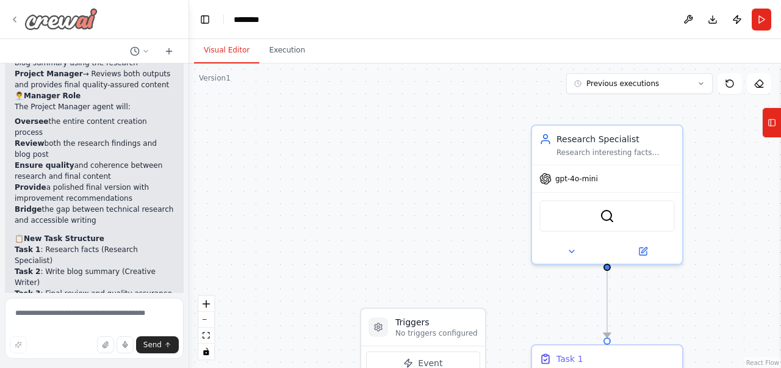
click at [15, 16] on icon at bounding box center [15, 20] width 10 height 10
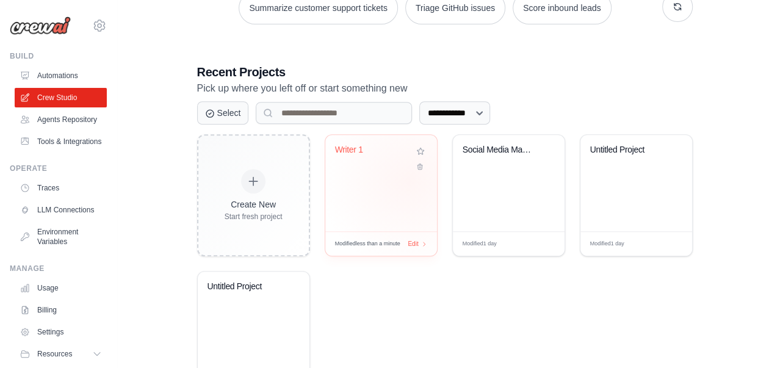
scroll to position [313, 0]
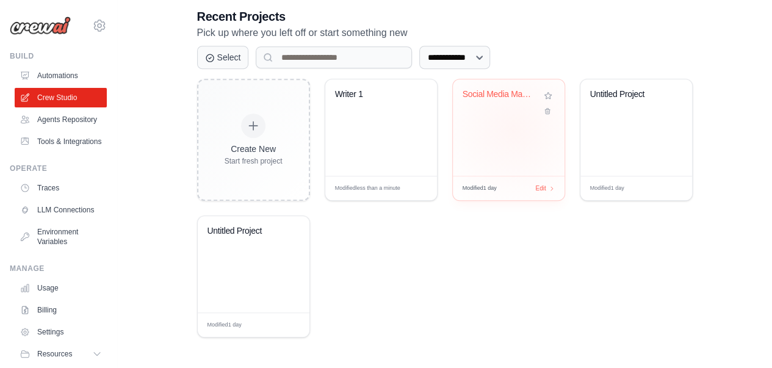
click at [513, 128] on div "Social Media Management Automation" at bounding box center [509, 127] width 112 height 96
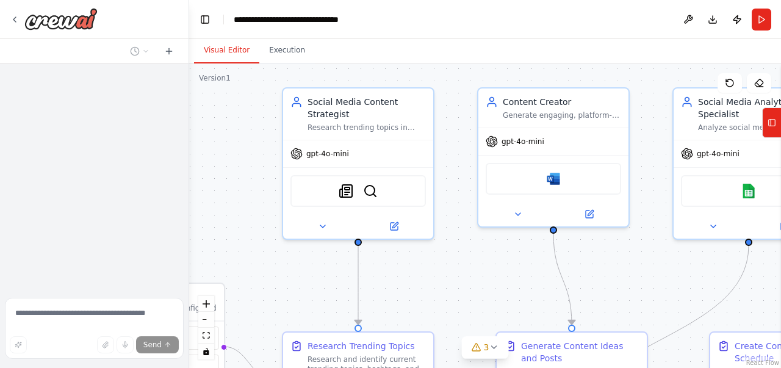
drag, startPoint x: 391, startPoint y: 142, endPoint x: 237, endPoint y: 104, distance: 157.8
click at [237, 104] on div ".deletable-edge-delete-btn { width: 20px; height: 20px; border: 0px solid #ffff…" at bounding box center [485, 215] width 592 height 305
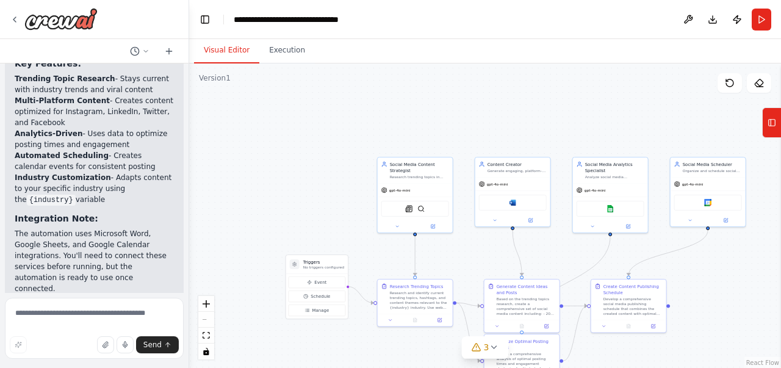
scroll to position [1863, 0]
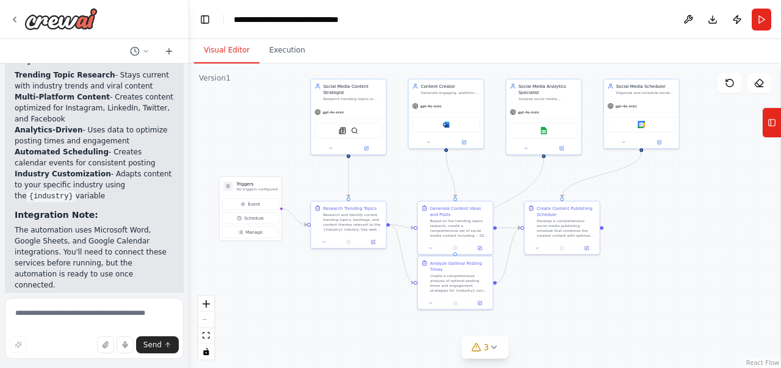
drag, startPoint x: 572, startPoint y: 258, endPoint x: 505, endPoint y: 180, distance: 102.6
click at [505, 180] on div ".deletable-edge-delete-btn { width: 20px; height: 20px; border: 0px solid #ffff…" at bounding box center [485, 215] width 592 height 305
click at [483, 347] on div "3" at bounding box center [481, 347] width 18 height 12
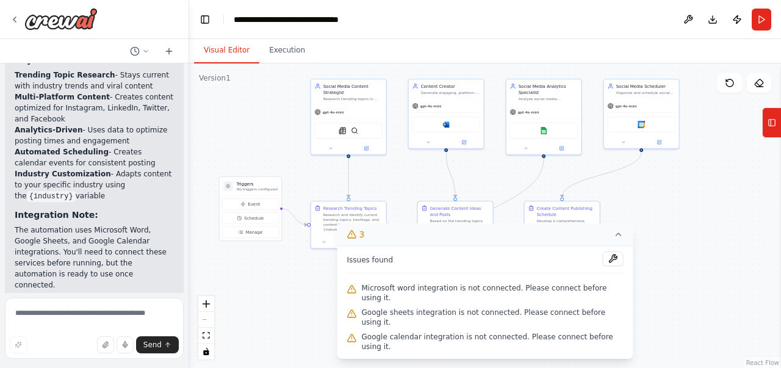
click at [614, 239] on icon at bounding box center [619, 234] width 10 height 10
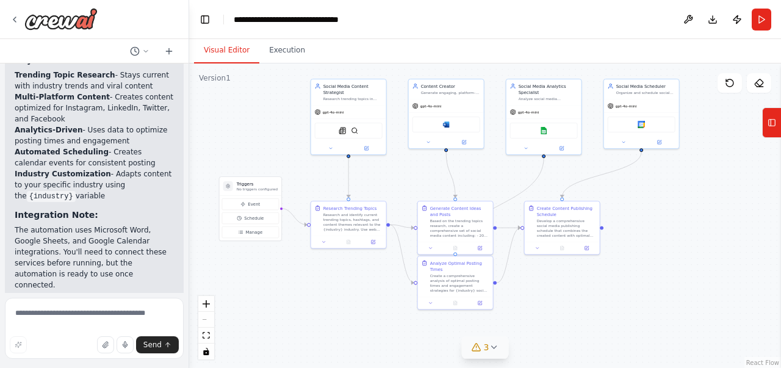
click at [657, 234] on div ".deletable-edge-delete-btn { width: 20px; height: 20px; border: 0px solid #ffff…" at bounding box center [485, 215] width 592 height 305
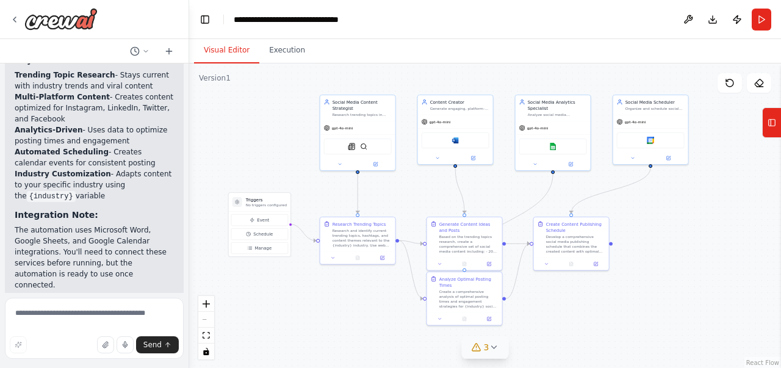
drag, startPoint x: 246, startPoint y: 95, endPoint x: 255, endPoint y: 110, distance: 18.3
click at [255, 110] on div ".deletable-edge-delete-btn { width: 20px; height: 20px; border: 0px solid #ffff…" at bounding box center [485, 215] width 592 height 305
click at [18, 18] on icon at bounding box center [15, 20] width 10 height 10
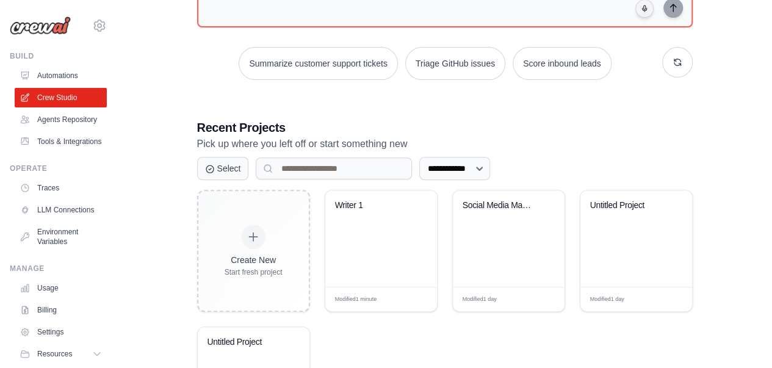
scroll to position [205, 0]
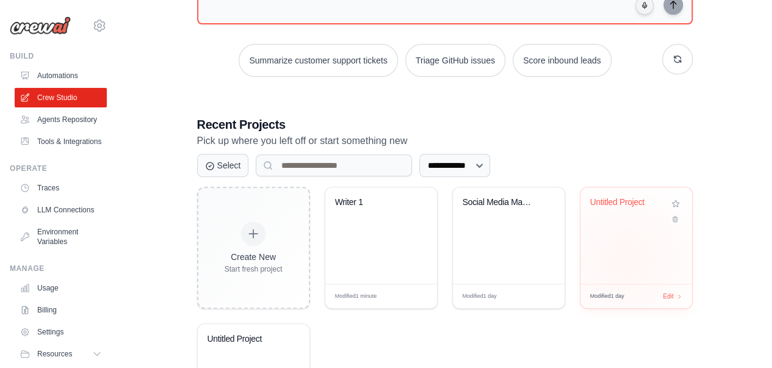
click at [627, 257] on div "Untitled Project" at bounding box center [636, 235] width 112 height 96
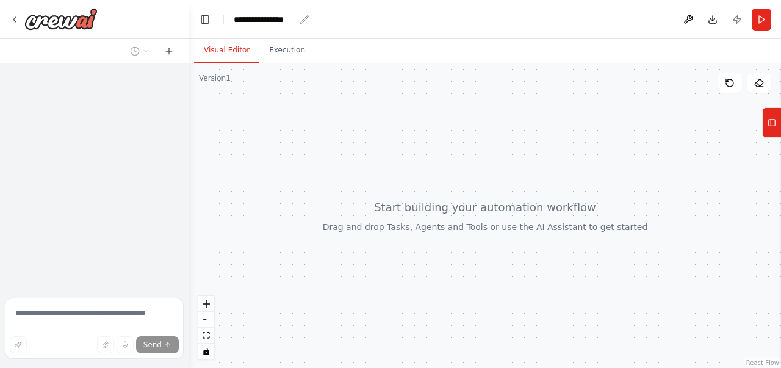
click at [251, 20] on div "**********" at bounding box center [264, 19] width 61 height 12
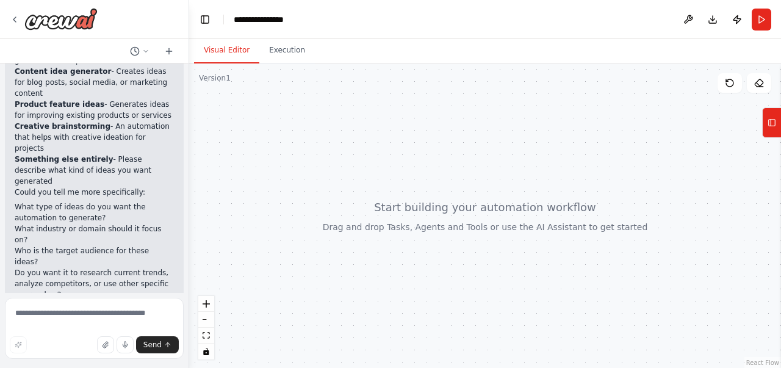
scroll to position [192, 0]
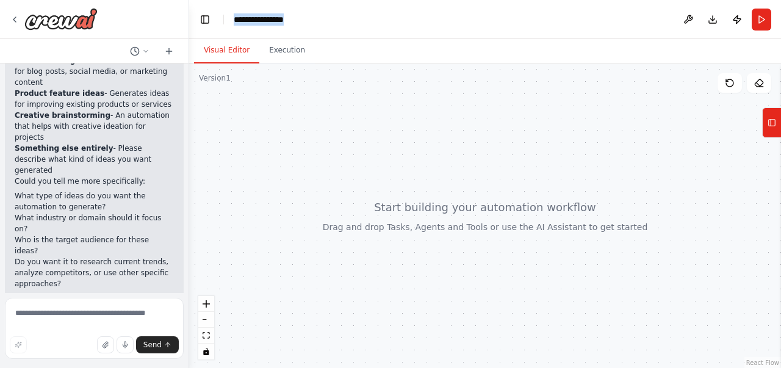
drag, startPoint x: 298, startPoint y: 21, endPoint x: 215, endPoint y: 23, distance: 83.0
click at [215, 23] on header "**********" at bounding box center [485, 19] width 592 height 39
click at [475, 193] on div at bounding box center [485, 215] width 592 height 305
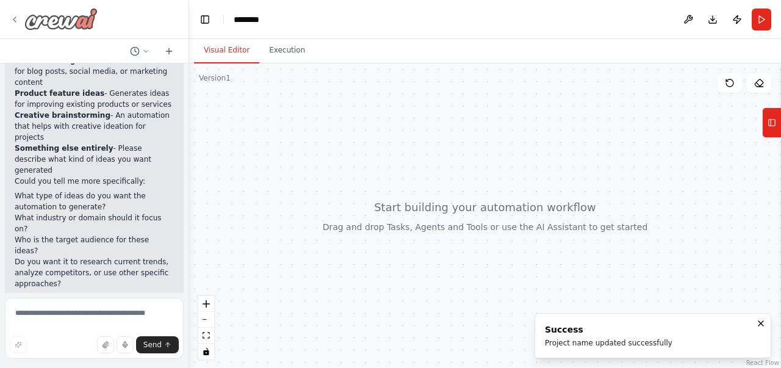
click at [10, 18] on icon at bounding box center [15, 20] width 10 height 10
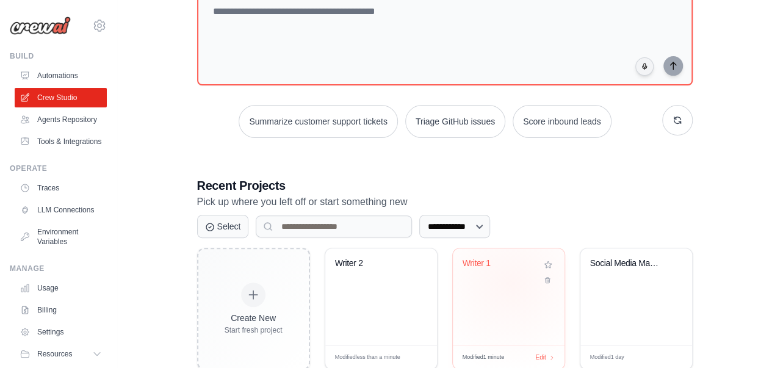
click at [510, 282] on div "Writer 1" at bounding box center [509, 272] width 92 height 28
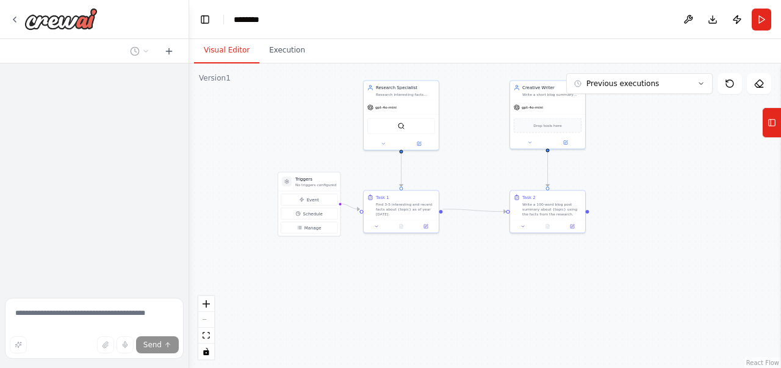
drag, startPoint x: 389, startPoint y: 177, endPoint x: 291, endPoint y: 99, distance: 125.5
click at [291, 99] on div ".deletable-edge-delete-btn { width: 20px; height: 20px; border: 0px solid #ffff…" at bounding box center [485, 215] width 592 height 305
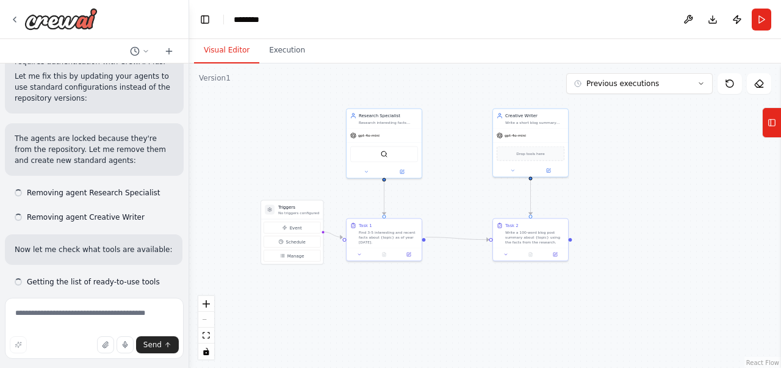
drag, startPoint x: 293, startPoint y: 110, endPoint x: 287, endPoint y: 155, distance: 45.0
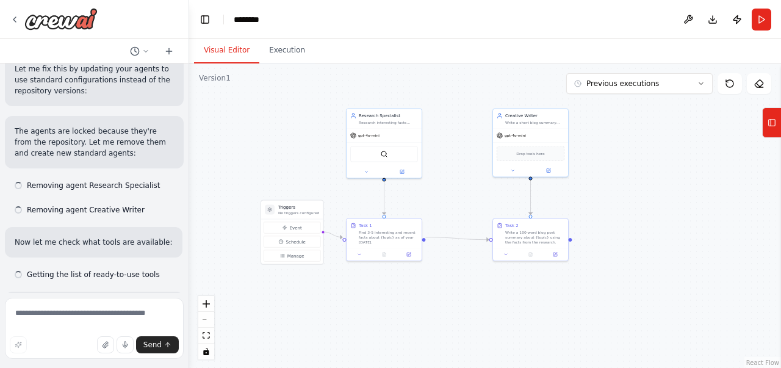
click at [287, 155] on div ".deletable-edge-delete-btn { width: 20px; height: 20px; border: 0px solid #ffff…" at bounding box center [485, 215] width 592 height 305
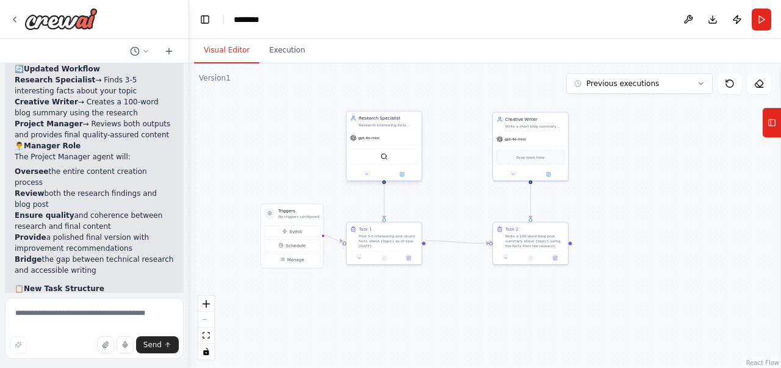
click at [386, 118] on div "Research Specialist" at bounding box center [388, 118] width 59 height 6
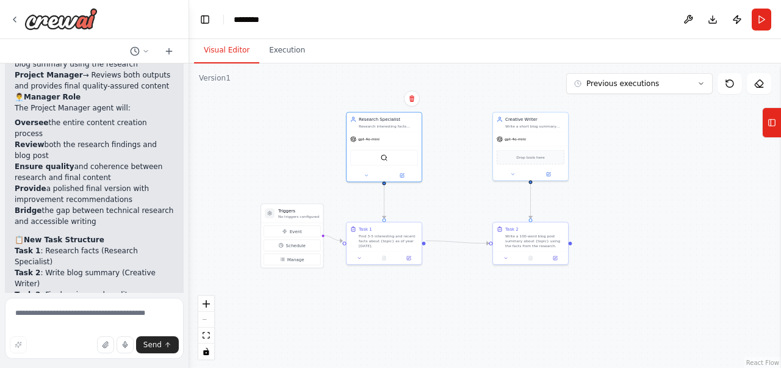
scroll to position [2546, 0]
click at [513, 123] on div "Write a short blog summary using the research data provided to you" at bounding box center [534, 125] width 59 height 5
click at [542, 229] on div "Task 2" at bounding box center [534, 228] width 59 height 6
click at [399, 123] on div "Research interesting facts about the topic: {topic}" at bounding box center [388, 125] width 59 height 5
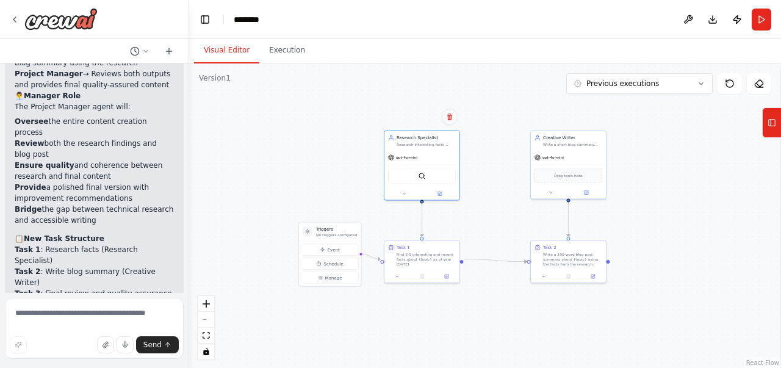
drag, startPoint x: 247, startPoint y: 79, endPoint x: 284, endPoint y: 97, distance: 42.0
click at [284, 97] on div ".deletable-edge-delete-btn { width: 20px; height: 20px; border: 0px solid #ffff…" at bounding box center [485, 215] width 592 height 305
click at [315, 131] on div ".deletable-edge-delete-btn { width: 20px; height: 20px; border: 0px solid #ffff…" at bounding box center [485, 215] width 592 height 305
click at [548, 143] on div "Write a short blog summary using the research data provided to you" at bounding box center [572, 143] width 59 height 5
click at [656, 148] on div ".deletable-edge-delete-btn { width: 20px; height: 20px; border: 0px solid #ffff…" at bounding box center [485, 215] width 592 height 305
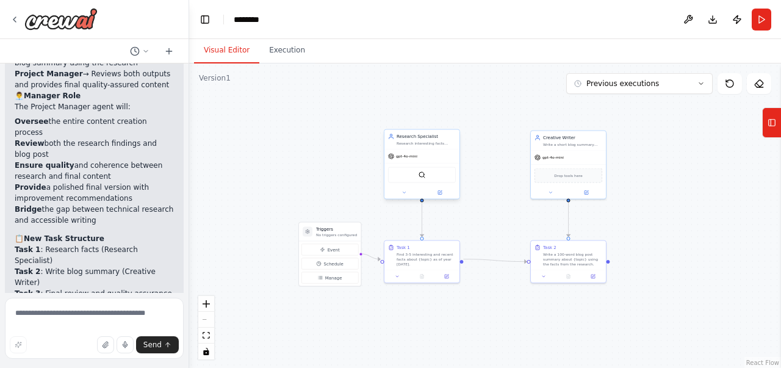
click at [418, 142] on div "Research interesting facts about the topic: {topic}" at bounding box center [426, 143] width 59 height 5
click at [323, 125] on div ".deletable-edge-delete-btn { width: 20px; height: 20px; border: 0px solid #ffff…" at bounding box center [485, 215] width 592 height 305
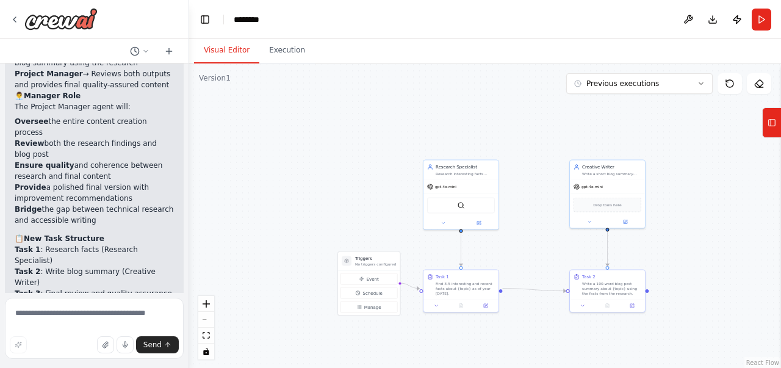
drag, startPoint x: 261, startPoint y: 88, endPoint x: 300, endPoint y: 117, distance: 48.8
click at [300, 117] on div ".deletable-edge-delete-btn { width: 20px; height: 20px; border: 0px solid #ffff…" at bounding box center [485, 215] width 592 height 305
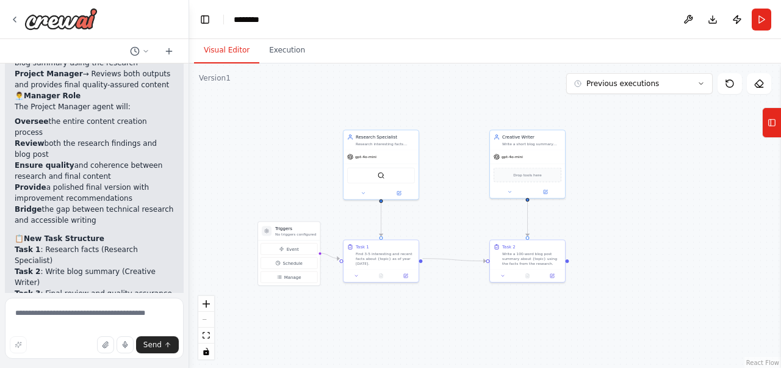
drag, startPoint x: 327, startPoint y: 135, endPoint x: 253, endPoint y: 108, distance: 78.2
click at [253, 108] on div ".deletable-edge-delete-btn { width: 20px; height: 20px; border: 0px solid #ffff…" at bounding box center [485, 215] width 592 height 305
click at [199, 22] on button "Toggle Left Sidebar" at bounding box center [205, 19] width 17 height 17
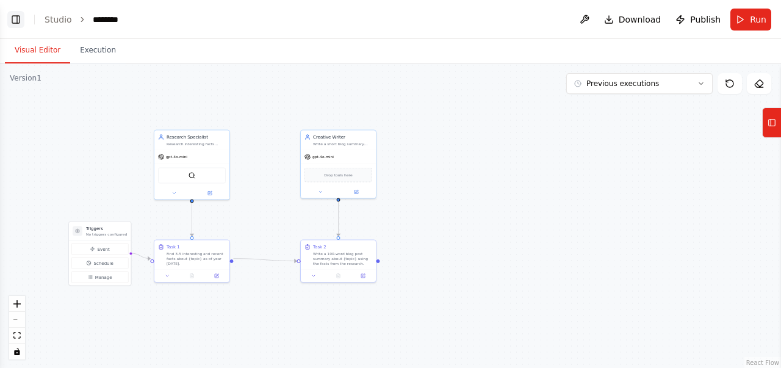
click at [19, 20] on button "Toggle Left Sidebar" at bounding box center [15, 19] width 17 height 17
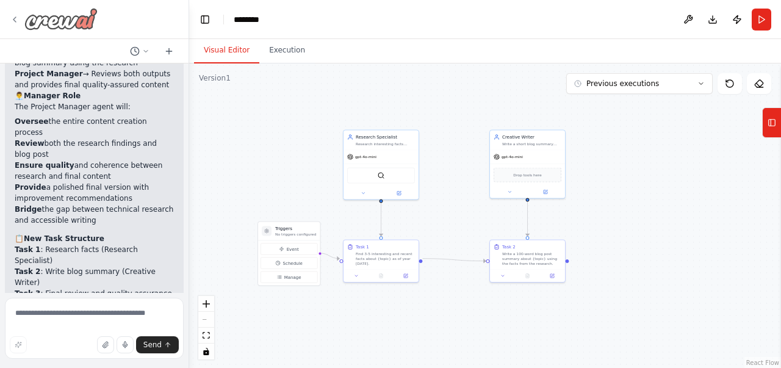
click at [18, 20] on icon at bounding box center [15, 20] width 10 height 10
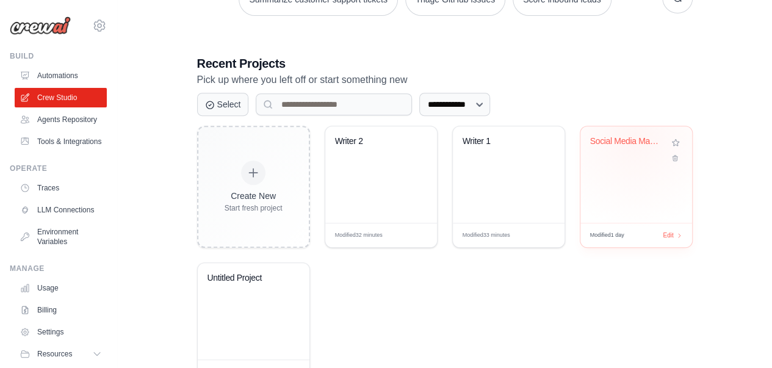
click at [634, 137] on div "Social Media Management Automation" at bounding box center [627, 141] width 74 height 11
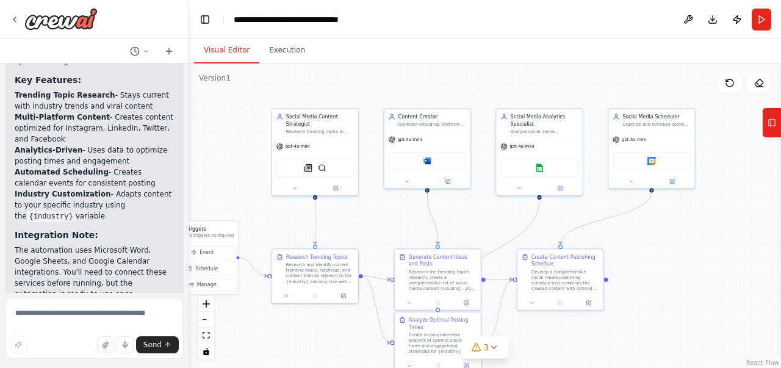
drag, startPoint x: 557, startPoint y: 120, endPoint x: 447, endPoint y: 79, distance: 117.8
click at [447, 79] on div ".deletable-edge-delete-btn { width: 20px; height: 20px; border: 0px solid #ffff…" at bounding box center [485, 215] width 592 height 305
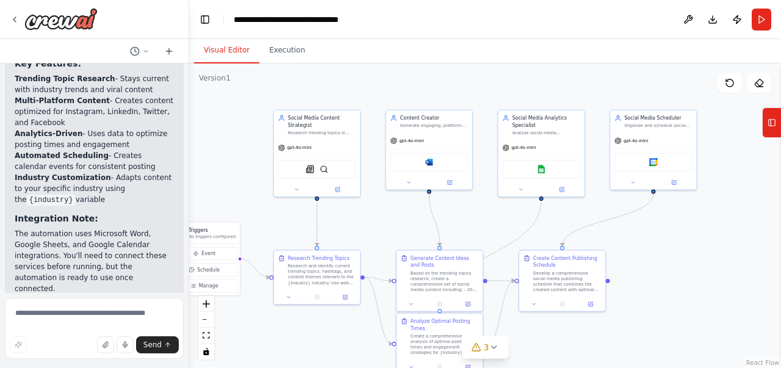
scroll to position [1863, 0]
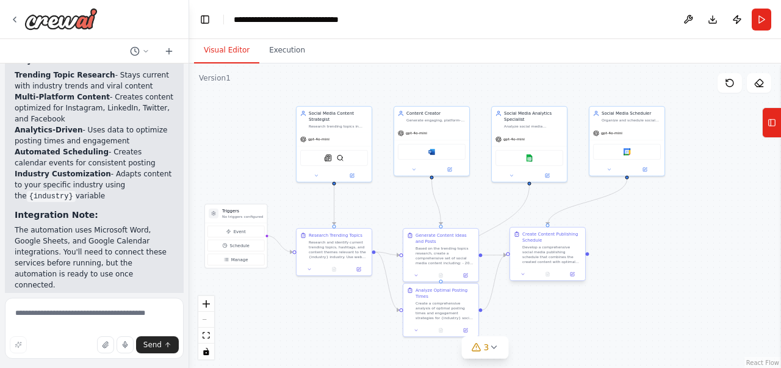
click at [557, 245] on div "Develop a comprehensive social media publishing schedule that combines the crea…" at bounding box center [551, 255] width 59 height 20
click at [421, 245] on div "Based on the trending topics research, create a comprehensive set of social med…" at bounding box center [445, 255] width 59 height 20
click at [452, 308] on div "Create a comprehensive analysis of optimal posting times and engagement strateg…" at bounding box center [445, 310] width 59 height 20
click at [334, 243] on div "Research and identify current trending topics, hashtags, and content themes rel…" at bounding box center [338, 249] width 59 height 20
click at [440, 242] on div "Generate Content Ideas and Posts" at bounding box center [445, 237] width 59 height 12
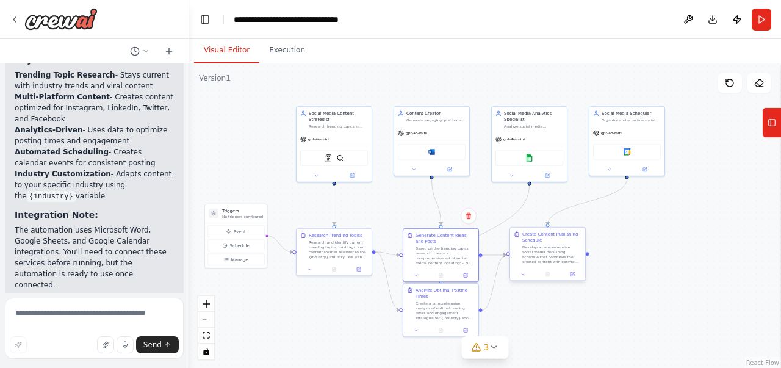
click at [552, 240] on div "Create Content Publishing Schedule" at bounding box center [551, 237] width 59 height 12
click at [524, 112] on div "Social Media Analytics Specialist" at bounding box center [533, 115] width 59 height 12
click at [642, 118] on div "Organize and schedule social media content across multiple platforms, ensuring …" at bounding box center [631, 119] width 59 height 5
drag, startPoint x: 529, startPoint y: 128, endPoint x: 518, endPoint y: 130, distance: 11.7
click at [527, 129] on div "Social Media Analytics Specialist Analyze social media engagement metrics, trac…" at bounding box center [529, 119] width 75 height 26
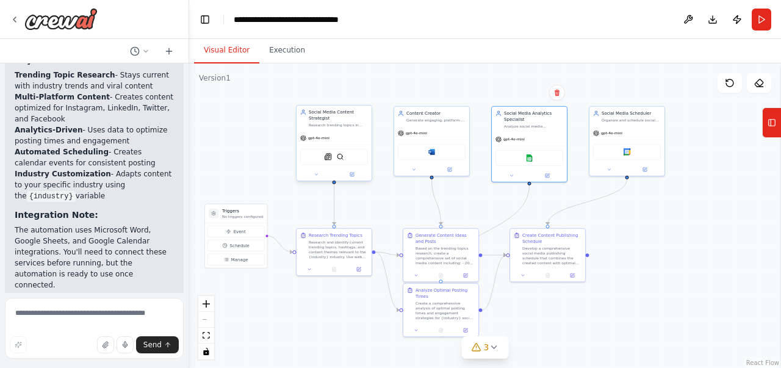
drag, startPoint x: 415, startPoint y: 125, endPoint x: 354, endPoint y: 129, distance: 61.2
click at [414, 126] on div "gpt-4o-mini Microsoft word" at bounding box center [431, 150] width 75 height 49
click at [353, 129] on div "Social Media Content Strategist Research trending topics in {industry}, analyze…" at bounding box center [334, 119] width 75 height 26
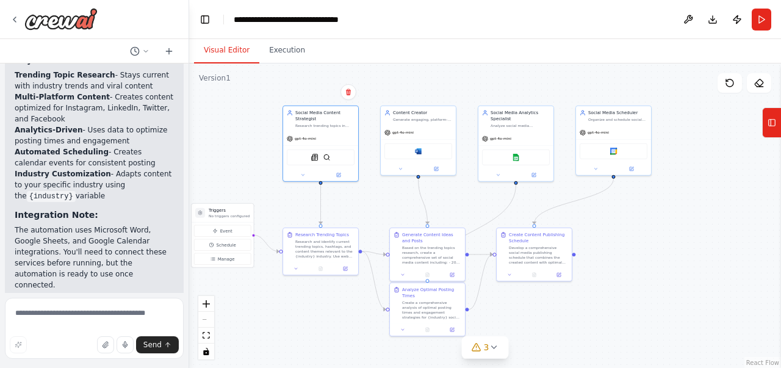
drag, startPoint x: 264, startPoint y: 93, endPoint x: 251, endPoint y: 95, distance: 12.4
click at [251, 95] on div ".deletable-edge-delete-btn { width: 20px; height: 20px; border: 0px solid #ffff…" at bounding box center [485, 215] width 592 height 305
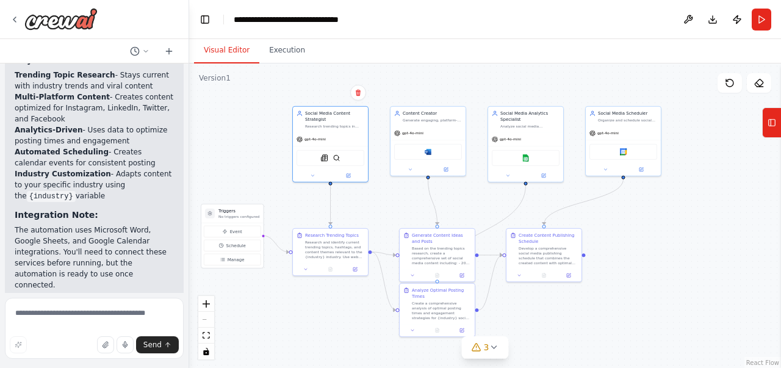
drag, startPoint x: 256, startPoint y: 93, endPoint x: 264, endPoint y: 92, distance: 7.5
click at [264, 92] on div ".deletable-edge-delete-btn { width: 20px; height: 20px; border: 0px solid #ffff…" at bounding box center [485, 215] width 592 height 305
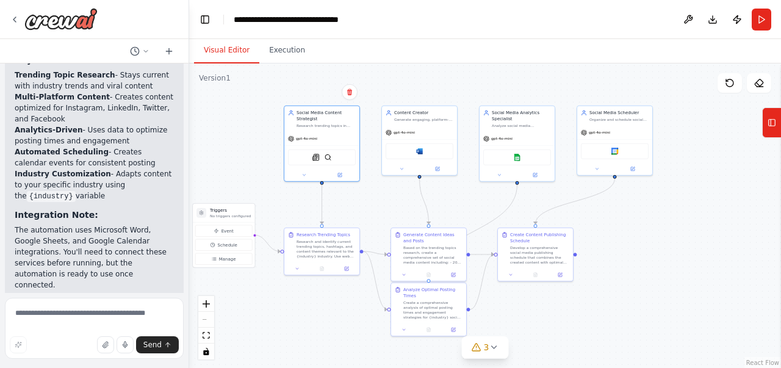
drag, startPoint x: 264, startPoint y: 92, endPoint x: 255, endPoint y: 91, distance: 8.6
click at [255, 91] on div ".deletable-edge-delete-btn { width: 20px; height: 20px; border: 0px solid #ffff…" at bounding box center [485, 215] width 592 height 305
click at [13, 20] on icon at bounding box center [15, 20] width 10 height 10
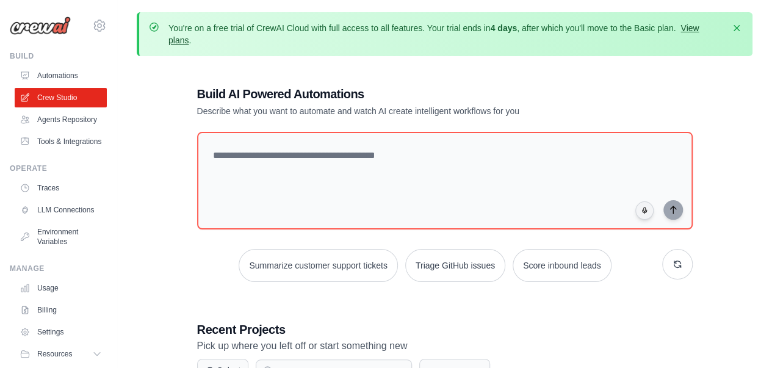
click at [697, 29] on link "View plans" at bounding box center [433, 34] width 530 height 22
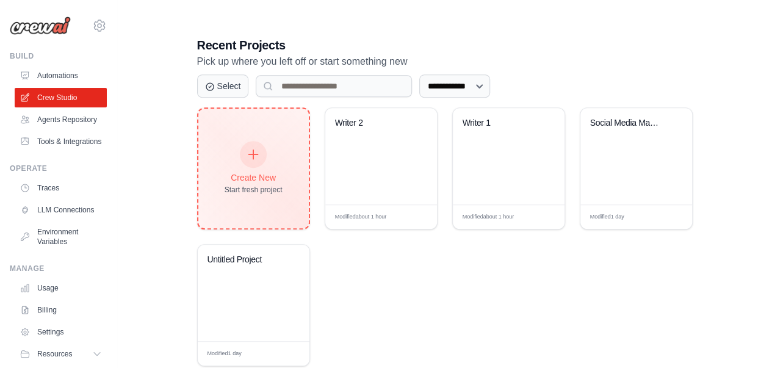
scroll to position [313, 0]
